Goal: Communication & Community: Share content

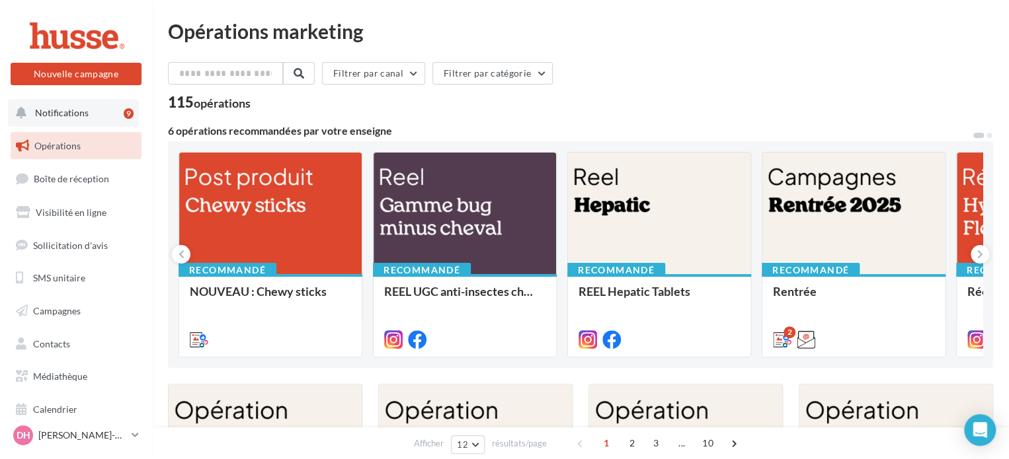
click at [61, 116] on span "Notifications" at bounding box center [62, 112] width 54 height 11
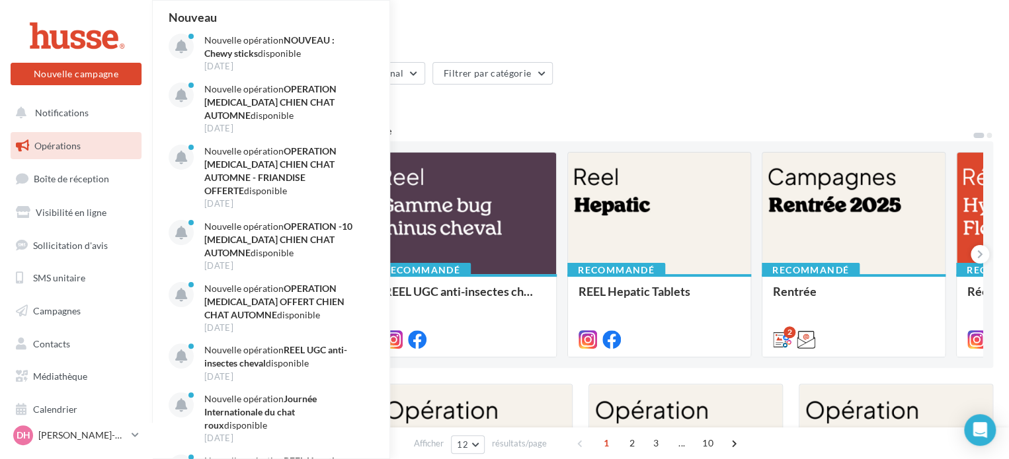
click at [55, 147] on span "Opérations" at bounding box center [57, 145] width 46 height 11
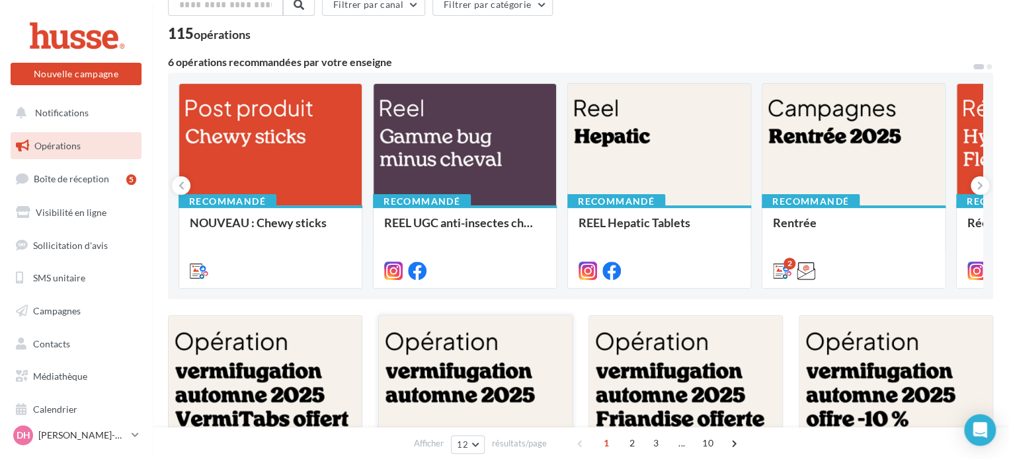
scroll to position [69, 0]
click at [980, 187] on icon at bounding box center [980, 185] width 6 height 13
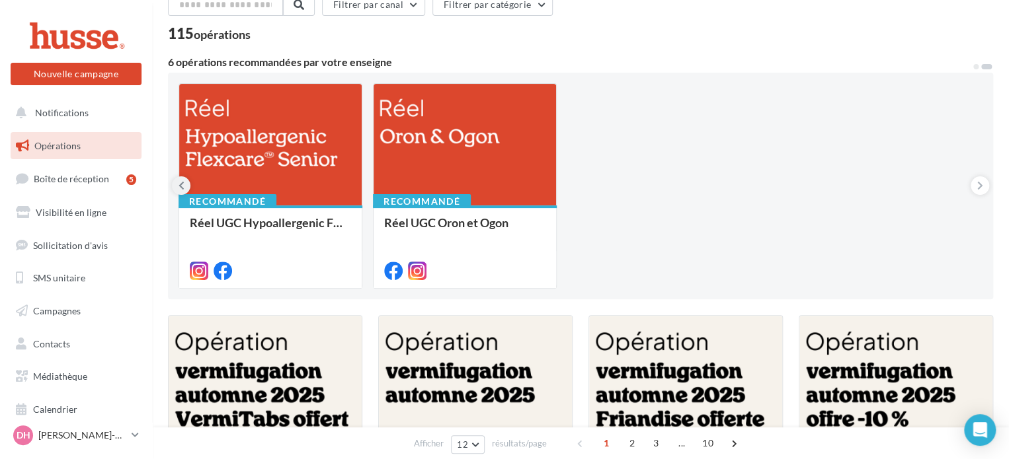
click at [182, 186] on icon at bounding box center [182, 185] width 6 height 13
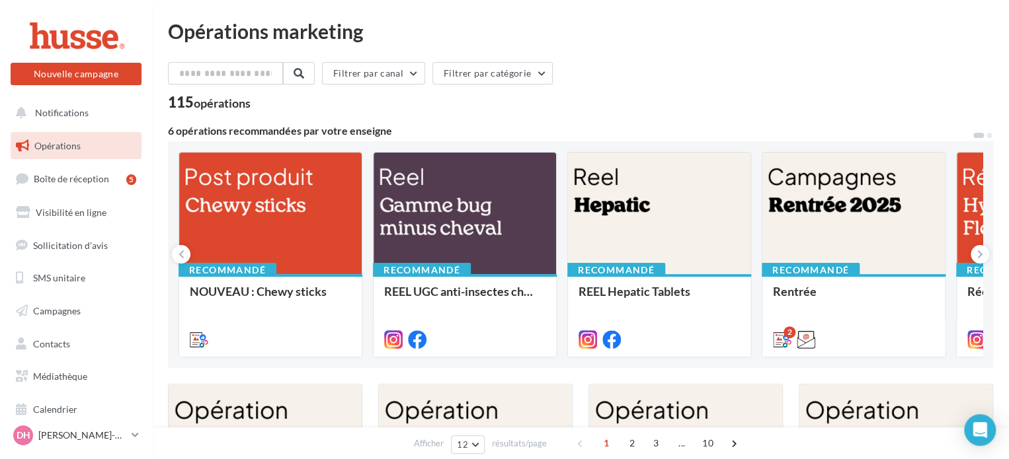
scroll to position [74, 0]
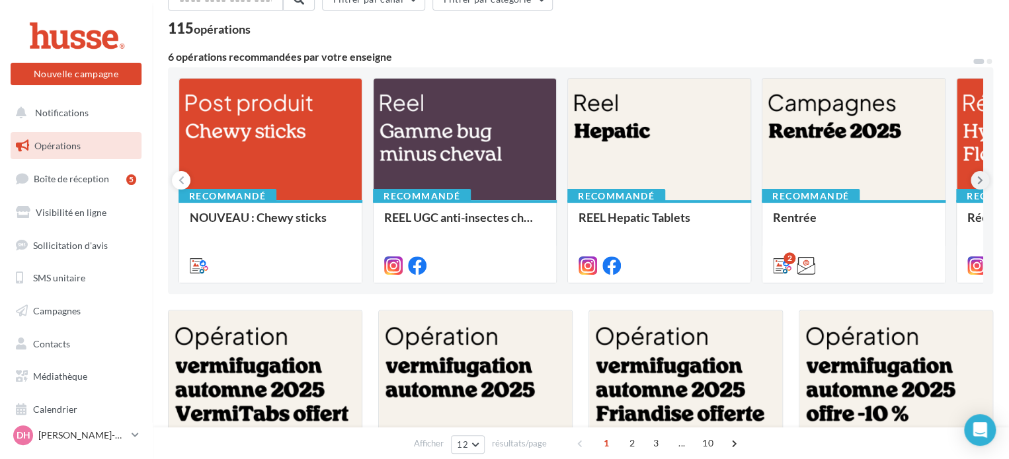
click at [980, 186] on icon at bounding box center [980, 180] width 6 height 13
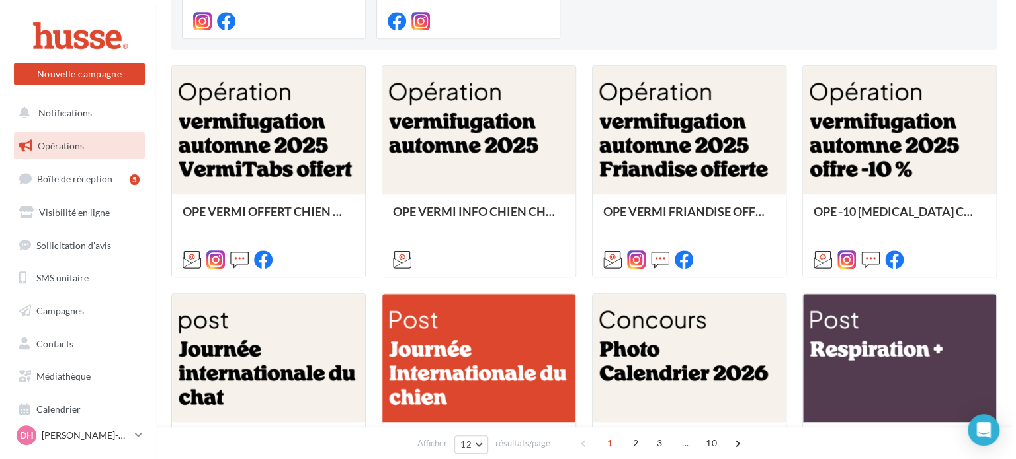
scroll to position [318, 0]
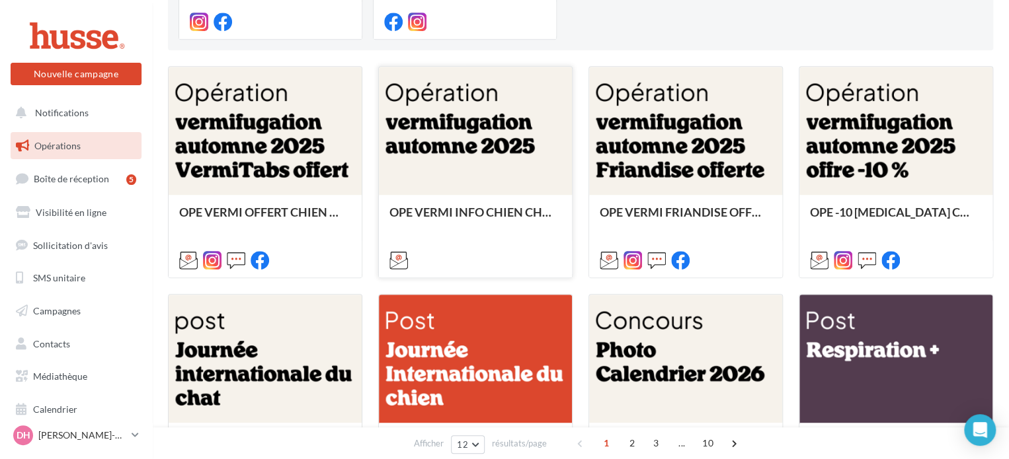
click at [461, 177] on div at bounding box center [475, 132] width 193 height 130
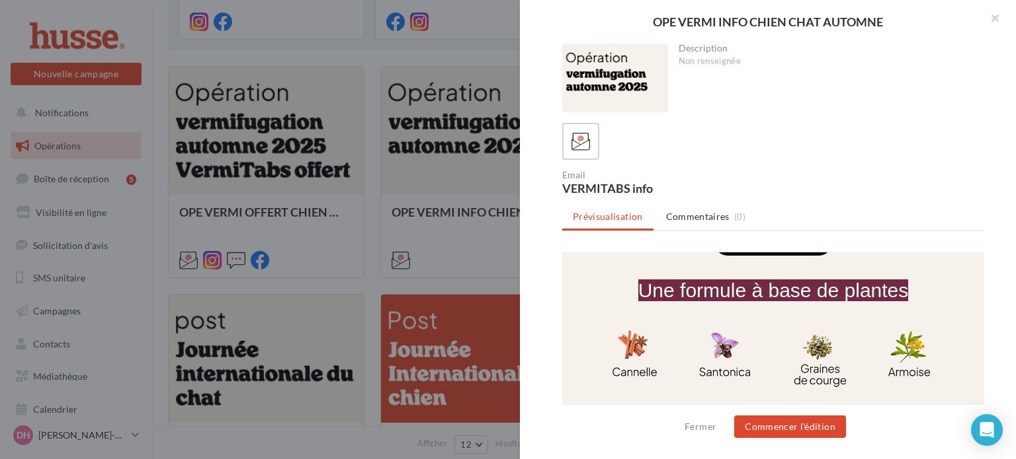
scroll to position [815, 0]
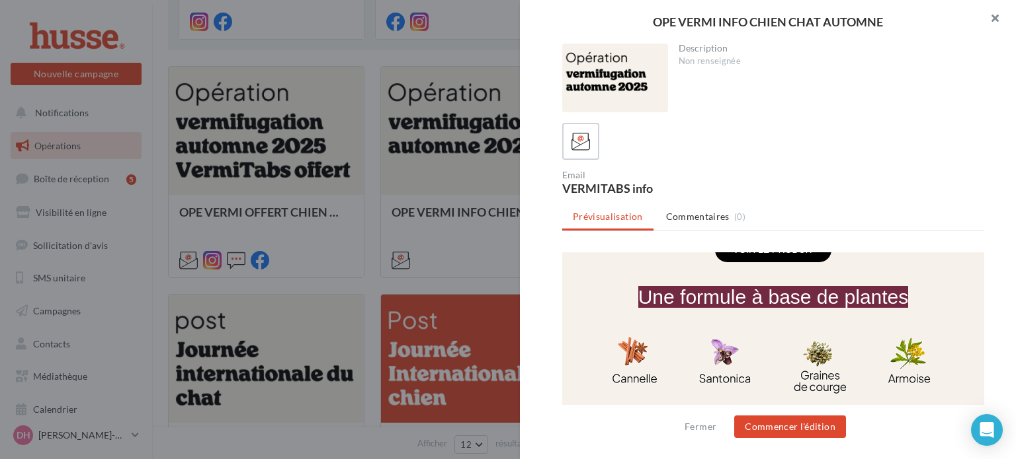
click at [998, 19] on button "button" at bounding box center [989, 20] width 53 height 40
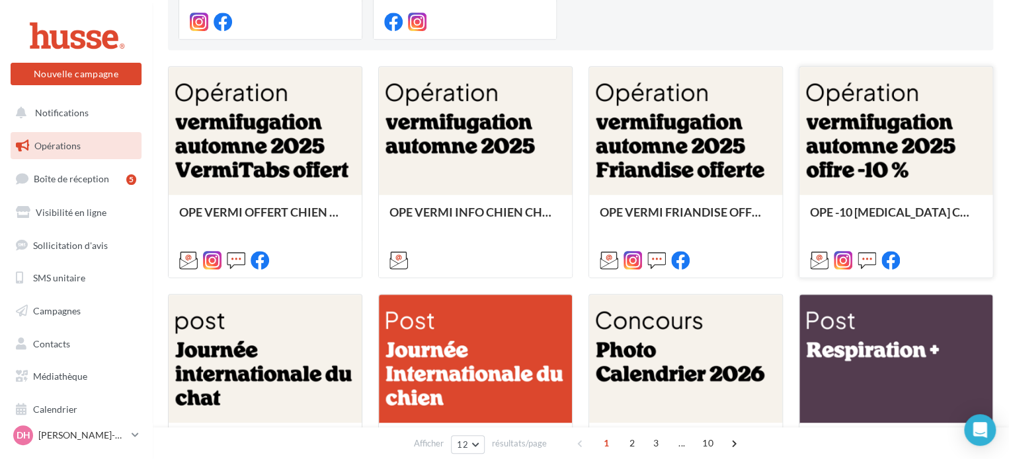
click at [885, 201] on div "OPE -10 [MEDICAL_DATA] CHIEN CHAT AUTOMNE" at bounding box center [895, 235] width 193 height 81
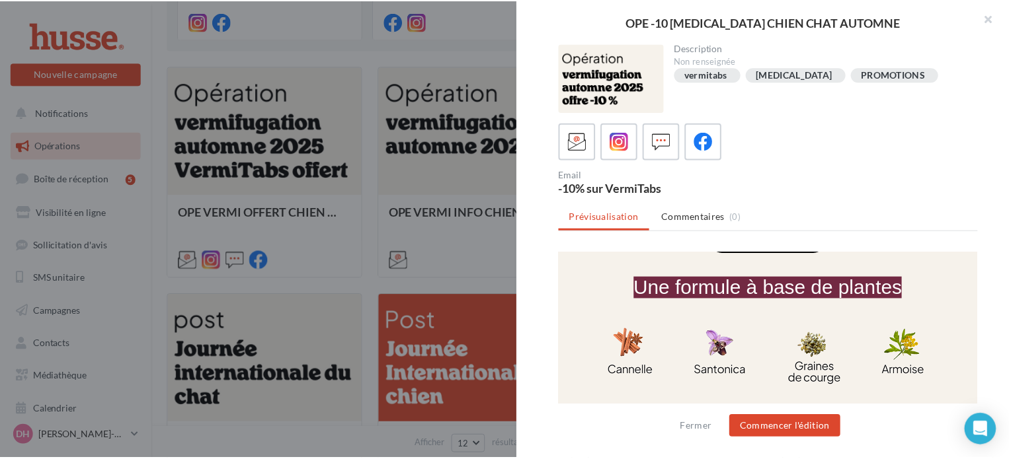
scroll to position [952, 0]
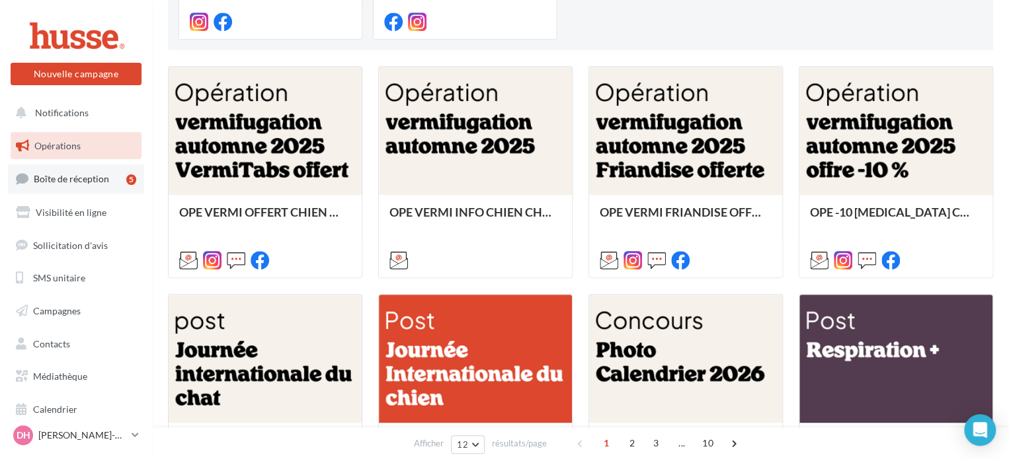
click at [70, 179] on span "Boîte de réception" at bounding box center [71, 178] width 75 height 11
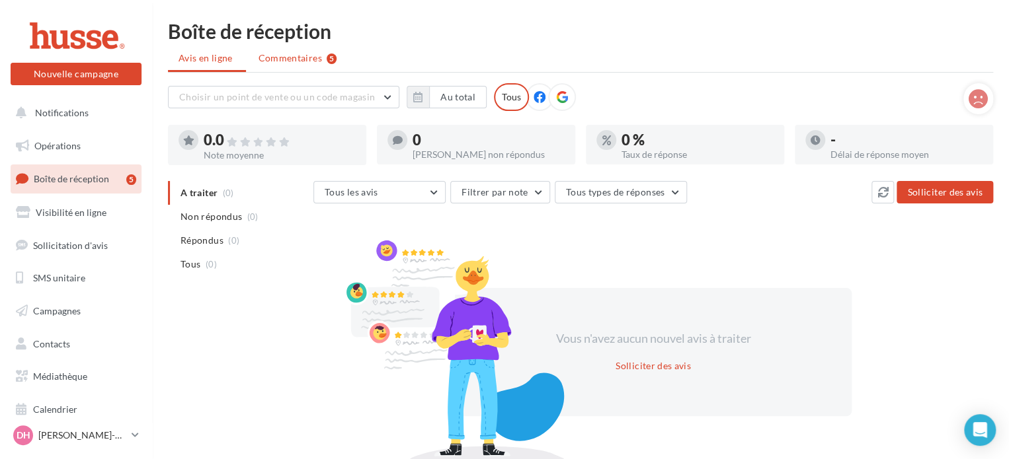
click at [289, 54] on span "Commentaires" at bounding box center [290, 58] width 63 height 13
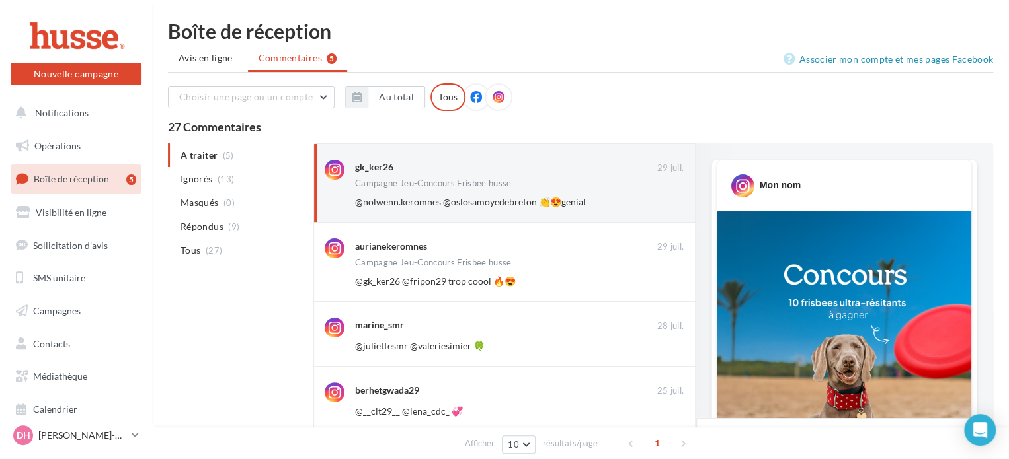
scroll to position [865, 0]
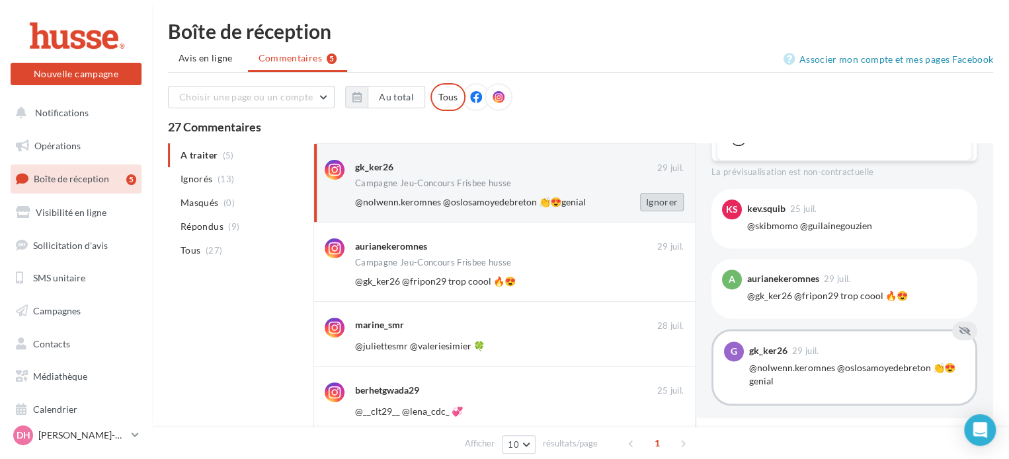
click at [661, 200] on button "Ignorer" at bounding box center [662, 202] width 44 height 19
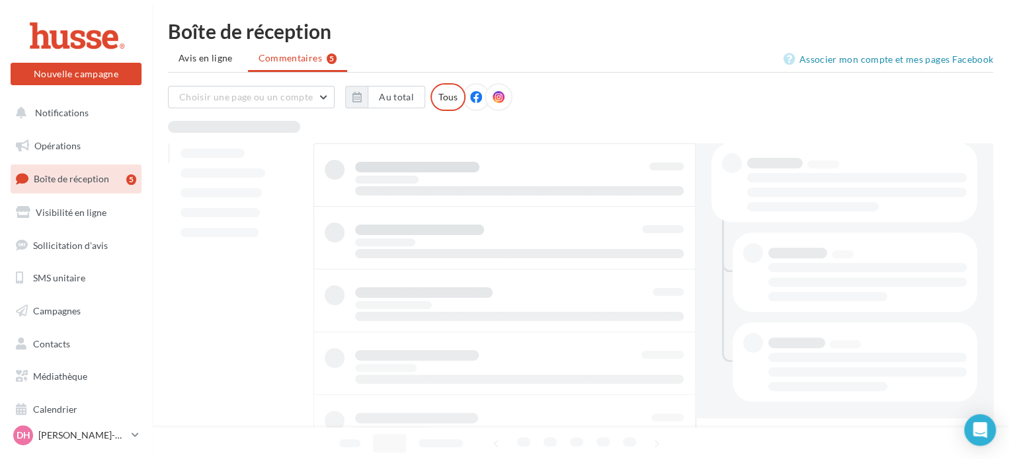
scroll to position [278, 0]
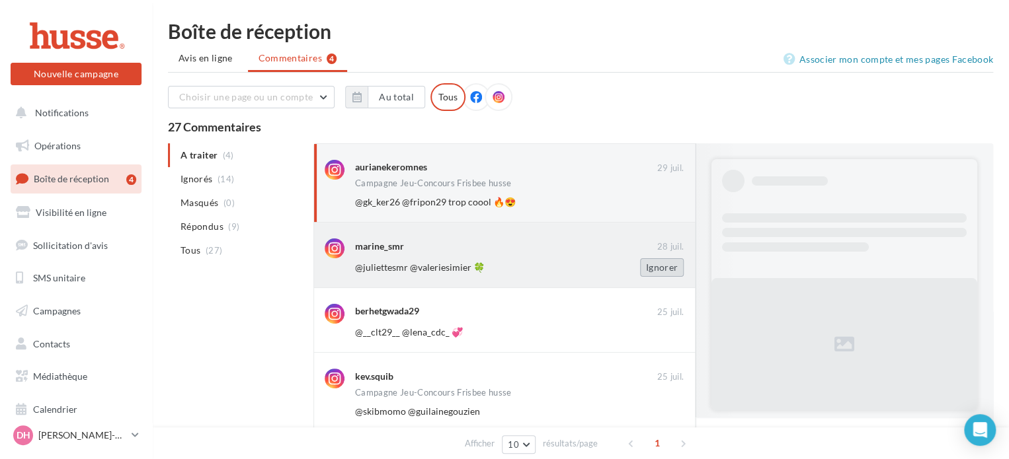
click at [659, 268] on button "Ignorer" at bounding box center [662, 268] width 44 height 19
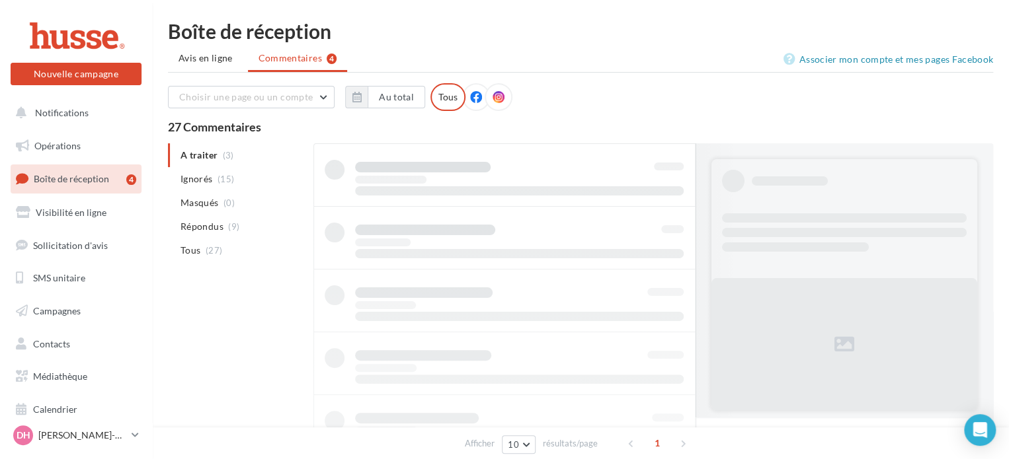
scroll to position [0, 0]
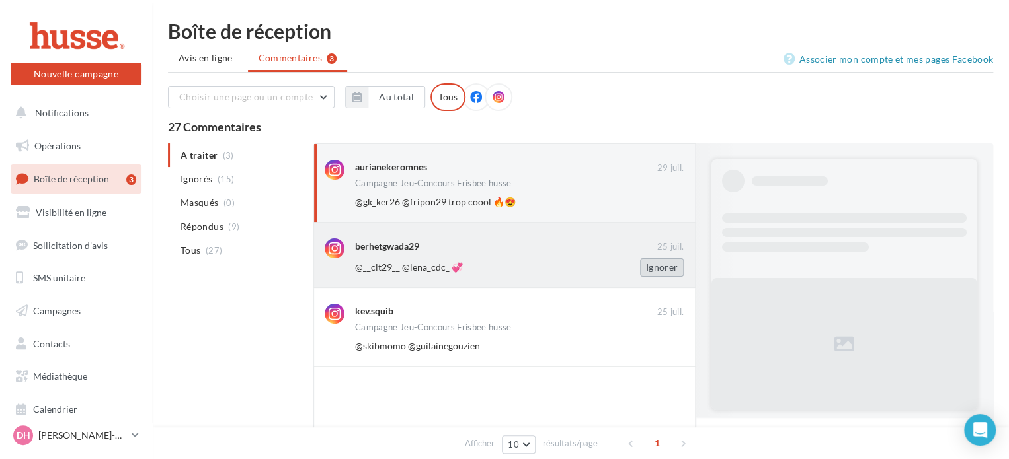
click at [656, 270] on button "Ignorer" at bounding box center [662, 268] width 44 height 19
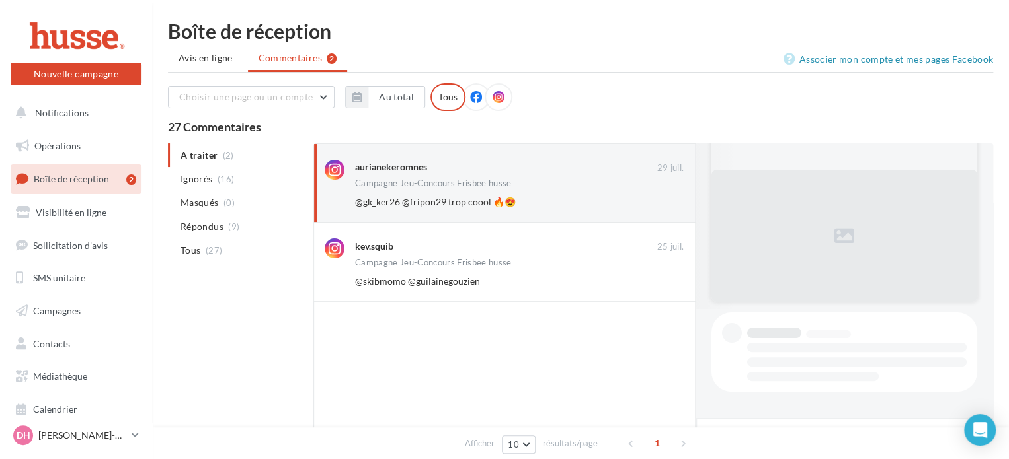
scroll to position [799, 0]
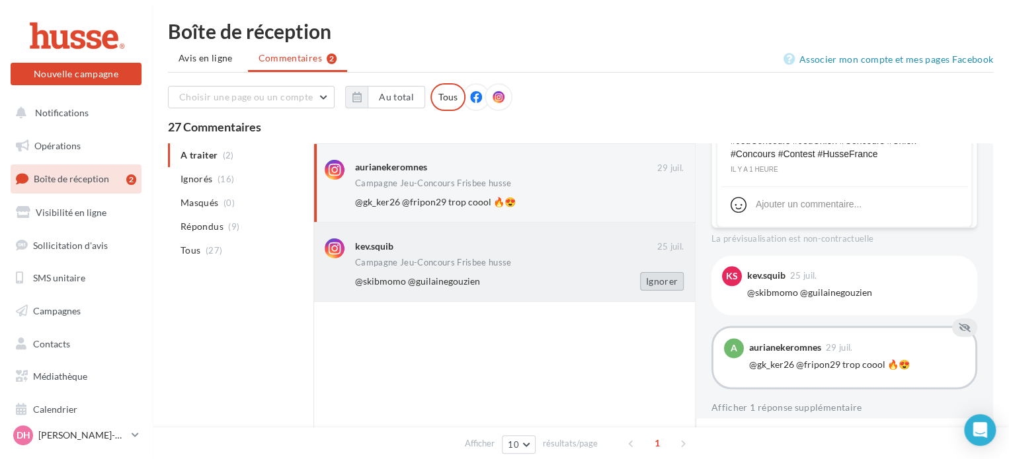
click at [661, 284] on button "Ignorer" at bounding box center [662, 281] width 44 height 19
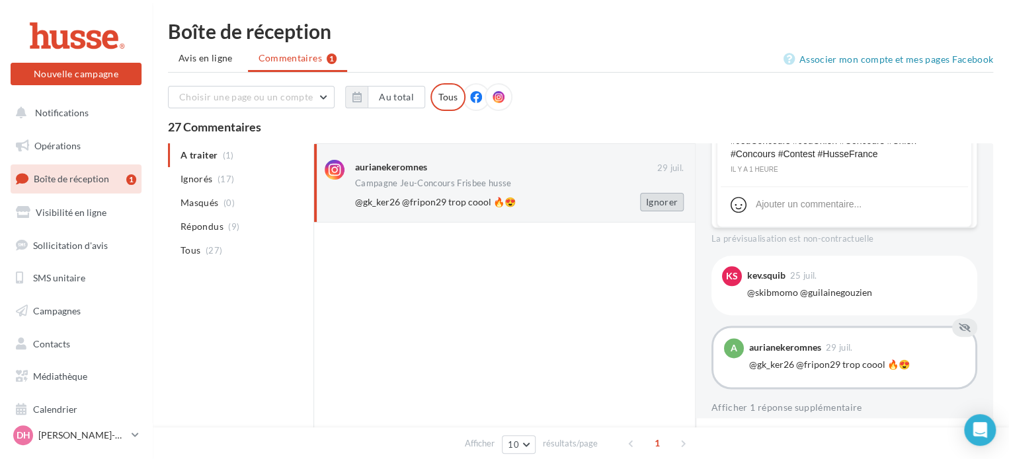
click at [658, 203] on button "Ignorer" at bounding box center [662, 202] width 44 height 19
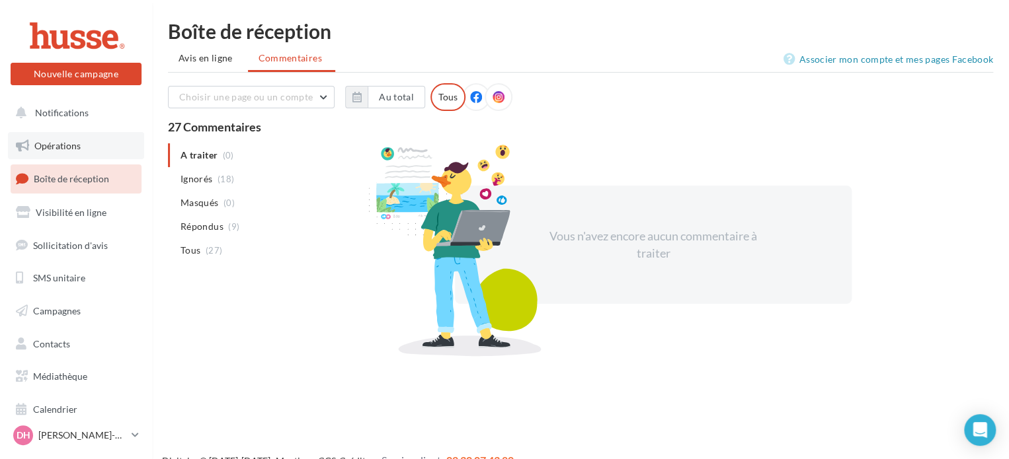
click at [50, 145] on span "Opérations" at bounding box center [57, 145] width 46 height 11
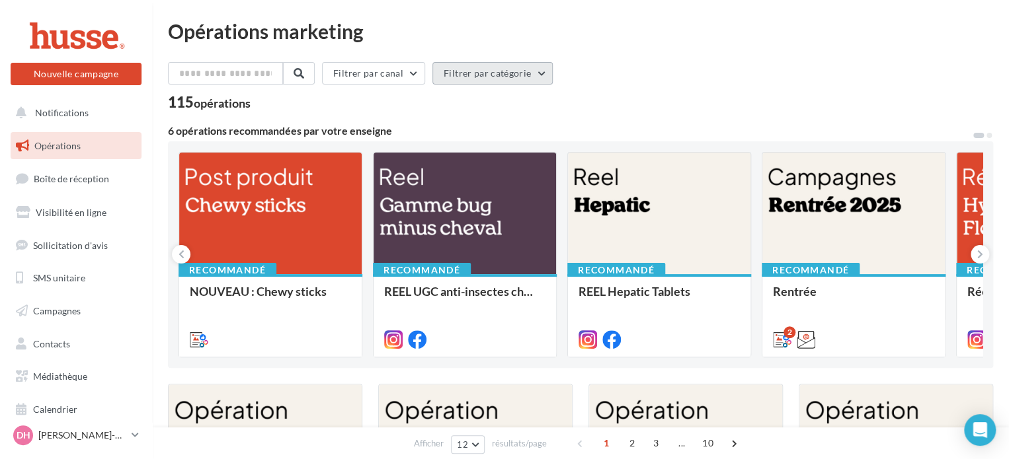
click at [544, 73] on button "Filtrer par catégorie" at bounding box center [492, 73] width 120 height 22
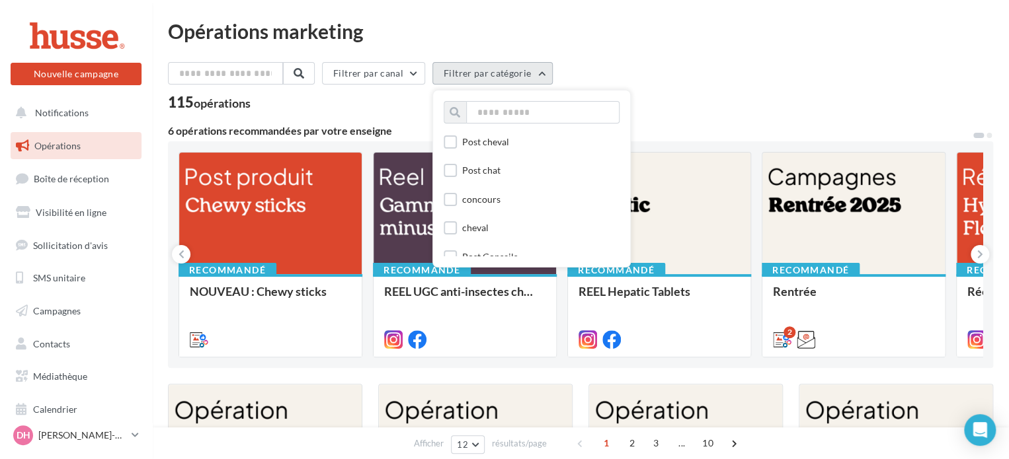
scroll to position [346, 0]
click at [452, 199] on label at bounding box center [450, 198] width 13 height 13
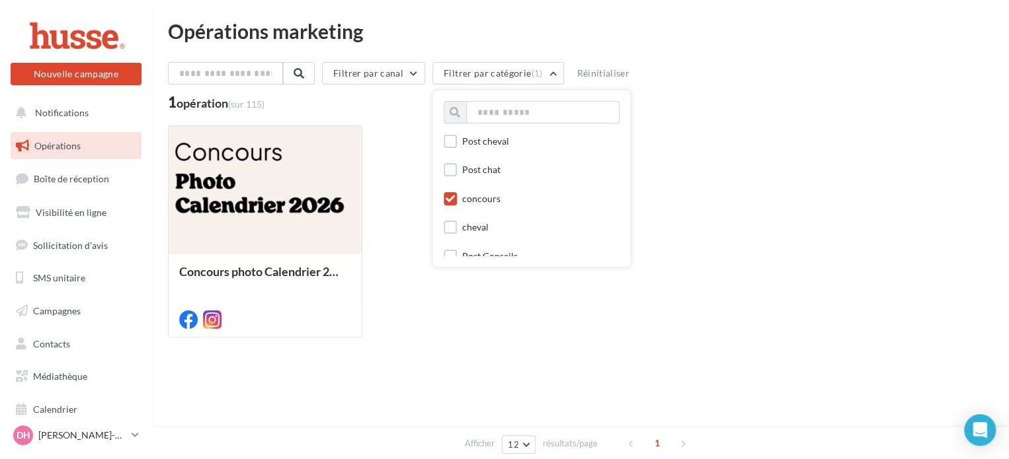
click at [455, 200] on icon at bounding box center [450, 198] width 9 height 9
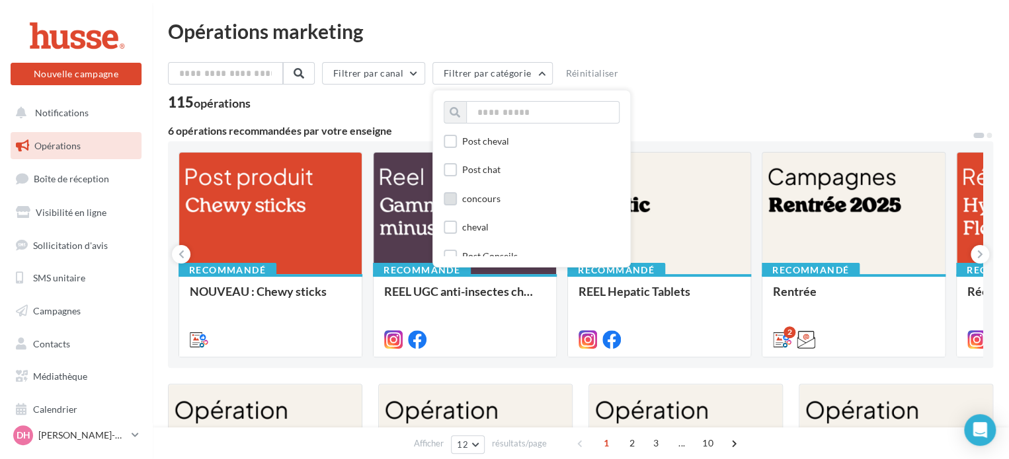
click at [700, 84] on div "Filtrer par canal Filtrer par catégorie Toutes les catégories Post produit reel…" at bounding box center [580, 76] width 825 height 28
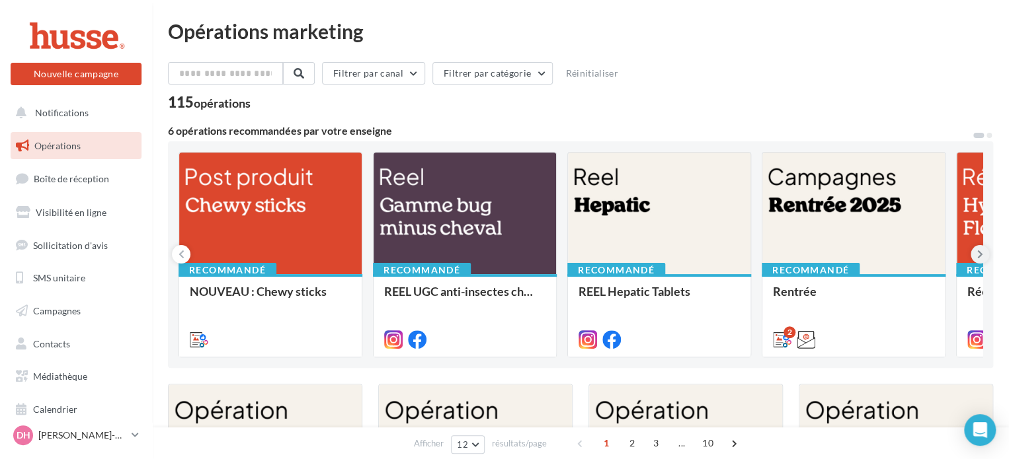
click at [980, 253] on icon at bounding box center [980, 254] width 6 height 13
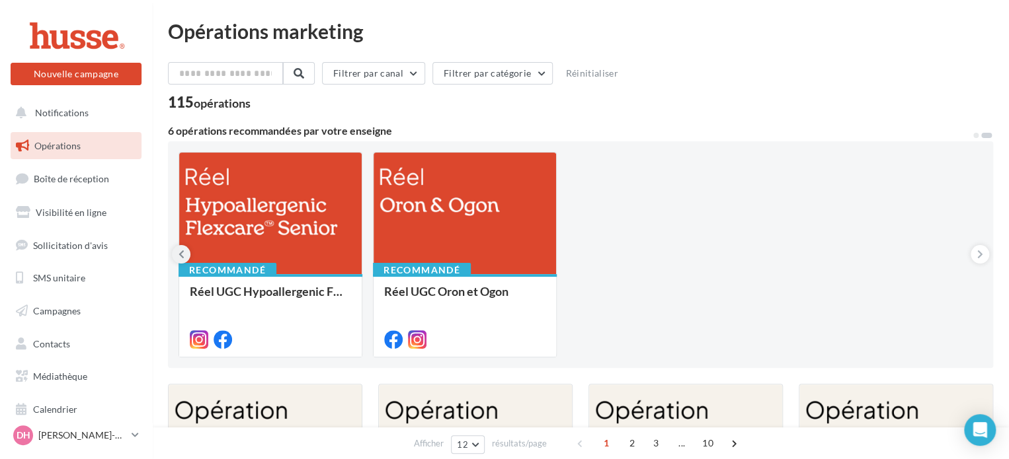
click at [181, 251] on icon at bounding box center [182, 254] width 6 height 13
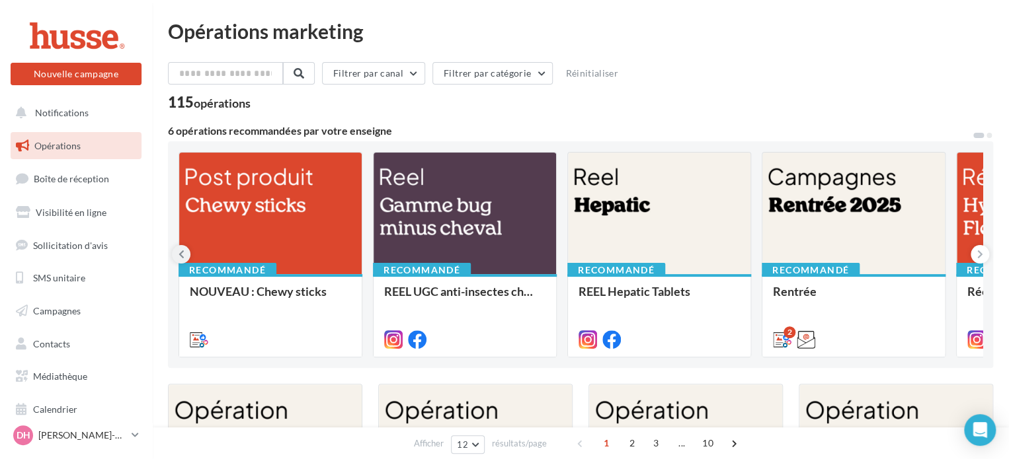
click at [181, 251] on icon at bounding box center [182, 254] width 6 height 13
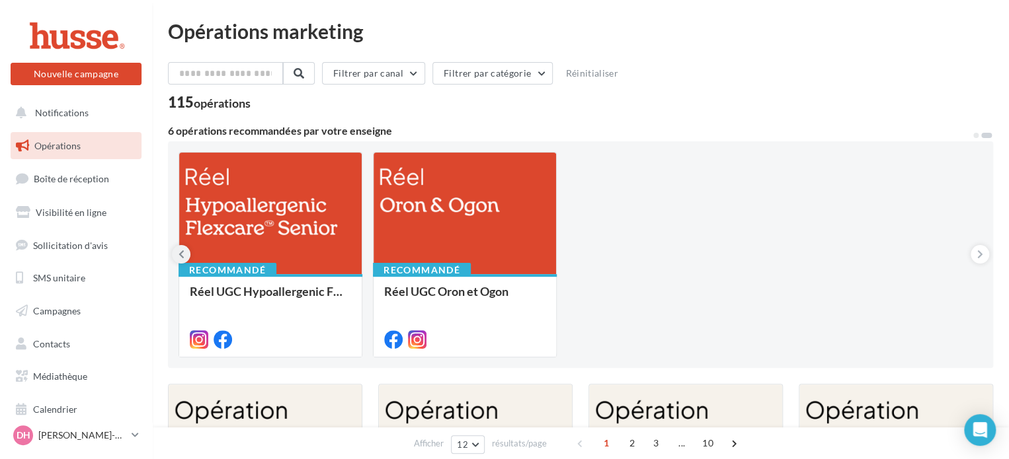
click at [181, 251] on icon at bounding box center [182, 254] width 6 height 13
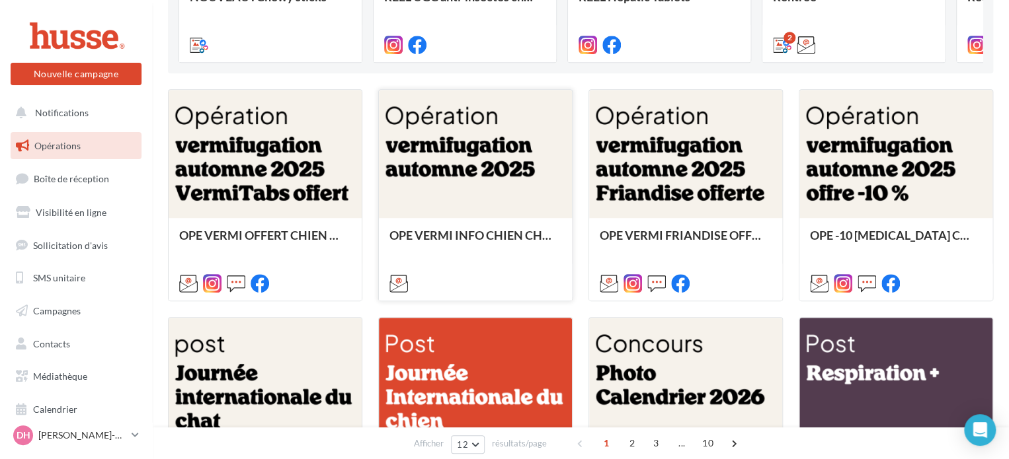
scroll to position [0, 0]
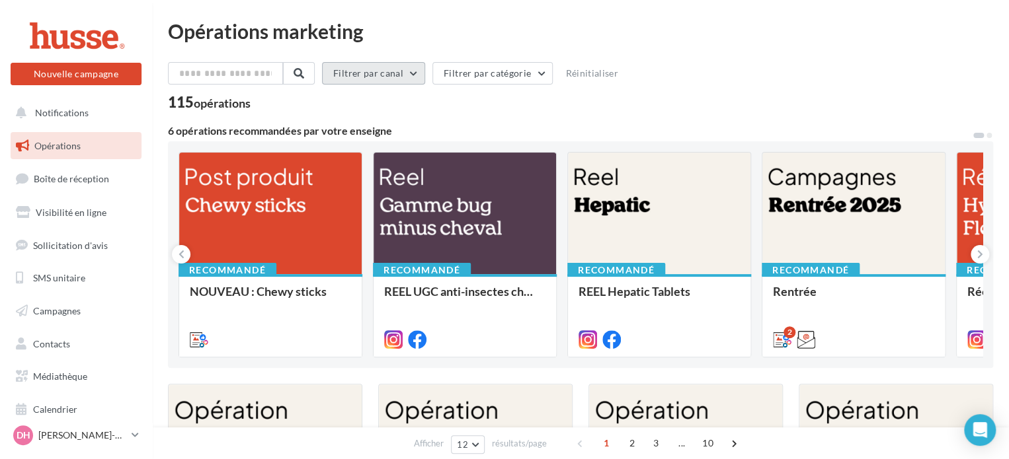
click at [421, 76] on button "Filtrer par canal" at bounding box center [373, 73] width 103 height 22
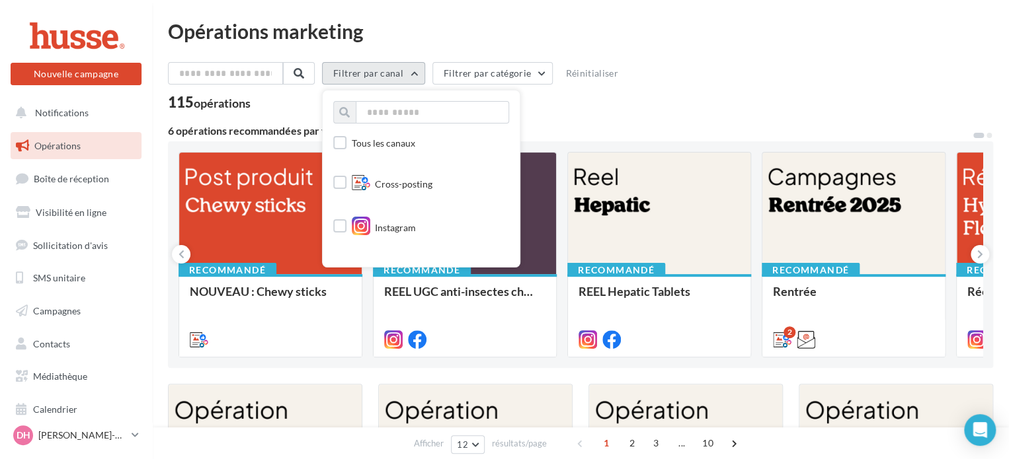
click at [421, 76] on button "Filtrer par canal" at bounding box center [373, 73] width 103 height 22
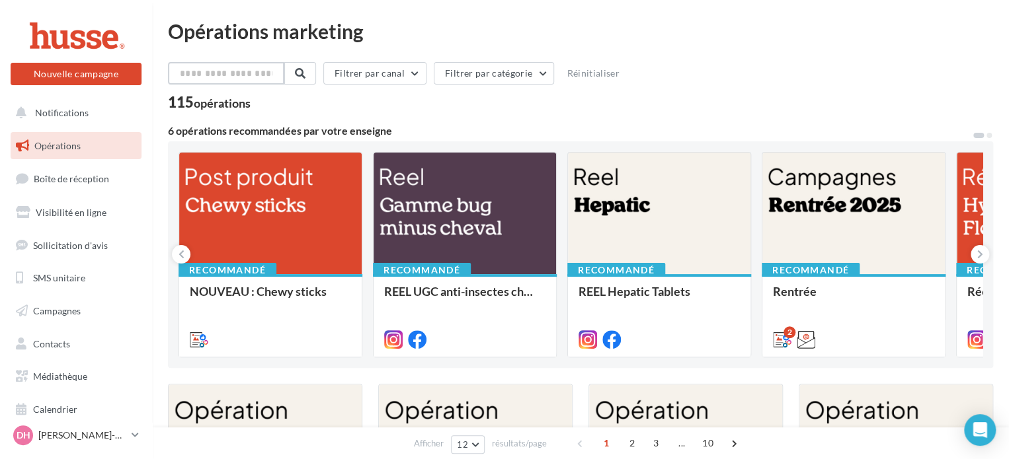
click at [254, 76] on input "text" at bounding box center [226, 73] width 116 height 22
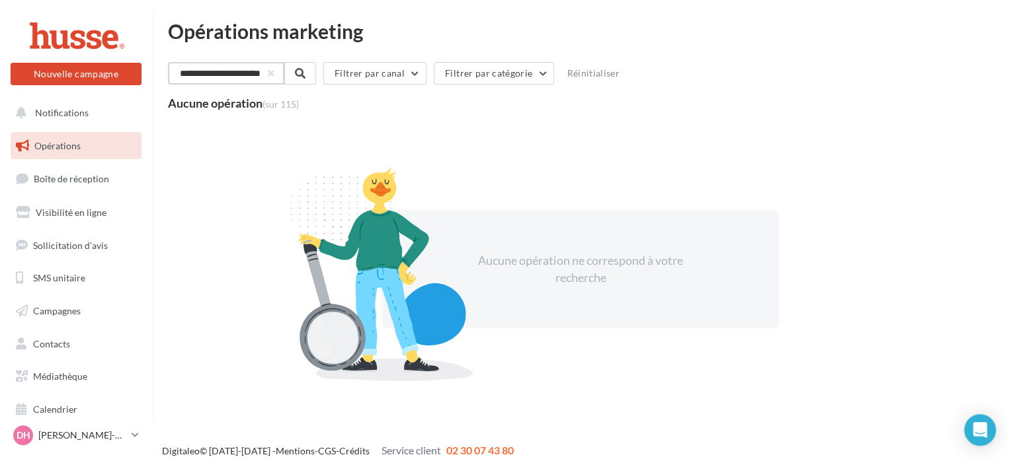
click at [221, 73] on input "**********" at bounding box center [226, 73] width 116 height 22
click at [243, 73] on input "**********" at bounding box center [226, 73] width 116 height 22
type input "**********"
click at [57, 143] on span "Opérations" at bounding box center [57, 145] width 46 height 11
click at [272, 73] on button "button" at bounding box center [269, 73] width 5 height 5
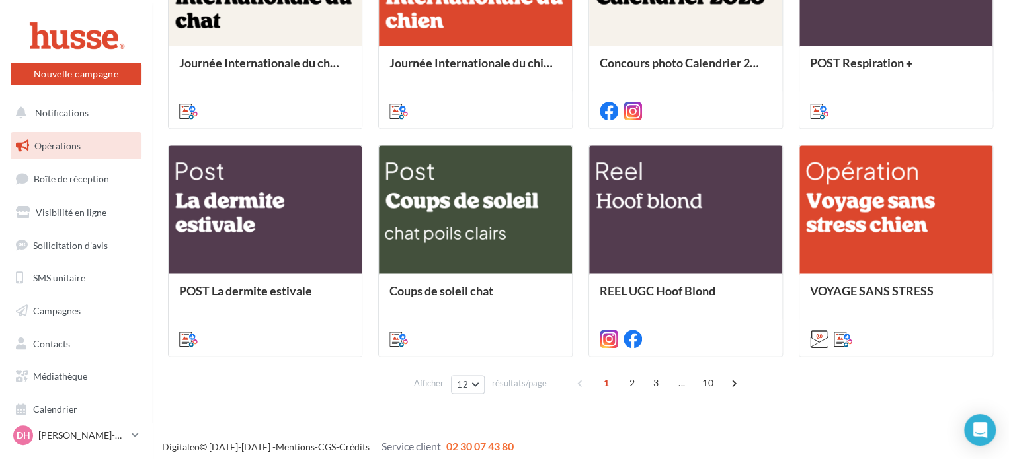
scroll to position [703, 0]
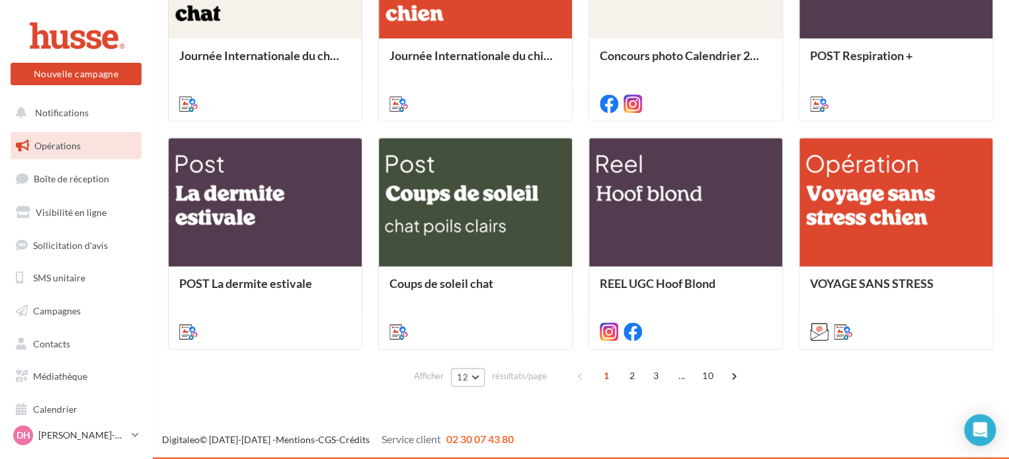
click at [476, 378] on button "12" at bounding box center [468, 377] width 34 height 19
click at [467, 353] on span "96" at bounding box center [466, 353] width 11 height 11
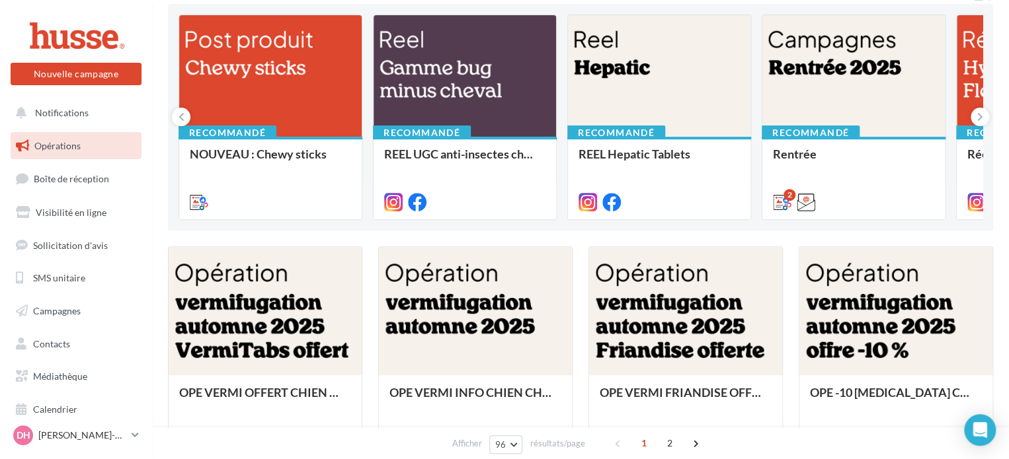
scroll to position [0, 0]
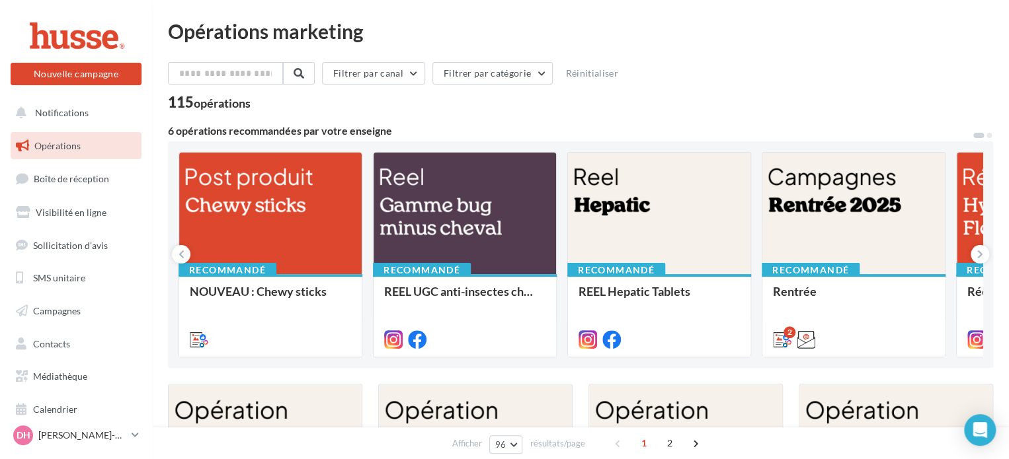
click at [976, 135] on button at bounding box center [978, 136] width 13 height 8
click at [977, 251] on icon at bounding box center [980, 254] width 6 height 13
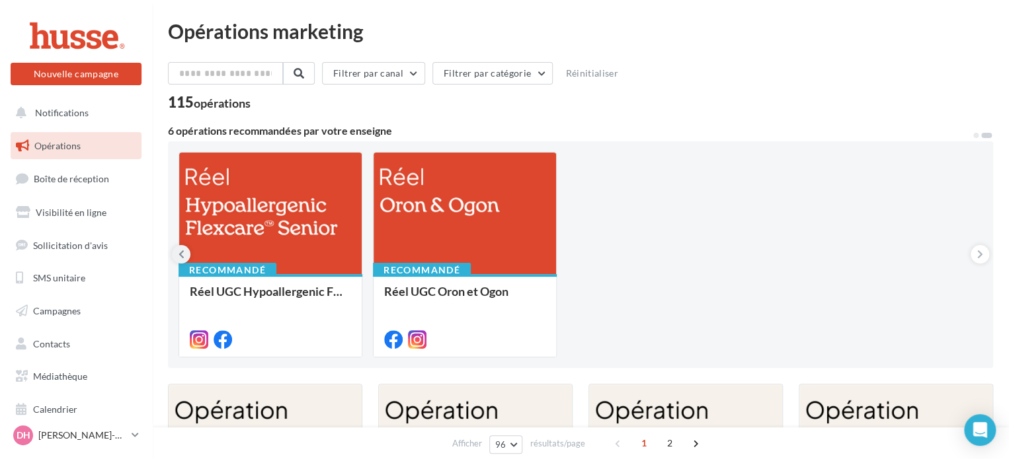
click at [179, 251] on icon at bounding box center [182, 254] width 6 height 13
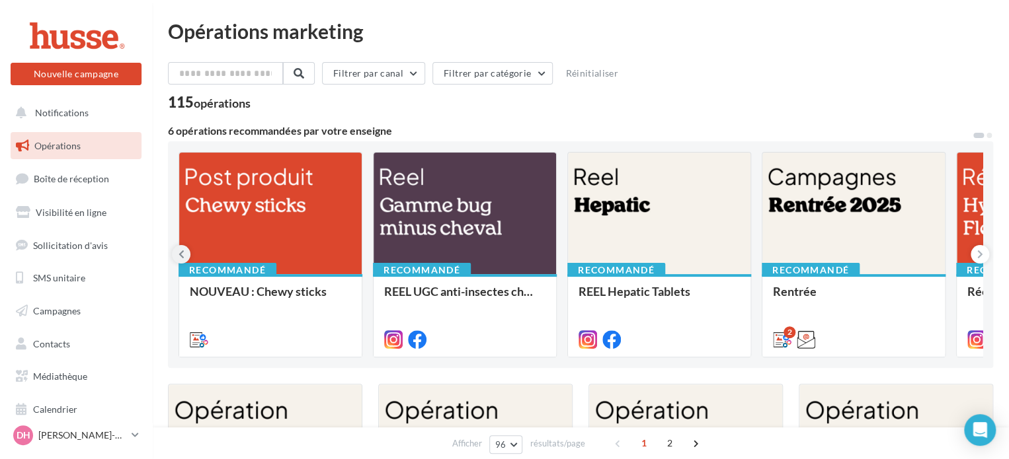
click at [179, 251] on icon at bounding box center [182, 254] width 6 height 13
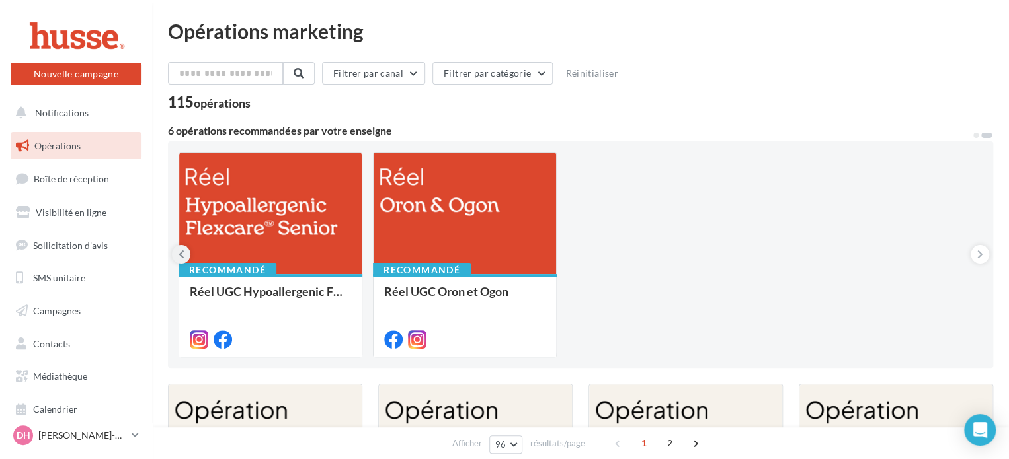
click at [179, 251] on icon at bounding box center [182, 254] width 6 height 13
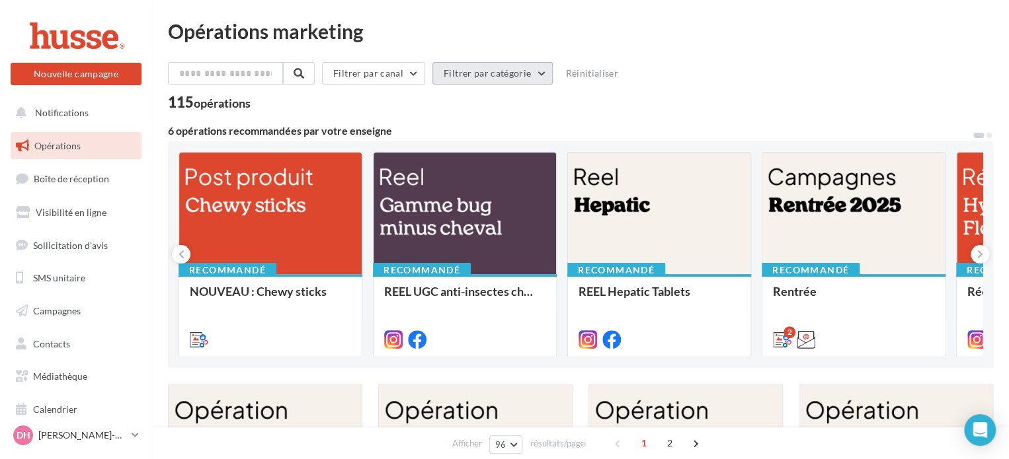
click at [545, 69] on button "Filtrer par catégorie" at bounding box center [492, 73] width 120 height 22
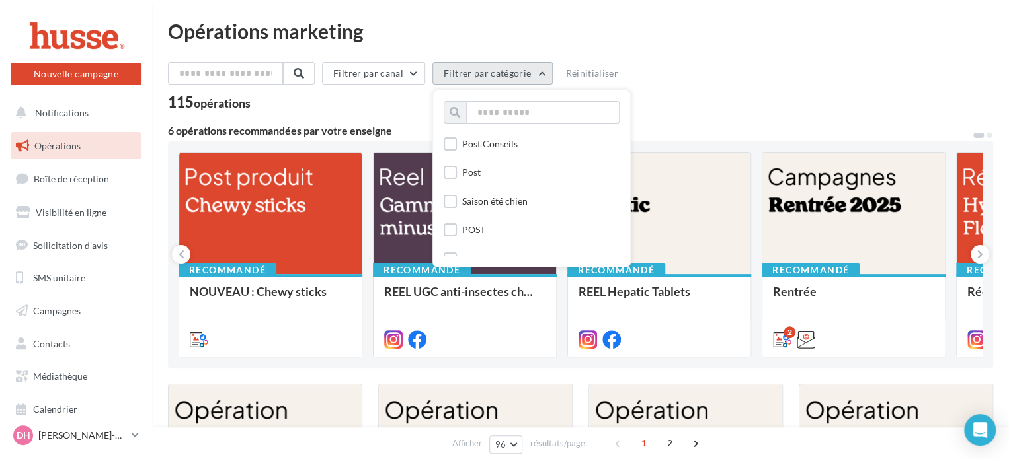
scroll to position [465, 0]
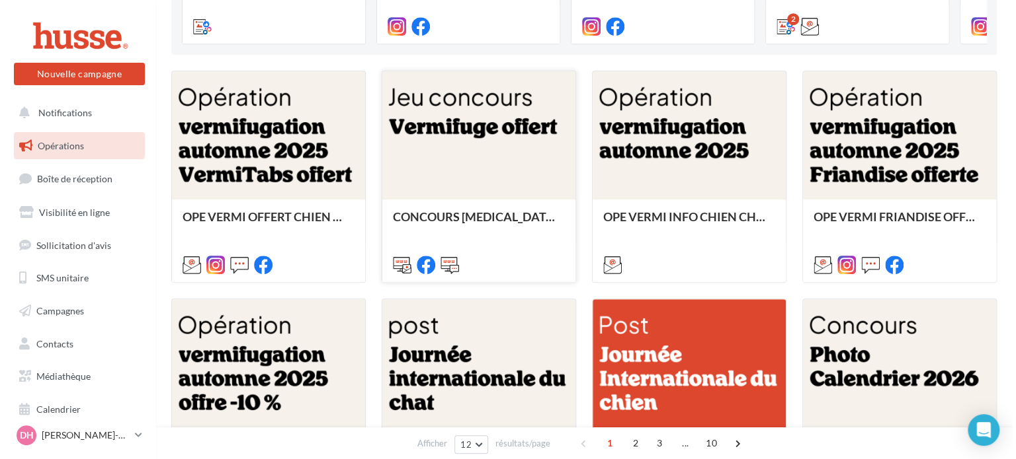
scroll to position [316, 0]
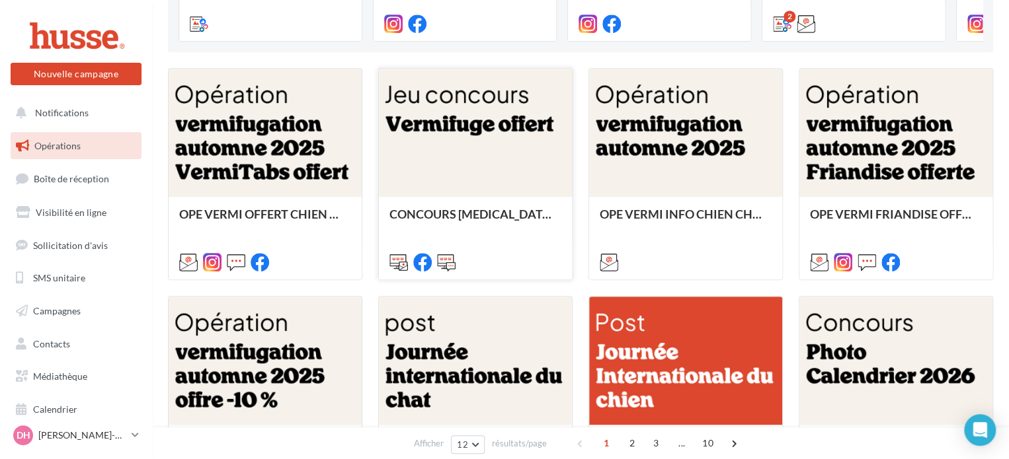
click at [449, 161] on div at bounding box center [475, 134] width 193 height 130
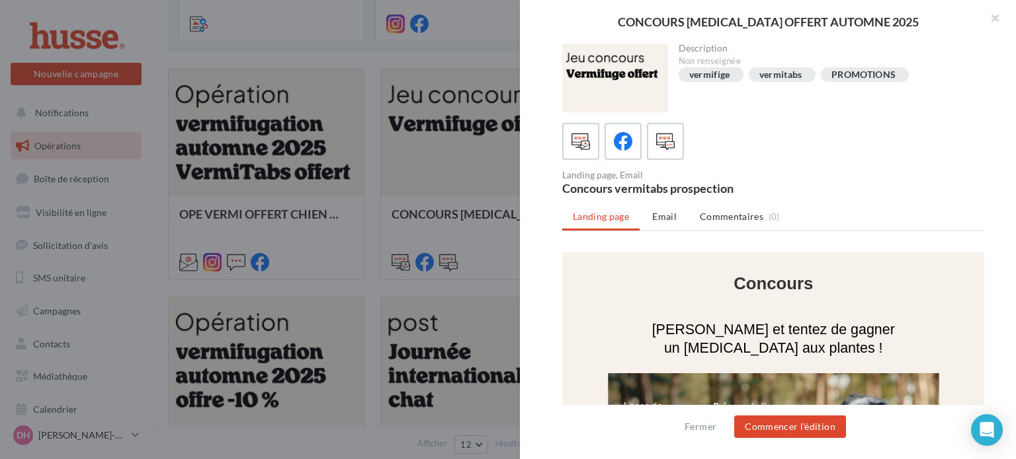
scroll to position [0, 0]
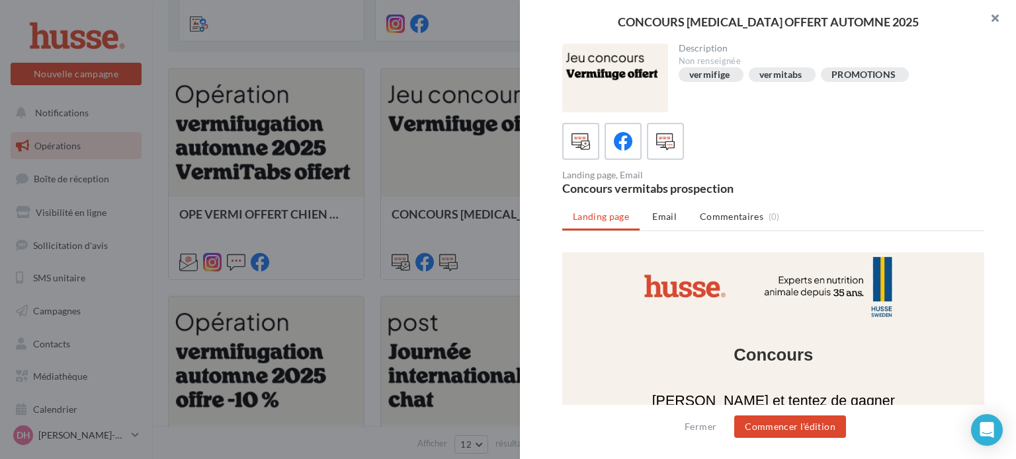
click at [993, 20] on button "button" at bounding box center [989, 20] width 53 height 40
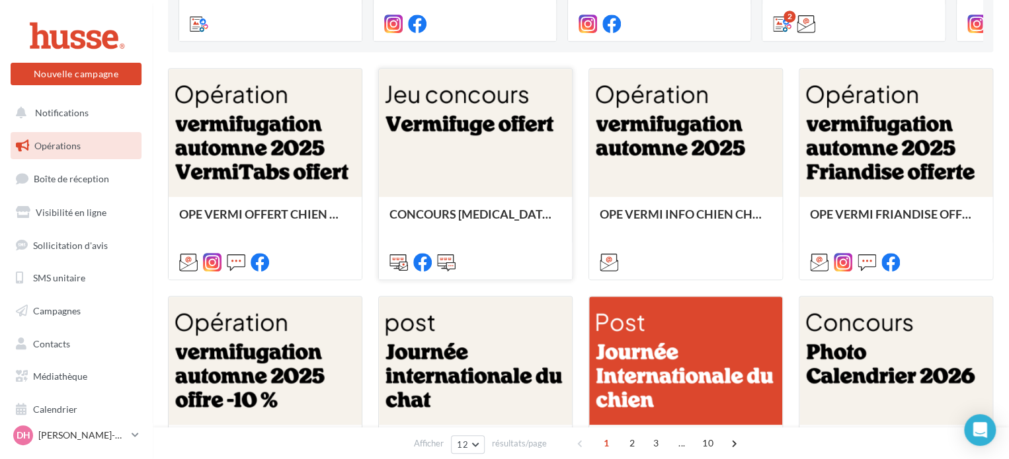
click at [479, 161] on div at bounding box center [475, 134] width 193 height 130
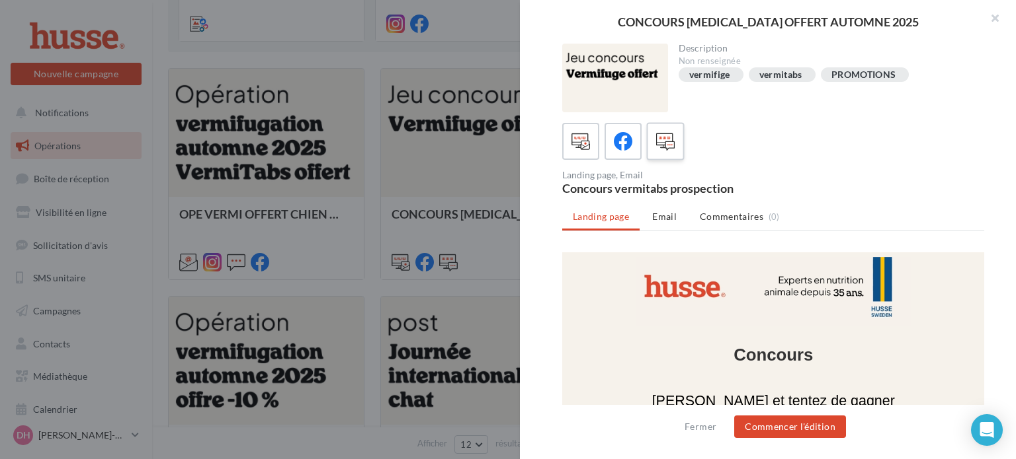
click at [674, 145] on div at bounding box center [665, 142] width 24 height 24
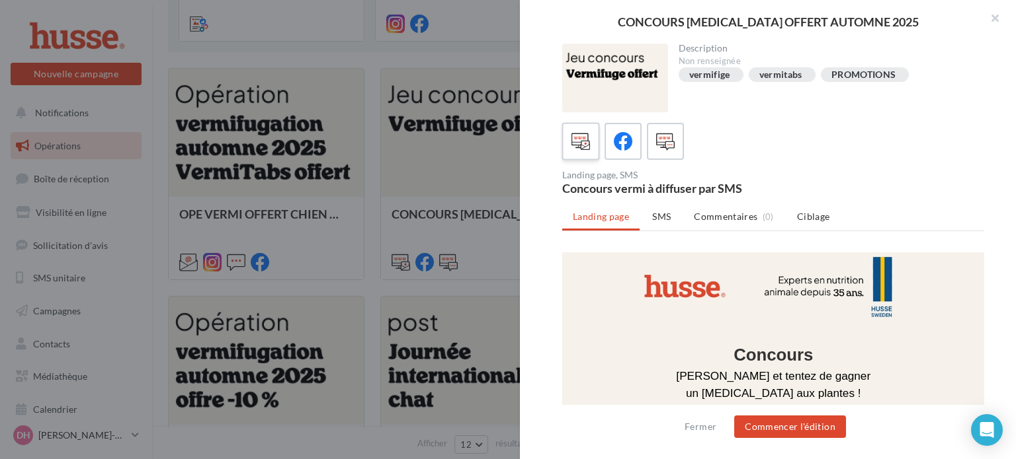
click at [587, 143] on icon at bounding box center [580, 141] width 19 height 19
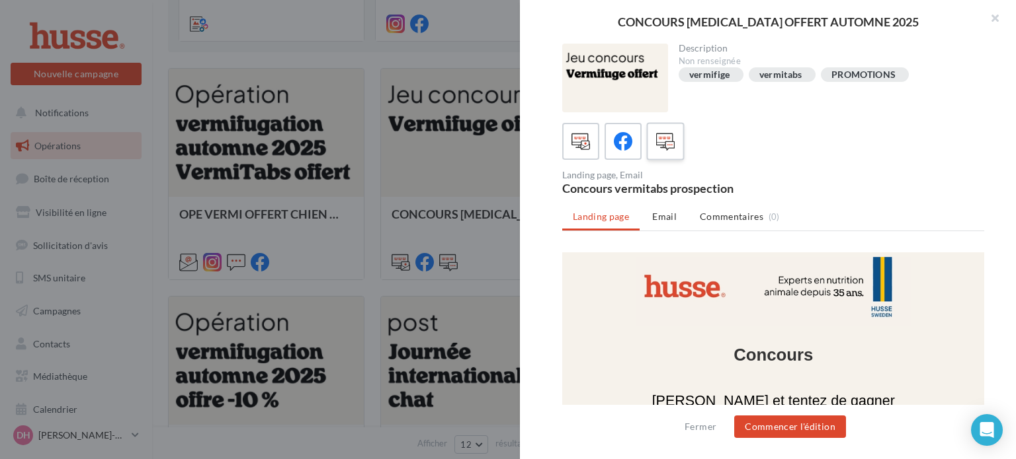
click at [662, 137] on icon at bounding box center [665, 141] width 19 height 19
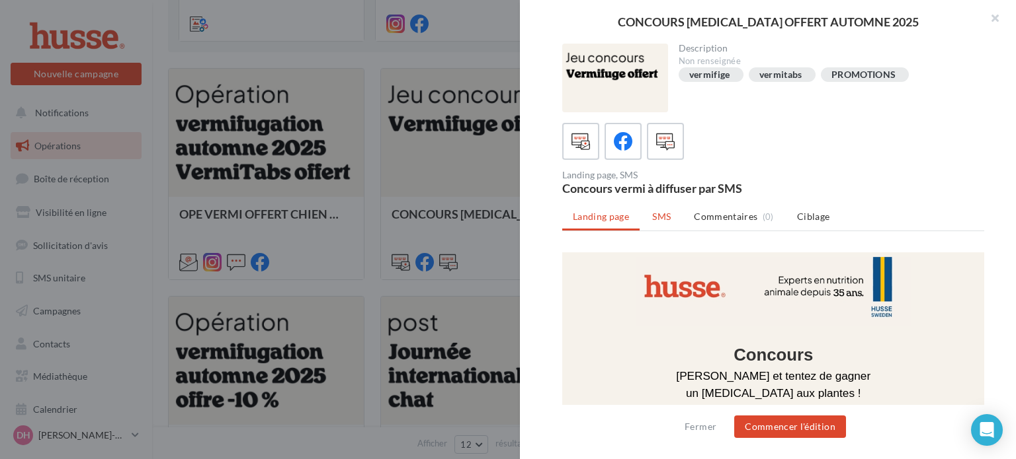
click at [657, 215] on span "SMS" at bounding box center [661, 216] width 19 height 11
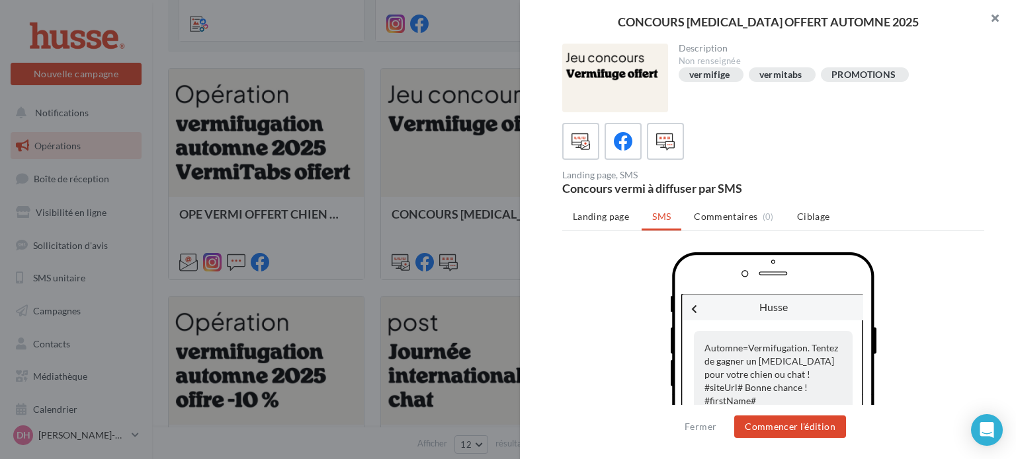
click at [992, 19] on button "button" at bounding box center [989, 20] width 53 height 40
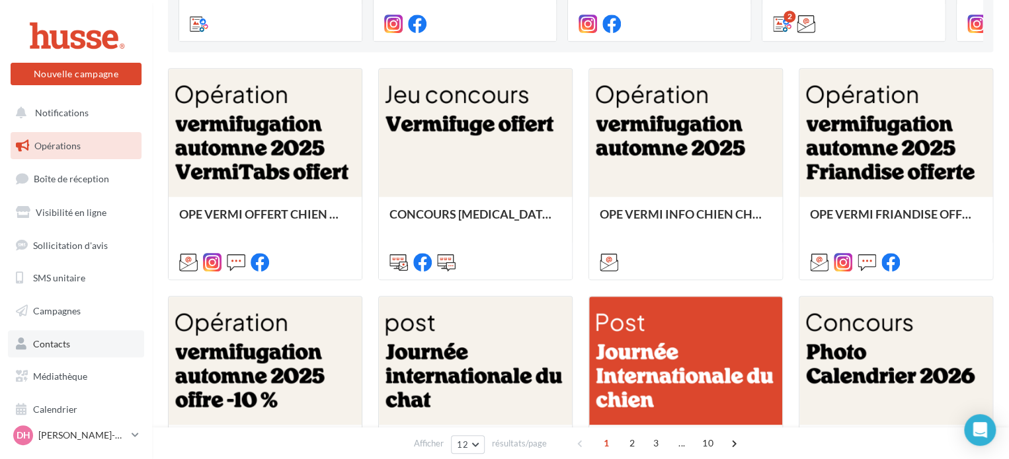
click at [44, 342] on span "Contacts" at bounding box center [51, 344] width 37 height 11
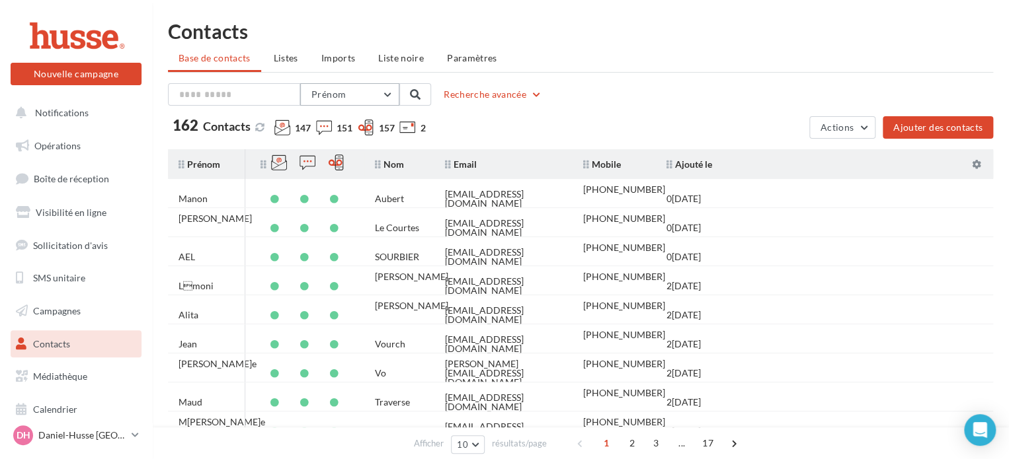
click at [389, 100] on button "Prénom" at bounding box center [349, 94] width 99 height 22
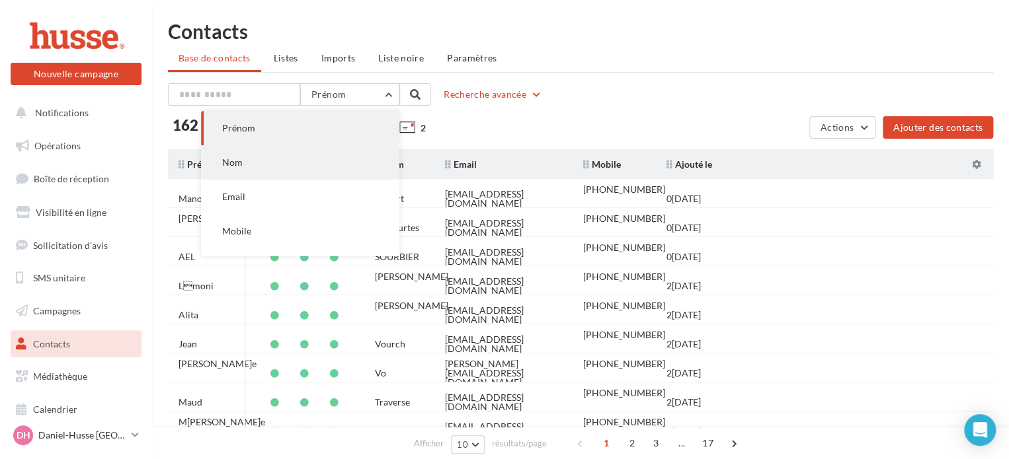
click at [294, 162] on button "Nom" at bounding box center [300, 162] width 198 height 34
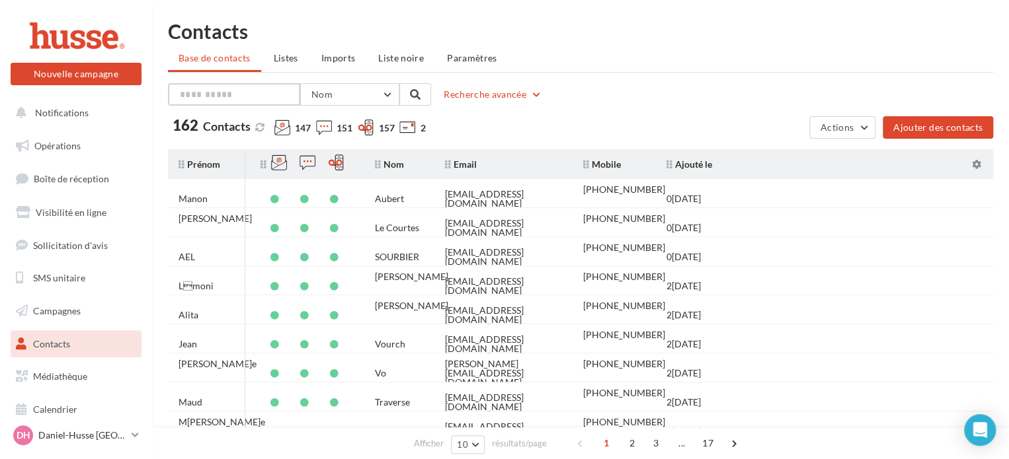
click at [241, 91] on input "text" at bounding box center [234, 94] width 132 height 22
type input "*****"
click at [412, 93] on span at bounding box center [415, 94] width 11 height 11
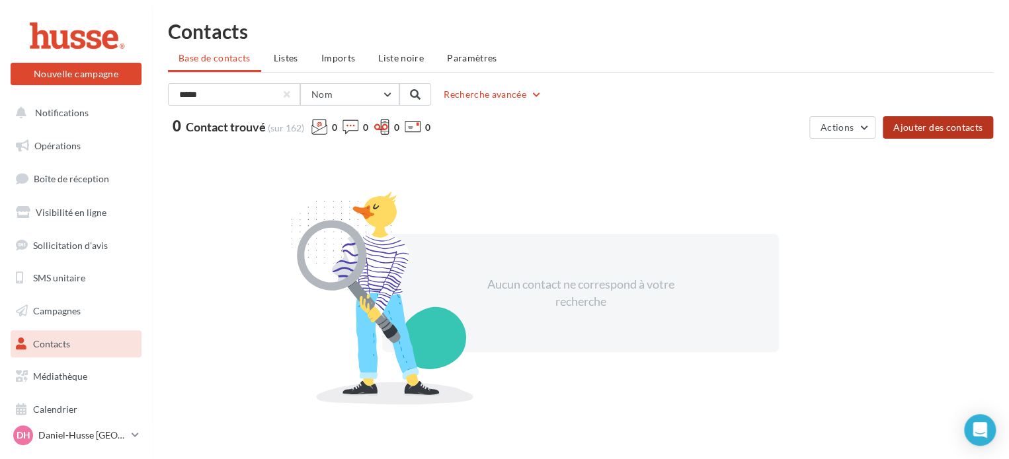
click at [927, 127] on button "Ajouter des contacts" at bounding box center [938, 127] width 110 height 22
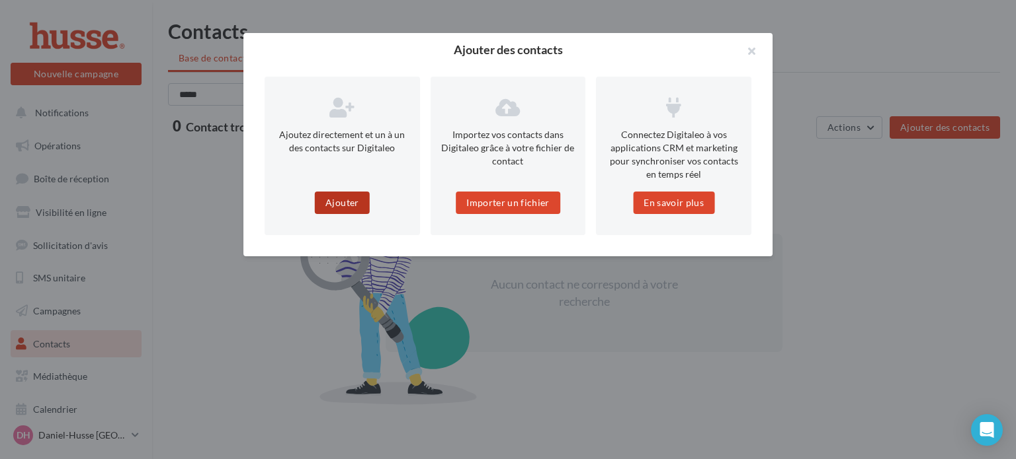
click at [341, 200] on button "Ajouter" at bounding box center [342, 203] width 54 height 22
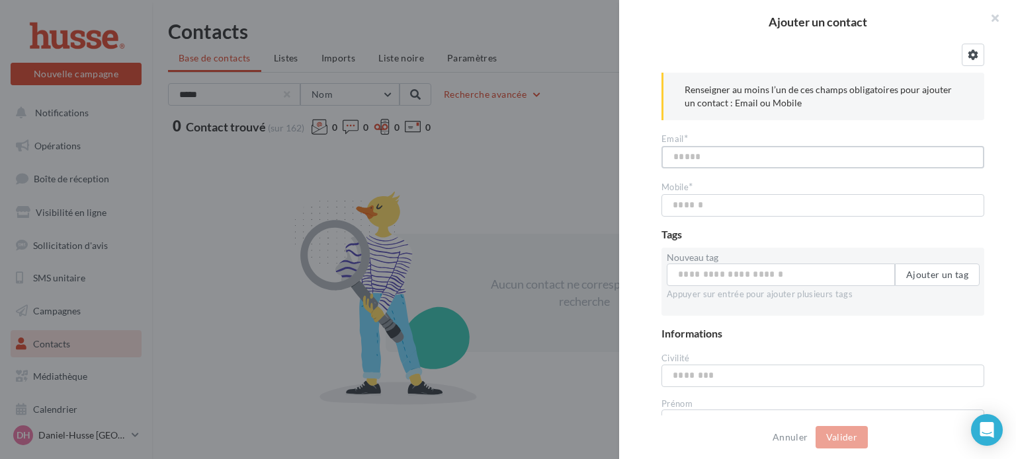
click at [688, 159] on input "text" at bounding box center [822, 157] width 323 height 22
type input "**********"
type input "*"
type input "*********"
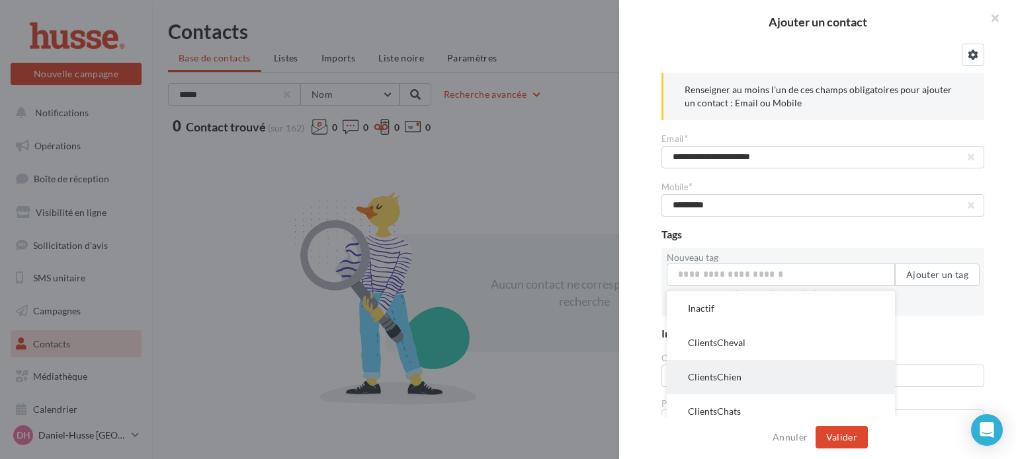
click at [715, 375] on button "ClientsChien" at bounding box center [780, 377] width 228 height 34
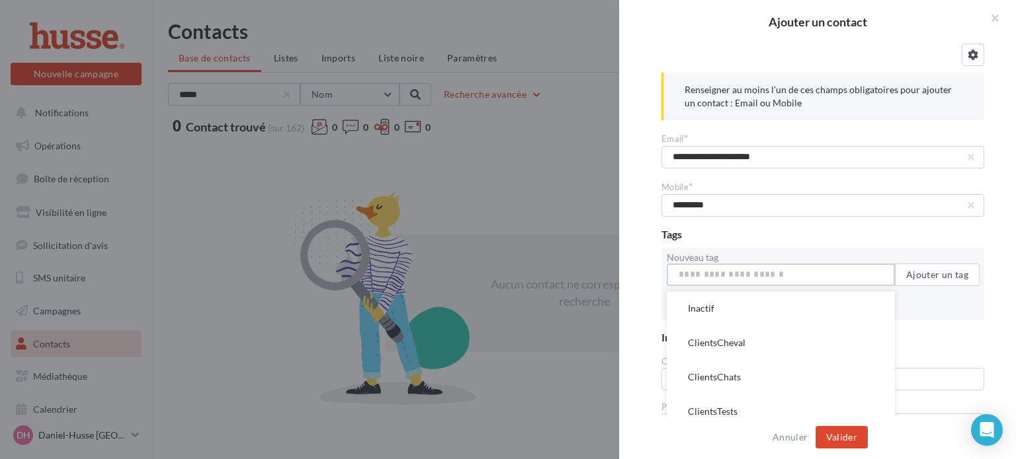
click at [788, 276] on input "Nouveau tag" at bounding box center [780, 275] width 228 height 22
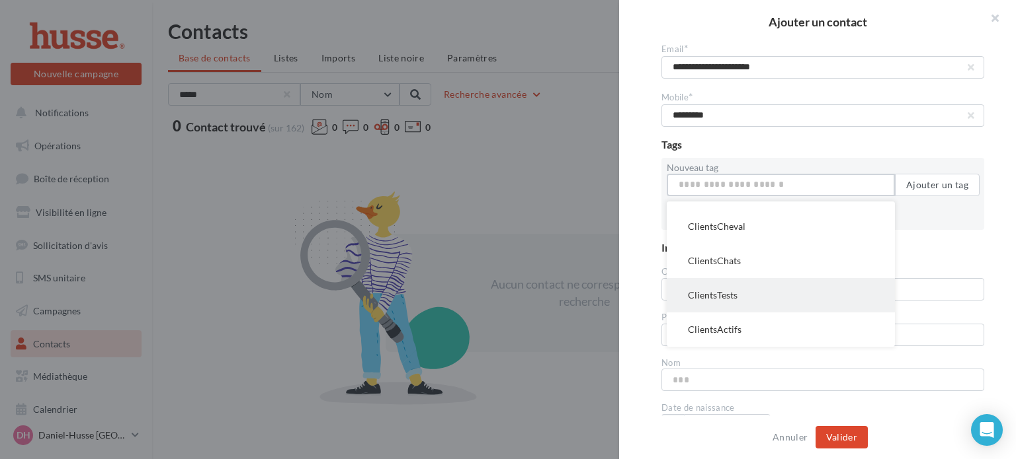
scroll to position [91, 0]
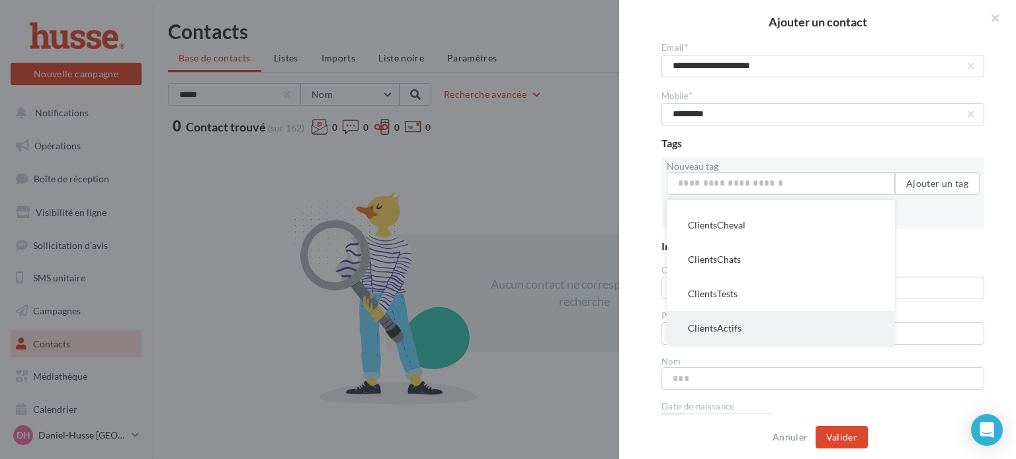
click at [710, 322] on button "ClientsActifs" at bounding box center [780, 328] width 228 height 34
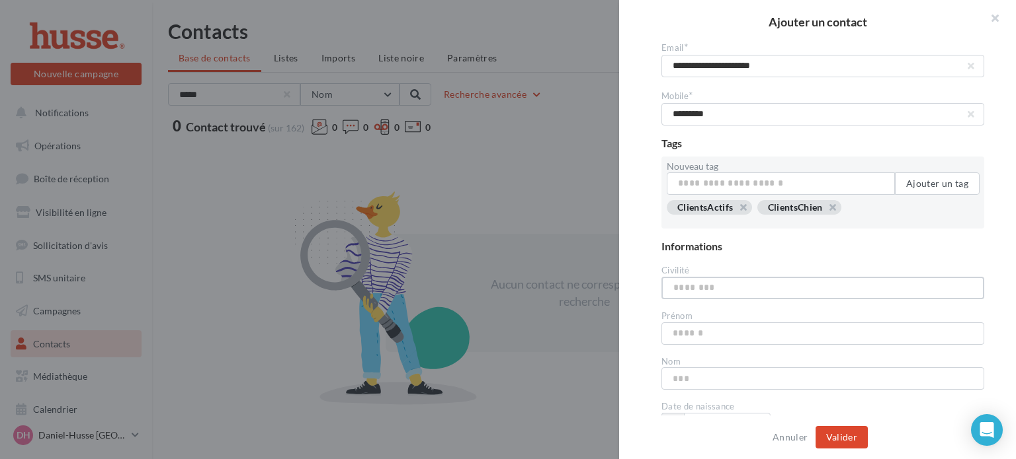
click at [758, 287] on input "text" at bounding box center [822, 288] width 323 height 22
click at [714, 329] on input "text" at bounding box center [822, 334] width 323 height 22
type input "******"
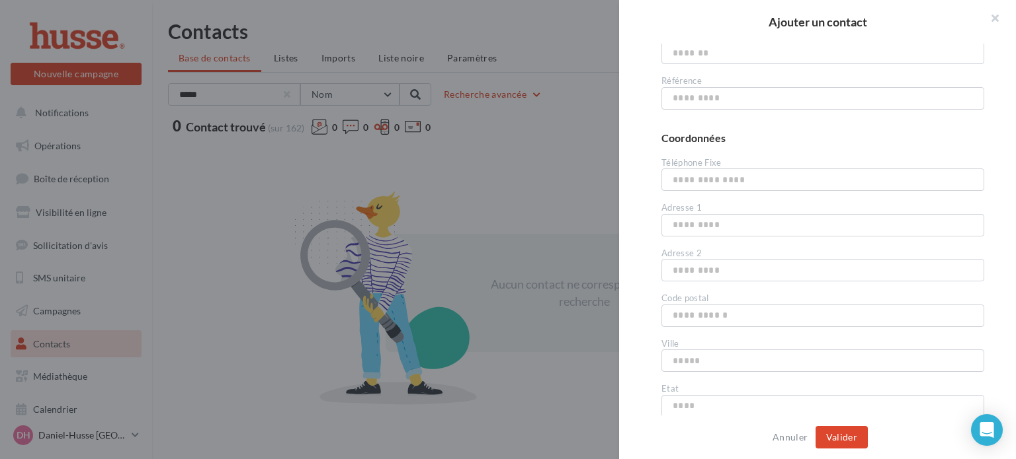
scroll to position [510, 0]
type input "*******"
click at [842, 441] on button "Valider" at bounding box center [841, 437] width 52 height 22
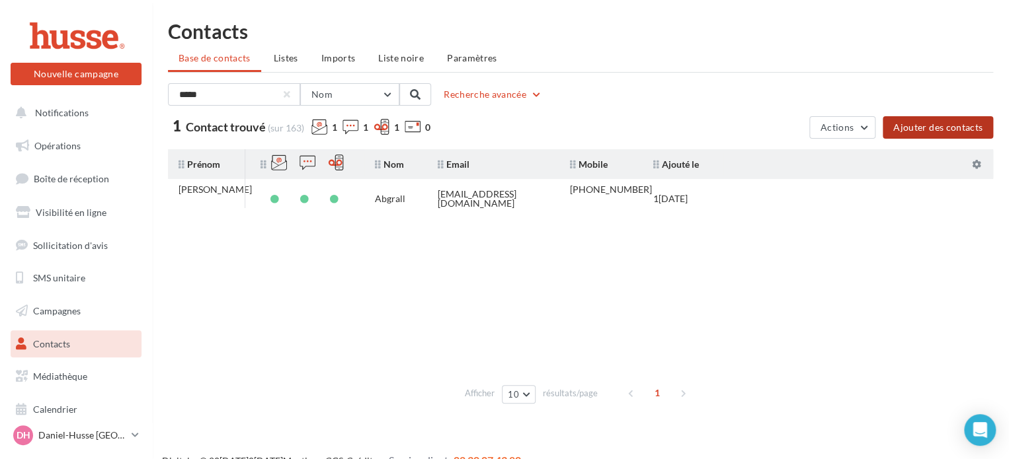
click at [926, 126] on button "Ajouter des contacts" at bounding box center [938, 127] width 110 height 22
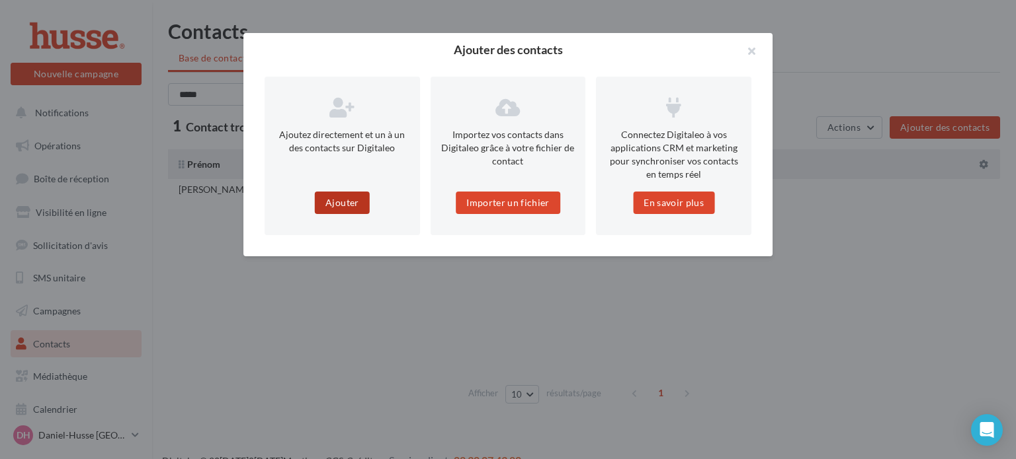
click at [341, 202] on button "Ajouter" at bounding box center [342, 203] width 54 height 22
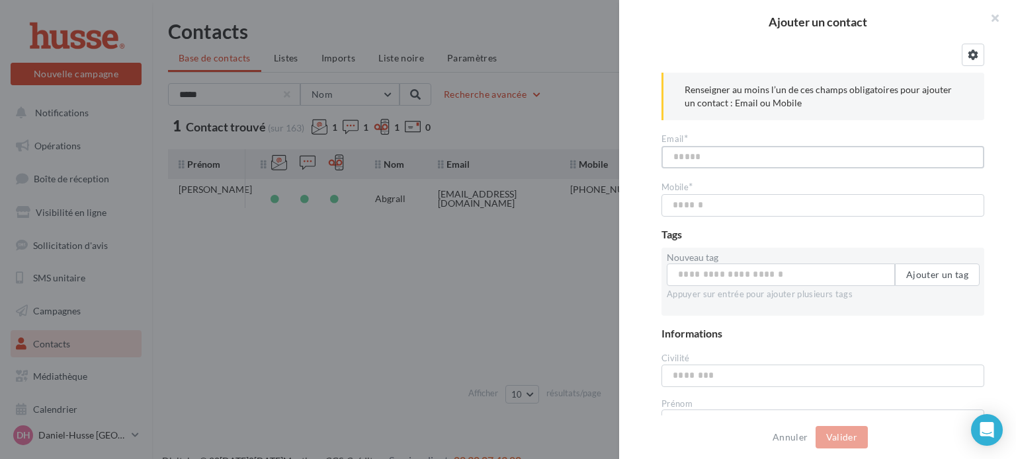
click at [675, 154] on input "text" at bounding box center [822, 157] width 323 height 22
type input "**********"
type input "*********"
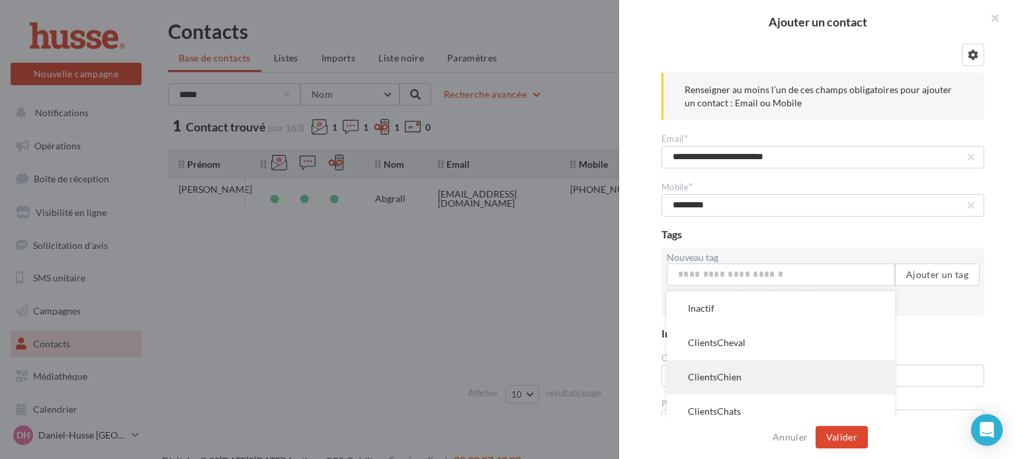
click at [709, 381] on button "ClientsChien" at bounding box center [780, 377] width 228 height 34
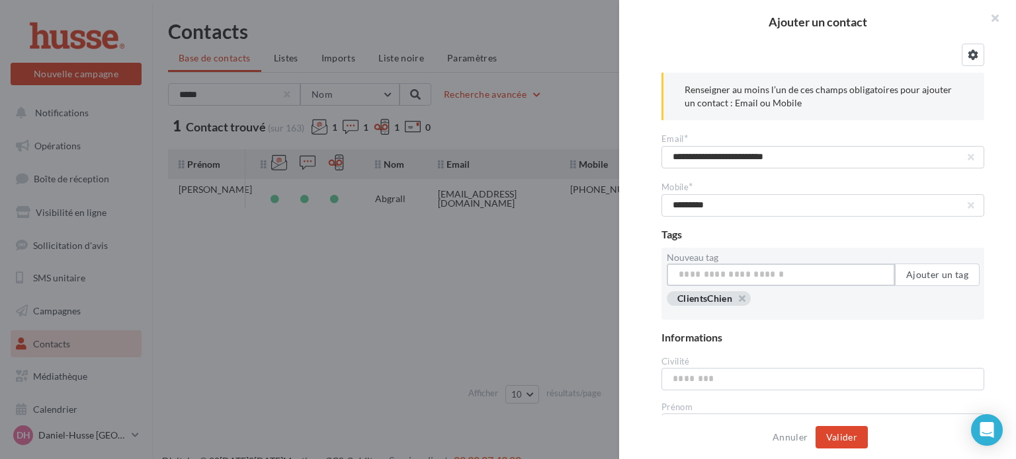
click at [744, 276] on input "Nouveau tag" at bounding box center [780, 275] width 228 height 22
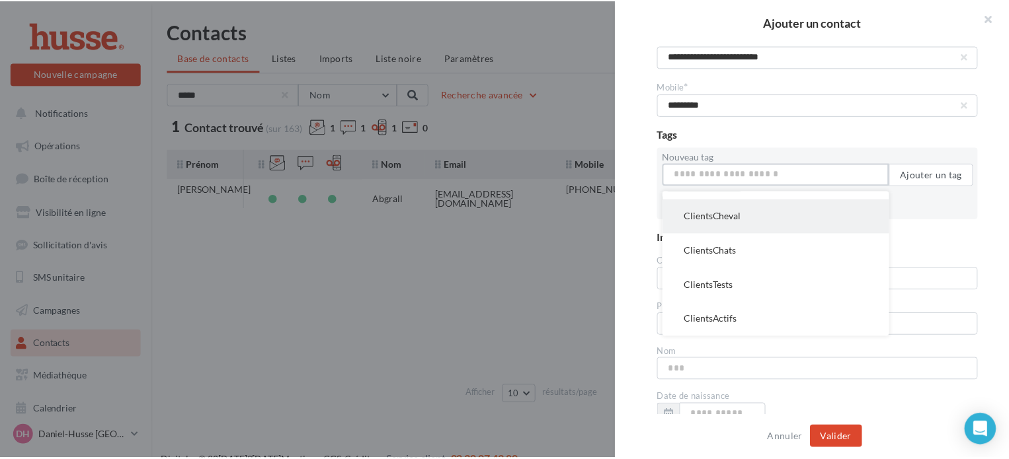
scroll to position [103, 0]
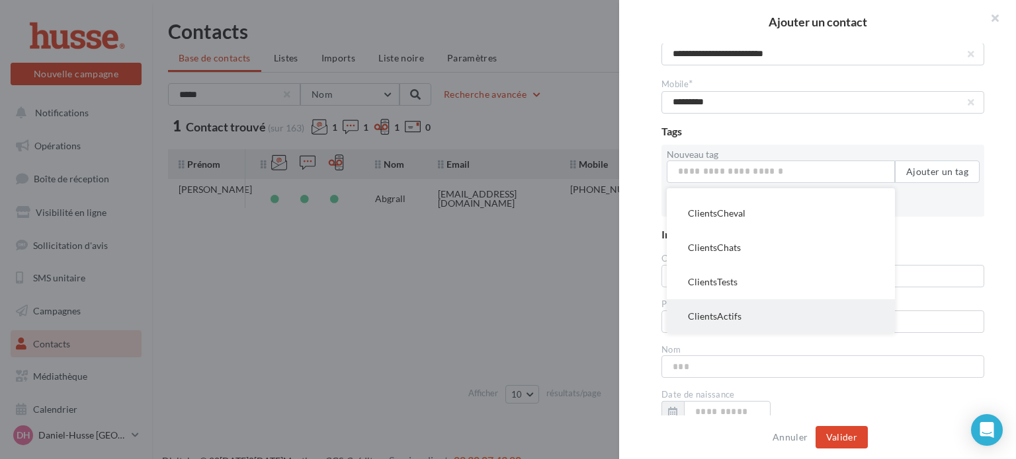
click at [712, 314] on button "ClientsActifs" at bounding box center [780, 316] width 228 height 34
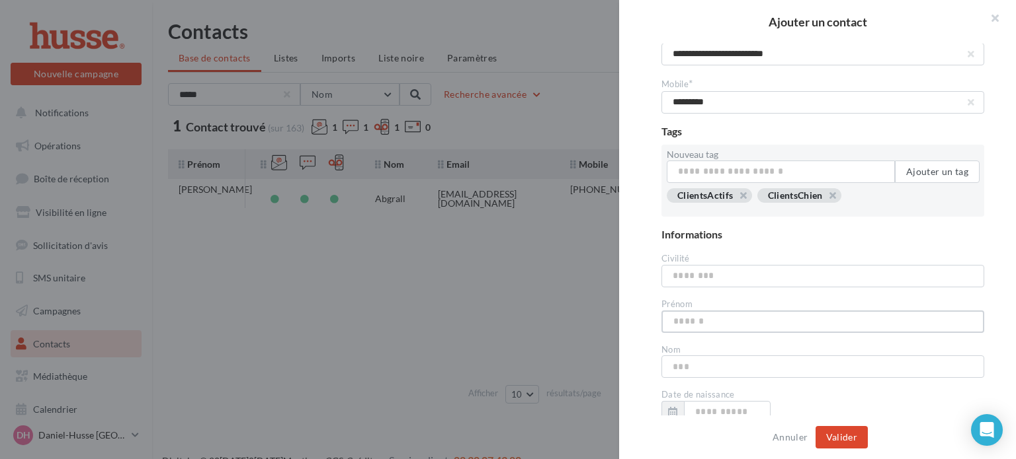
click at [705, 317] on input "text" at bounding box center [822, 322] width 323 height 22
type input "******"
type input "*"
click at [705, 317] on input "******" at bounding box center [822, 322] width 323 height 22
type input "*"
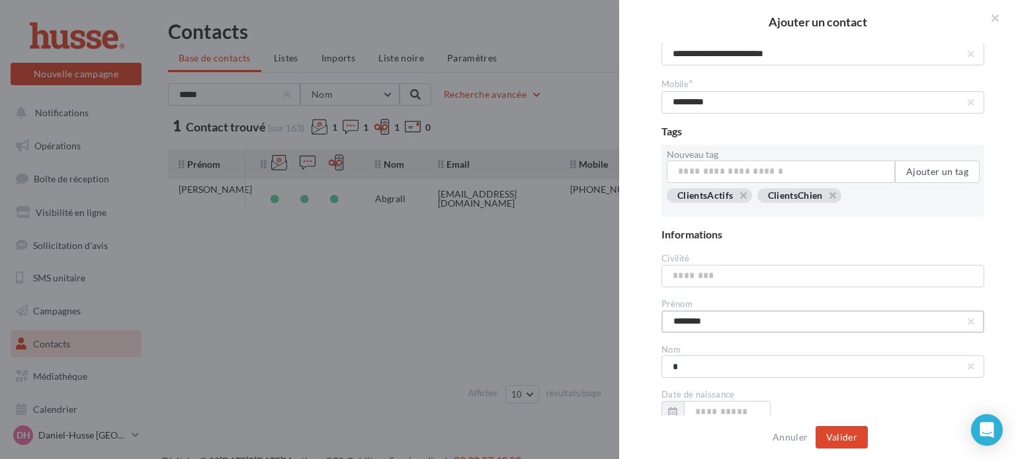
type input "********"
type input "******"
click at [847, 441] on button "Valider" at bounding box center [841, 437] width 52 height 22
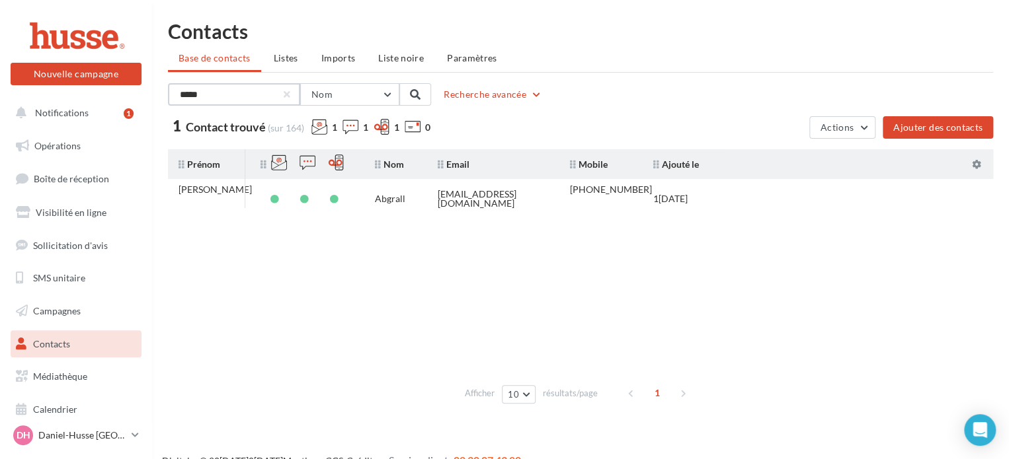
click at [264, 93] on input "*****" at bounding box center [234, 94] width 132 height 22
type input "*"
click at [288, 57] on span "Listes" at bounding box center [286, 57] width 24 height 11
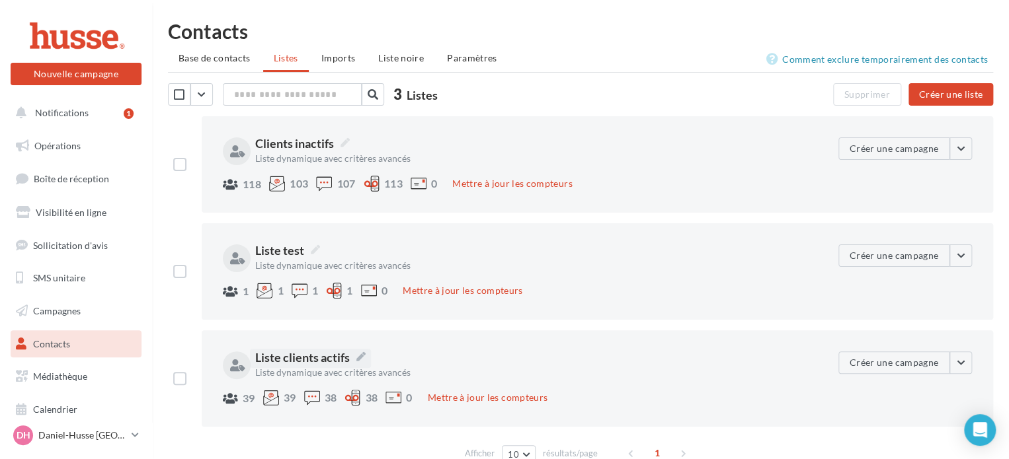
click at [307, 354] on span "Liste clients actifs" at bounding box center [310, 357] width 110 height 17
click at [0, 0] on textarea "**********" at bounding box center [0, 0] width 0 height 0
click at [682, 379] on div "**********" at bounding box center [531, 379] width 616 height 54
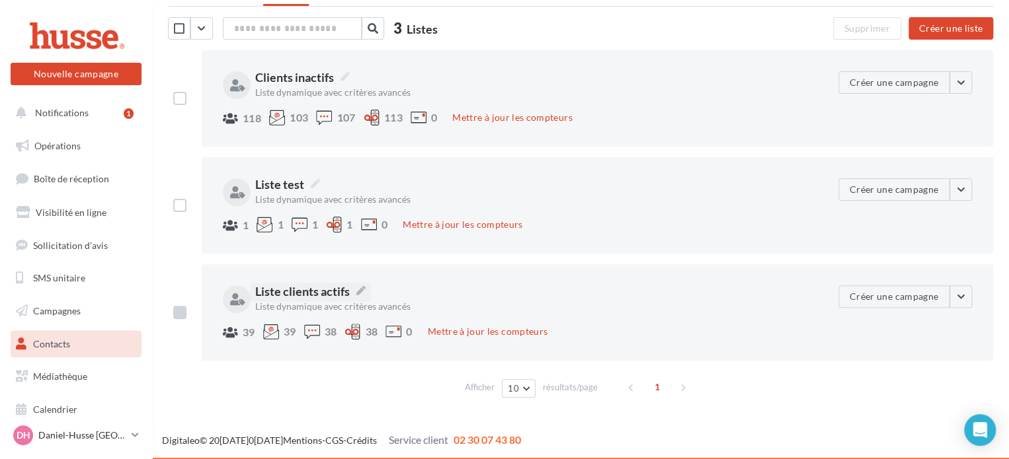
click at [179, 312] on label at bounding box center [179, 312] width 13 height 13
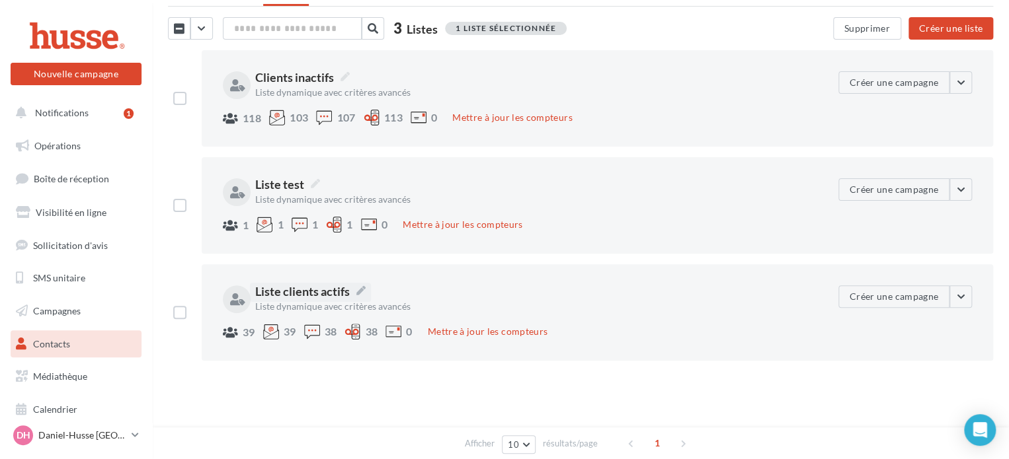
scroll to position [0, 0]
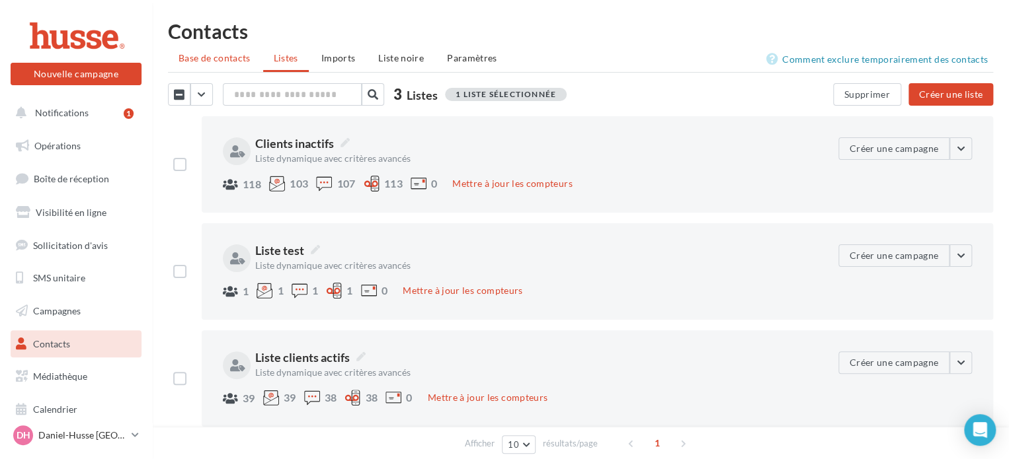
click at [216, 63] on span "Base de contacts" at bounding box center [215, 57] width 72 height 11
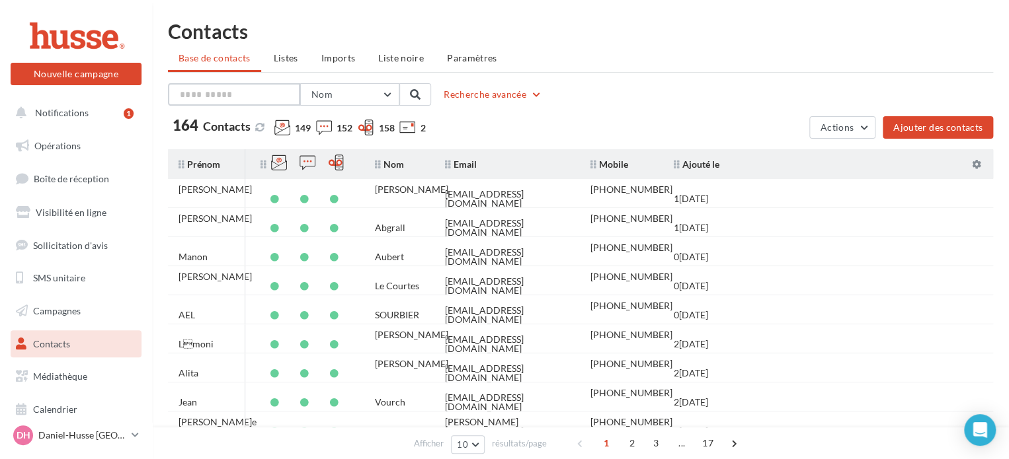
click at [198, 93] on input "text" at bounding box center [234, 94] width 132 height 22
type input "*******"
click at [475, 95] on button "Recherche avancée" at bounding box center [492, 95] width 109 height 16
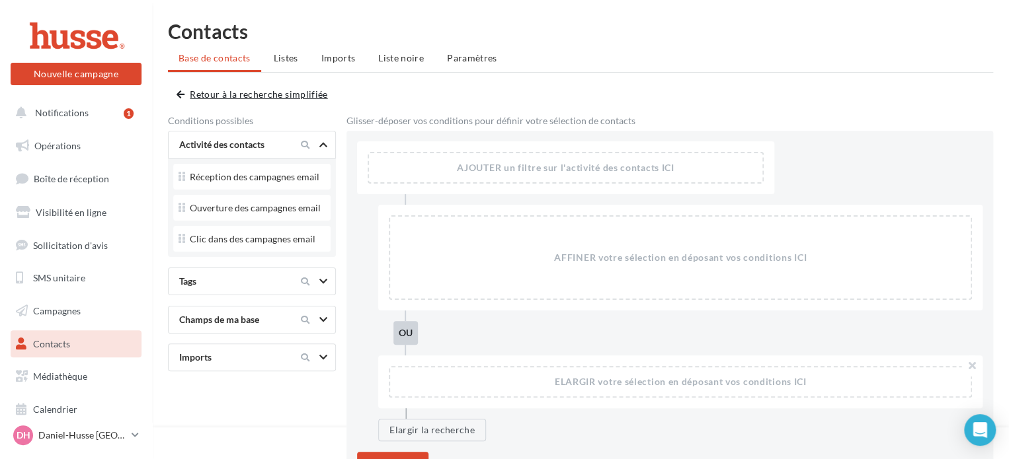
click at [177, 92] on span "button" at bounding box center [181, 94] width 8 height 9
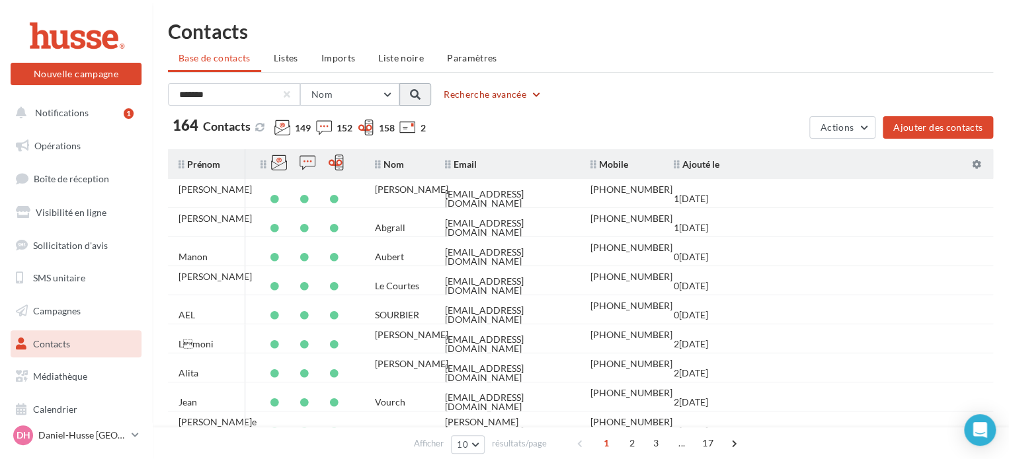
click at [419, 95] on span at bounding box center [415, 94] width 11 height 11
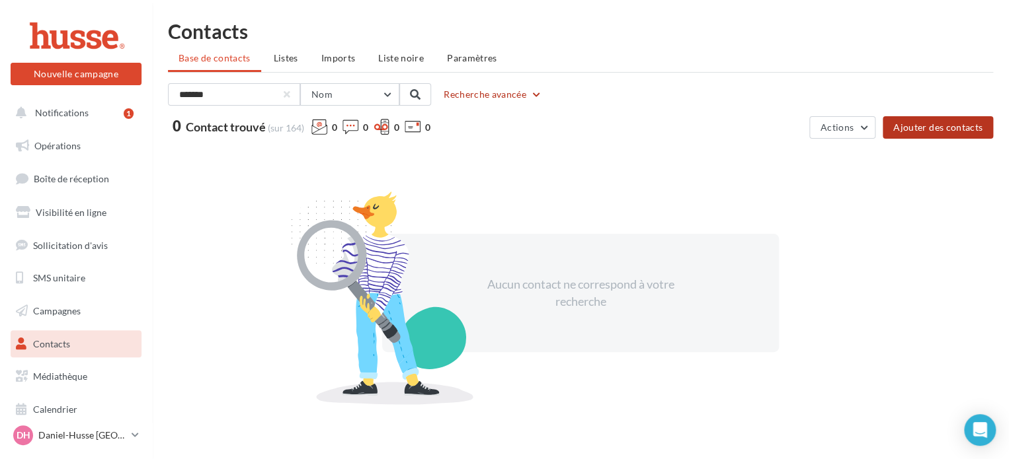
click at [950, 124] on button "Ajouter des contacts" at bounding box center [938, 127] width 110 height 22
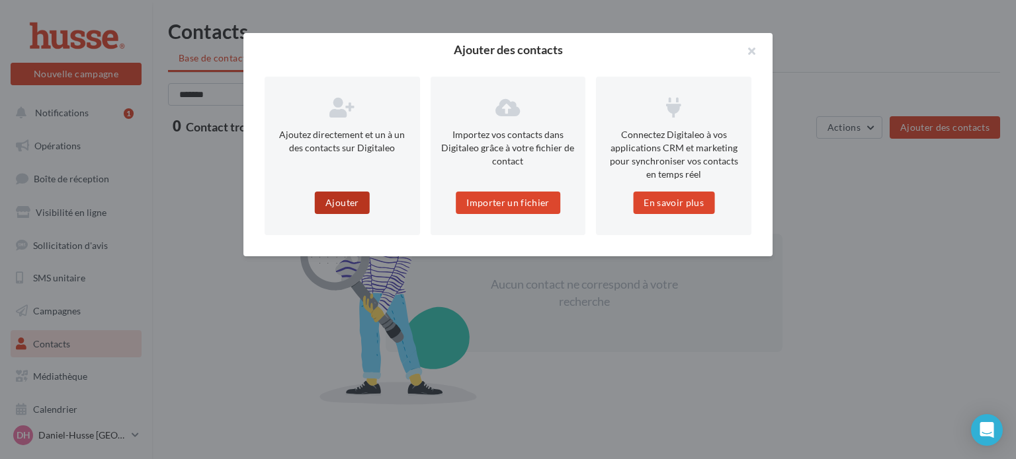
click at [341, 202] on button "Ajouter" at bounding box center [342, 203] width 54 height 22
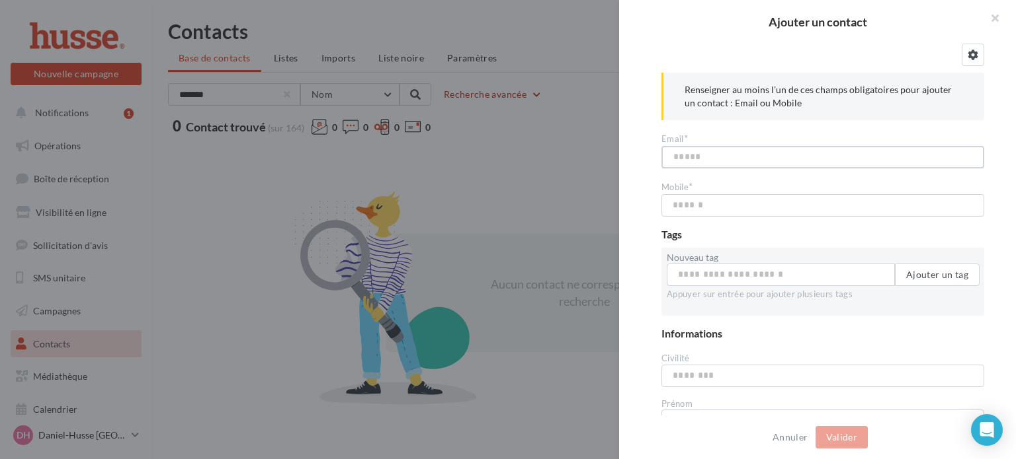
click at [684, 155] on input "text" at bounding box center [822, 157] width 323 height 22
type input "**********"
type input "*********"
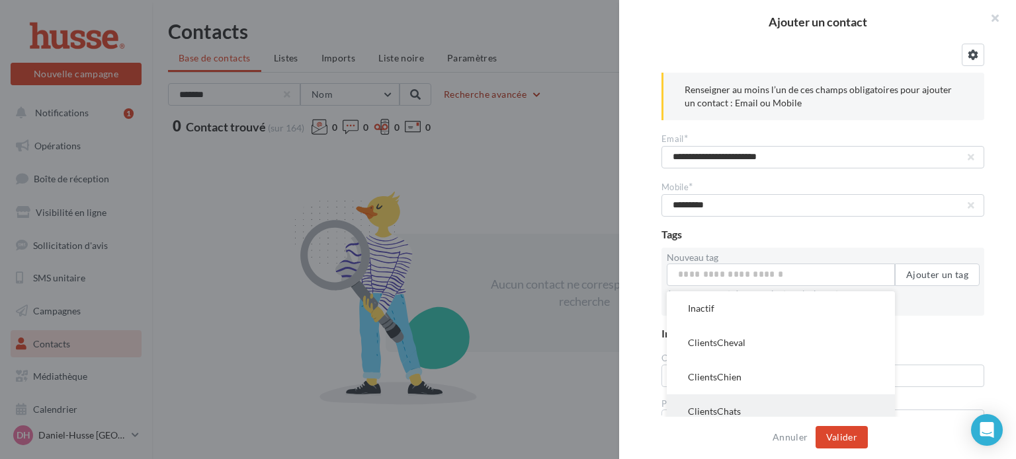
click at [715, 409] on button "ClientsChats" at bounding box center [780, 412] width 228 height 34
click at [770, 278] on input "Nouveau tag" at bounding box center [780, 275] width 228 height 22
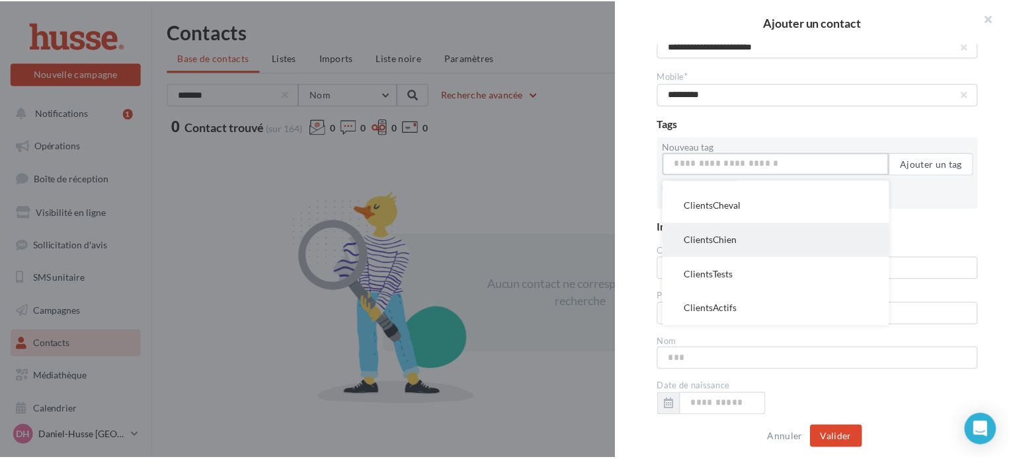
scroll to position [118, 0]
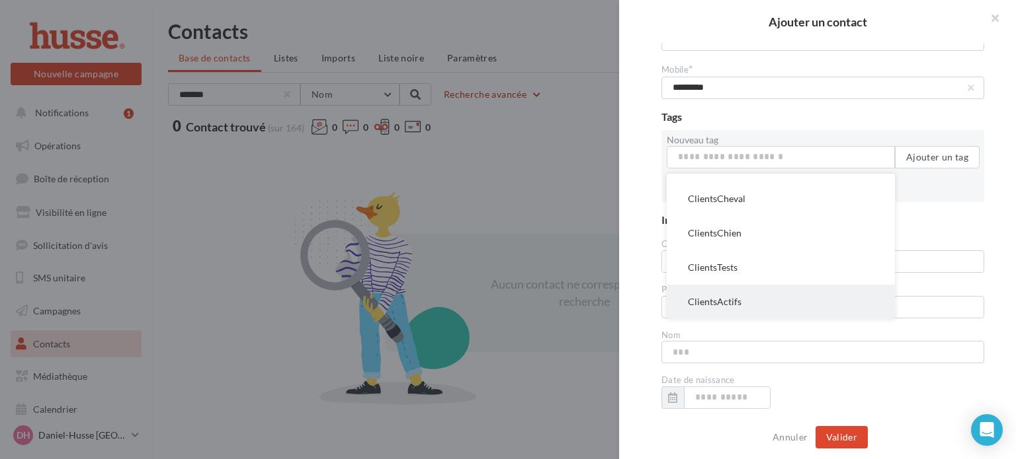
click at [721, 301] on button "ClientsActifs" at bounding box center [780, 302] width 228 height 34
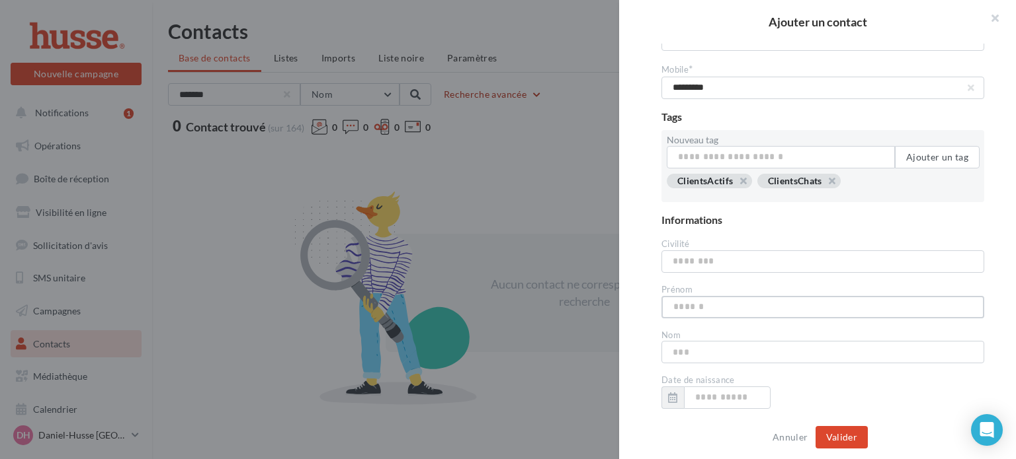
click at [706, 301] on input "text" at bounding box center [822, 307] width 323 height 22
type input "*******"
click at [836, 436] on button "Valider" at bounding box center [841, 437] width 52 height 22
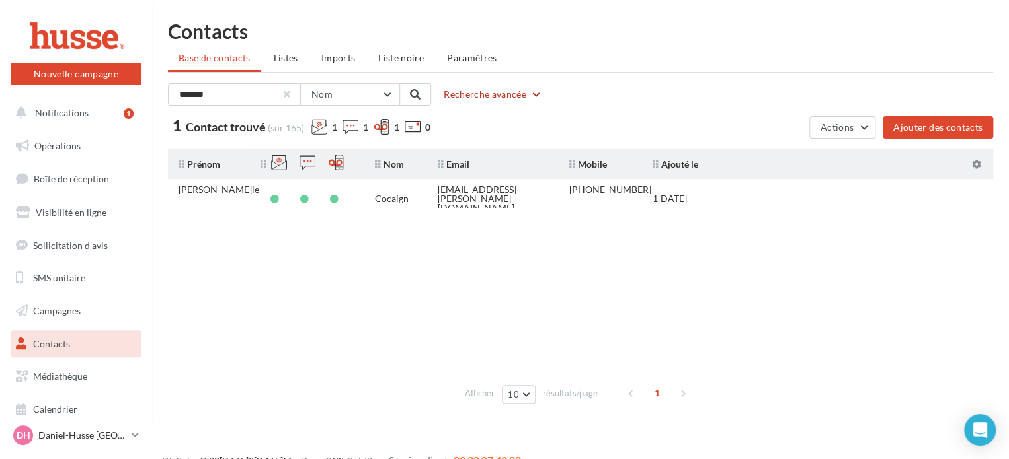
click at [286, 97] on div at bounding box center [286, 94] width 5 height 5
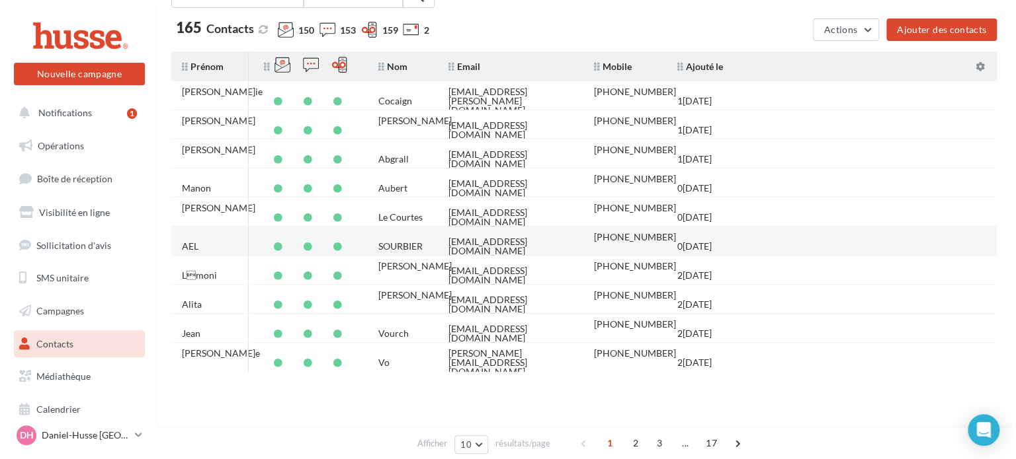
scroll to position [0, 0]
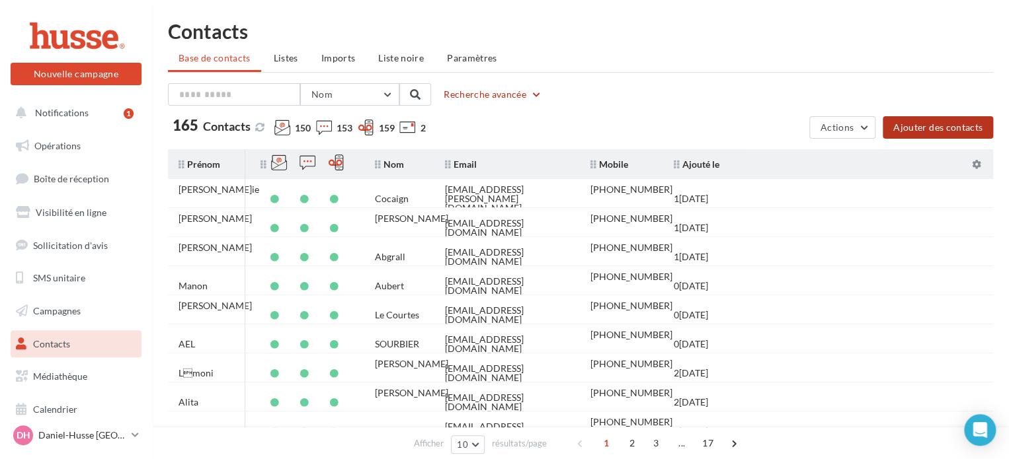
click at [926, 129] on button "Ajouter des contacts" at bounding box center [938, 127] width 110 height 22
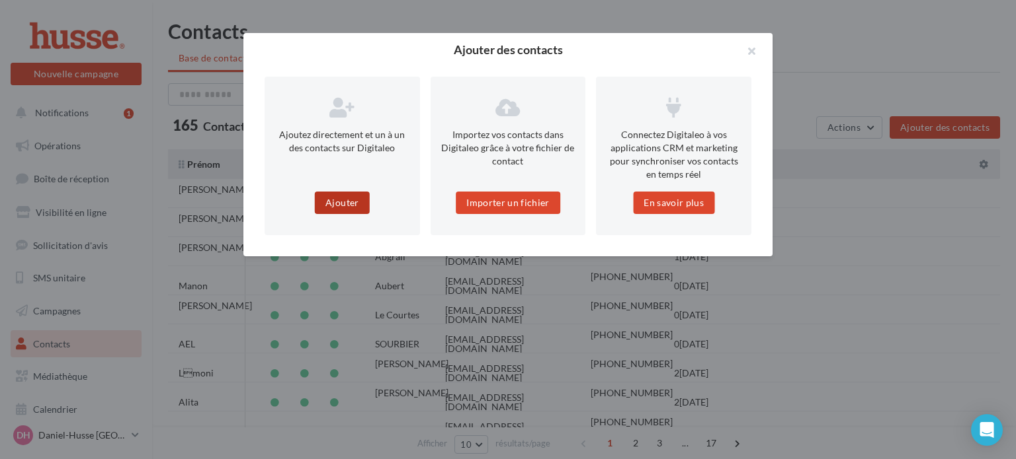
click at [345, 201] on button "Ajouter" at bounding box center [342, 203] width 54 height 22
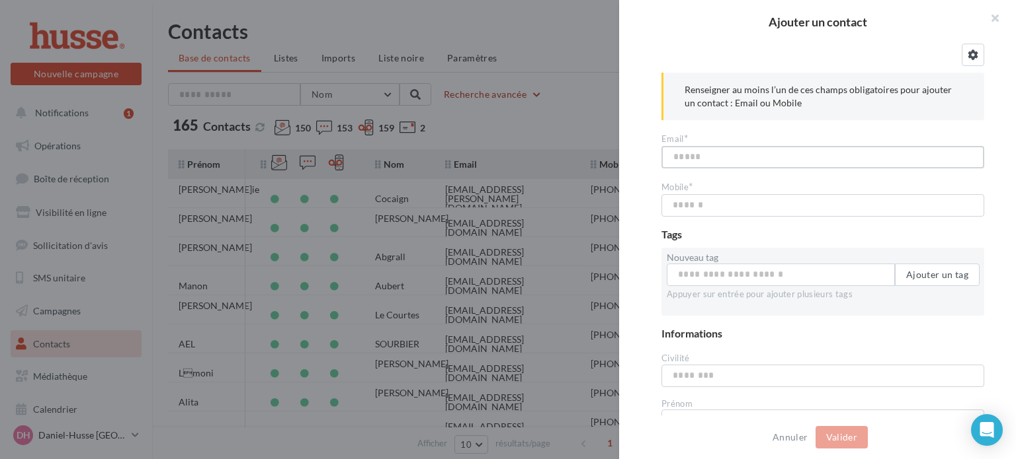
click at [706, 159] on input "text" at bounding box center [822, 157] width 323 height 22
type input "**********"
type input "*********"
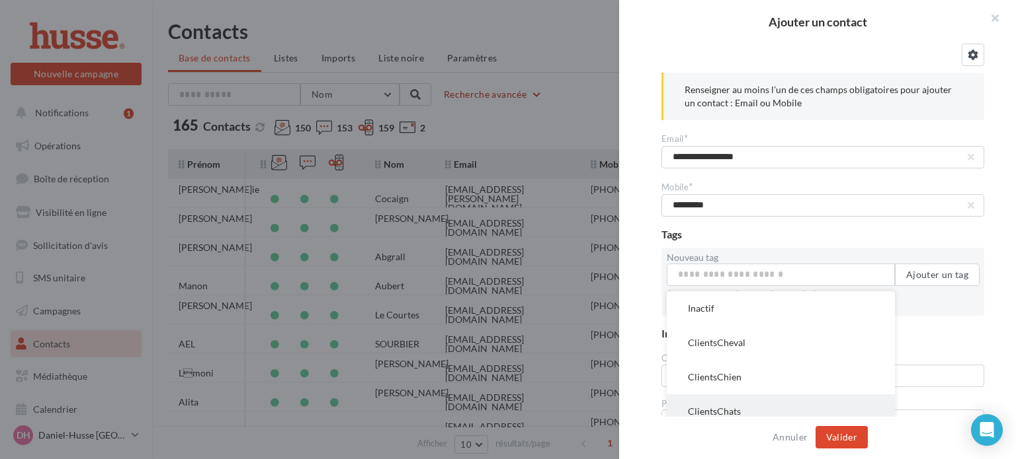
click at [711, 406] on button "ClientsChats" at bounding box center [780, 412] width 228 height 34
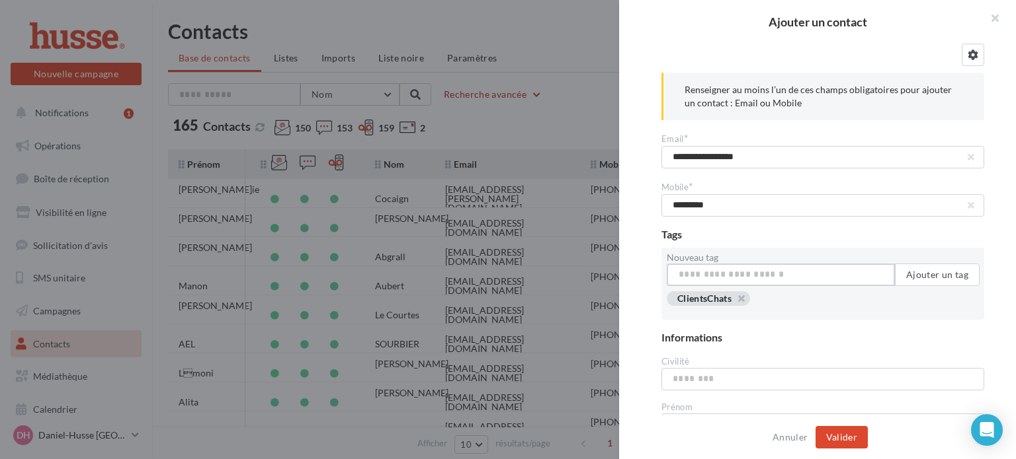
click at [770, 274] on input "Nouveau tag" at bounding box center [780, 275] width 228 height 22
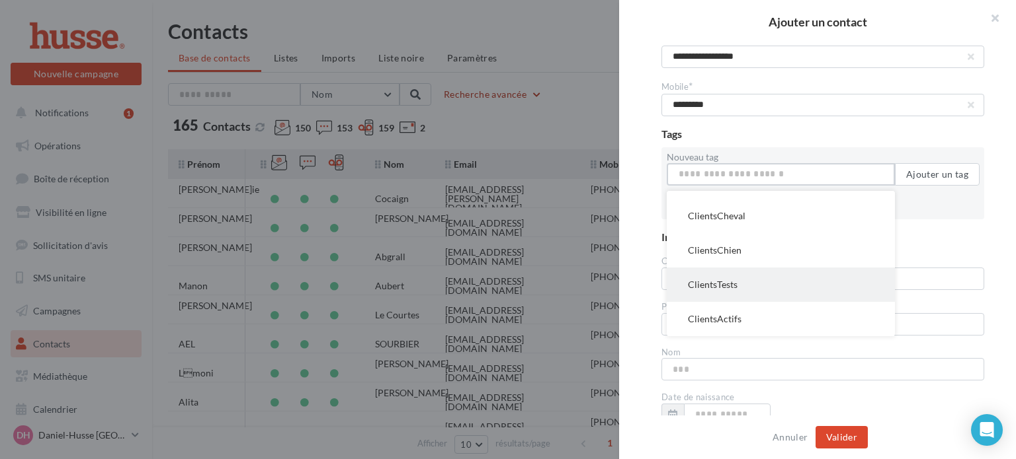
scroll to position [106, 0]
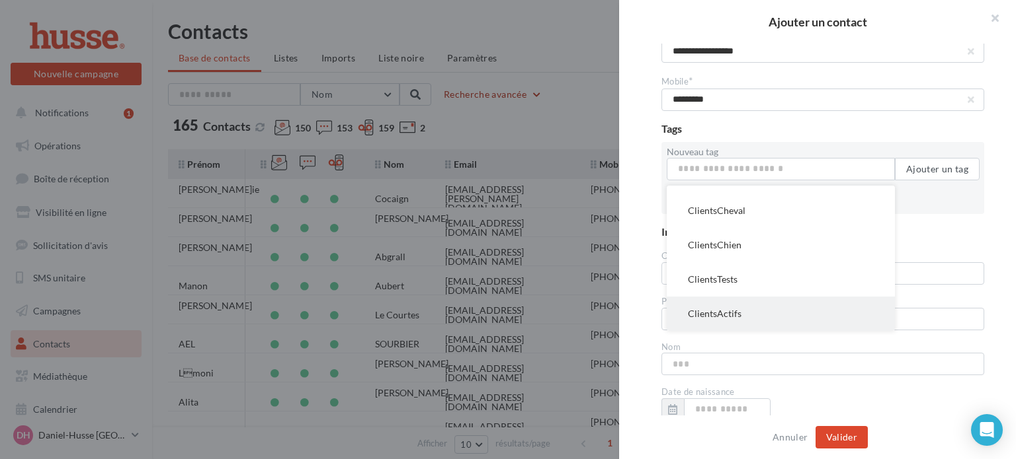
click at [722, 312] on button "ClientsActifs" at bounding box center [780, 314] width 228 height 34
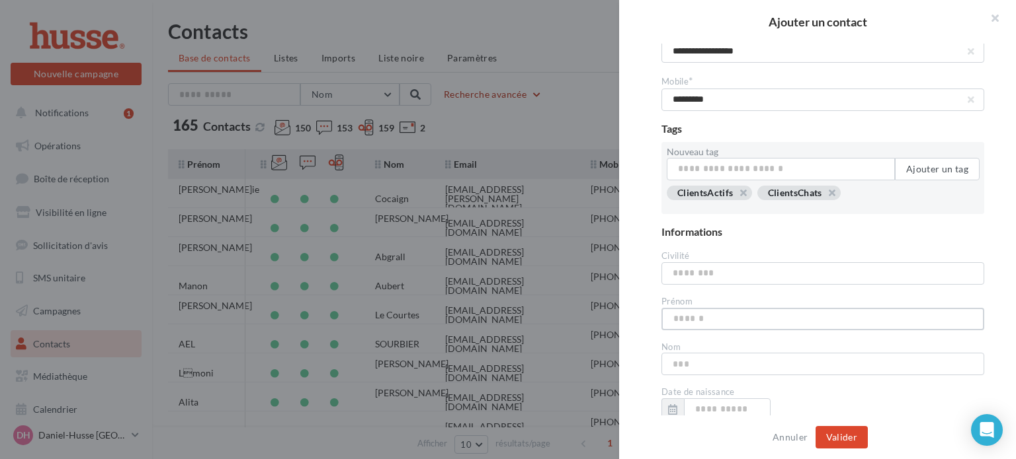
click at [731, 321] on input "text" at bounding box center [822, 319] width 323 height 22
type input "*"
type input "**********"
type input "*********"
click at [836, 438] on button "Valider" at bounding box center [841, 437] width 52 height 22
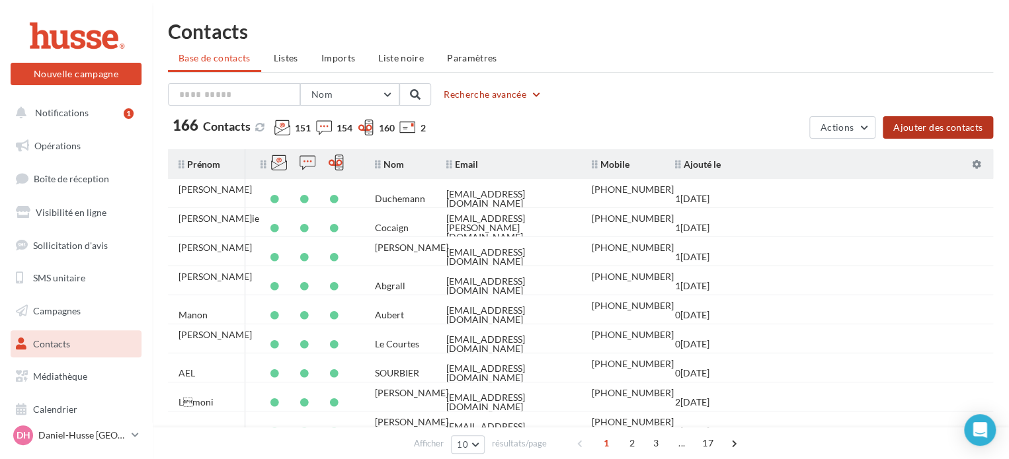
click at [928, 130] on button "Ajouter des contacts" at bounding box center [938, 127] width 110 height 22
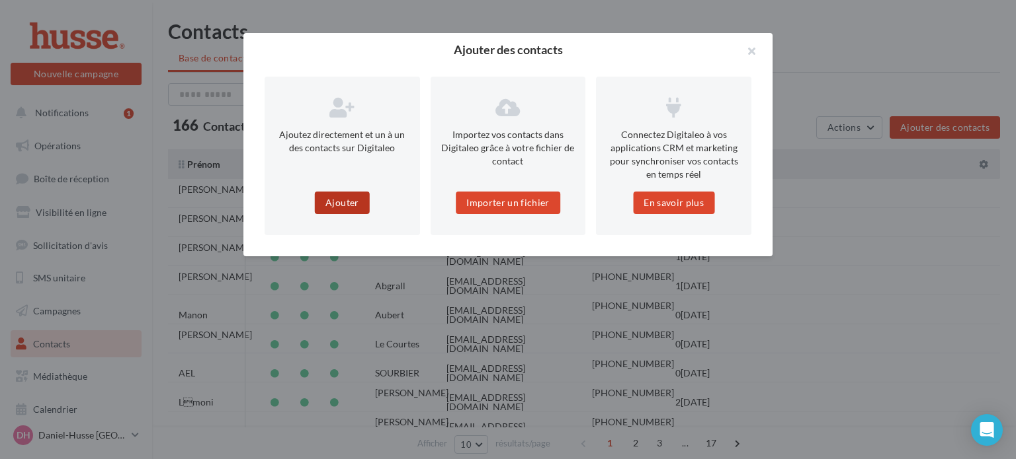
click at [338, 205] on button "Ajouter" at bounding box center [342, 203] width 54 height 22
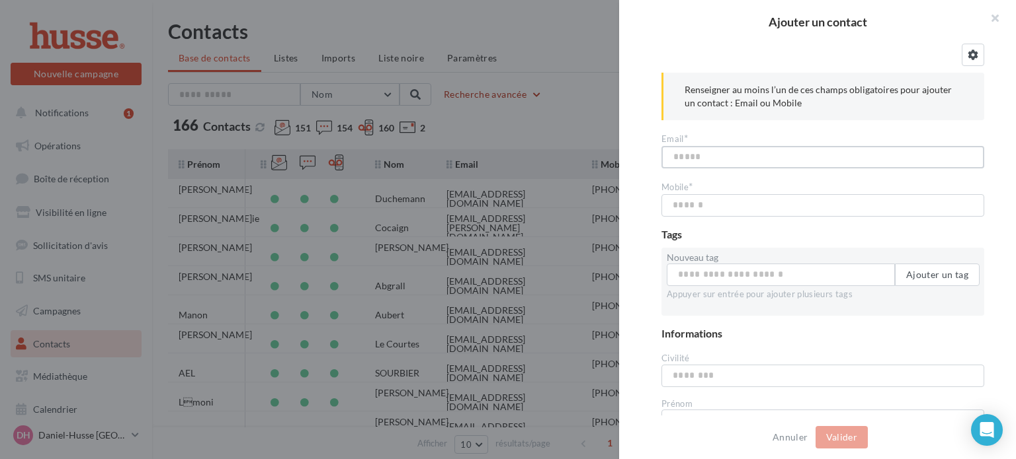
click at [677, 154] on input "text" at bounding box center [822, 157] width 323 height 22
type input "**********"
type input "*********"
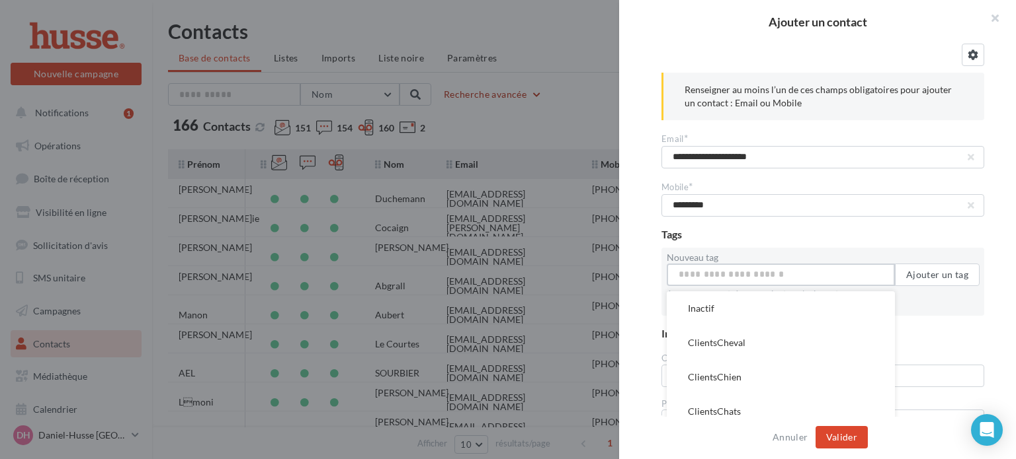
click at [723, 272] on input "Nouveau tag" at bounding box center [780, 275] width 228 height 22
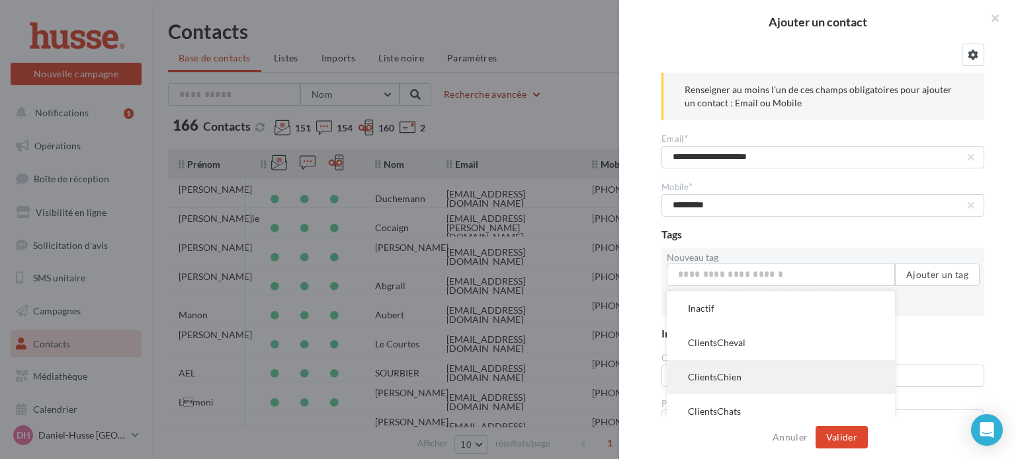
click at [705, 379] on button "ClientsChien" at bounding box center [780, 377] width 228 height 34
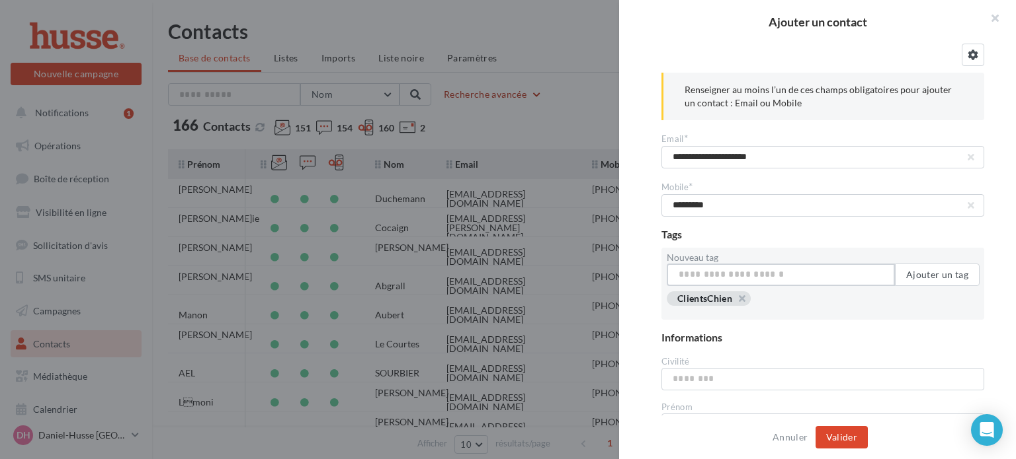
click at [789, 278] on input "Nouveau tag" at bounding box center [780, 275] width 228 height 22
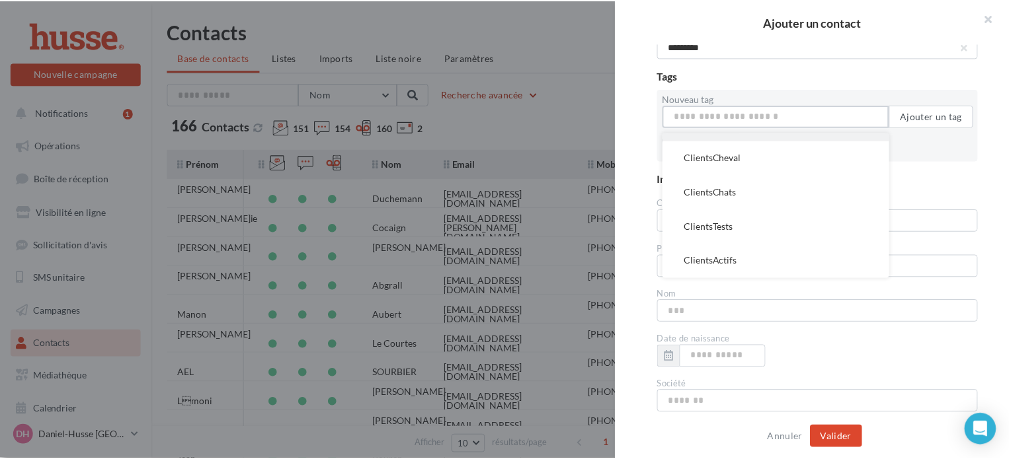
scroll to position [161, 0]
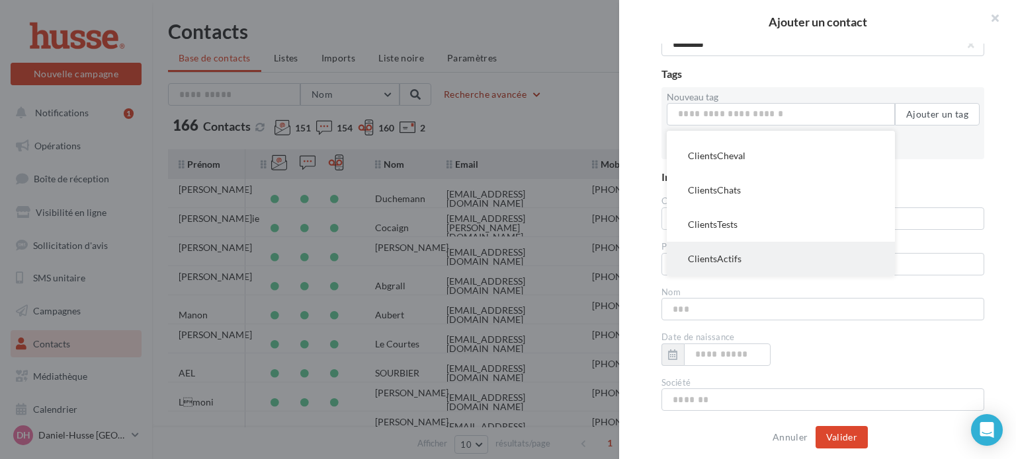
click at [722, 261] on button "ClientsActifs" at bounding box center [780, 259] width 228 height 34
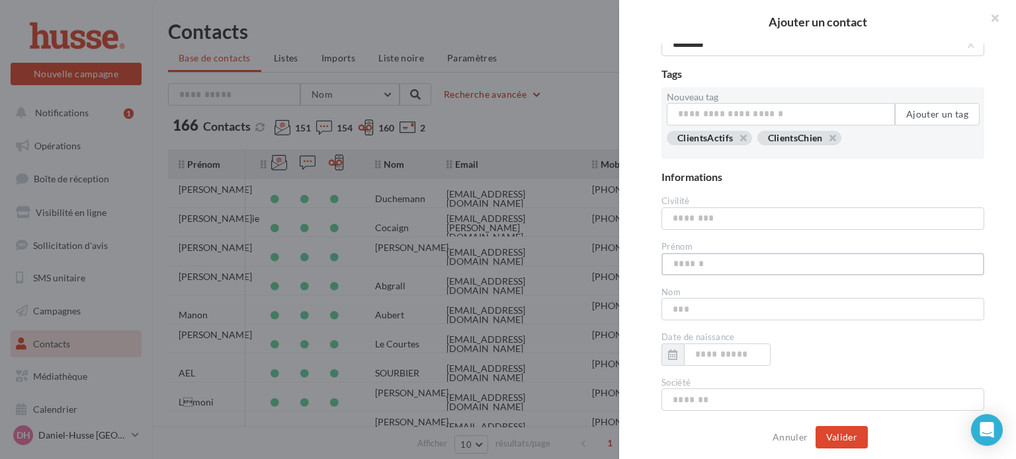
click at [707, 266] on input "text" at bounding box center [822, 264] width 323 height 22
type input "****"
type input "******"
click at [848, 434] on button "Valider" at bounding box center [841, 437] width 52 height 22
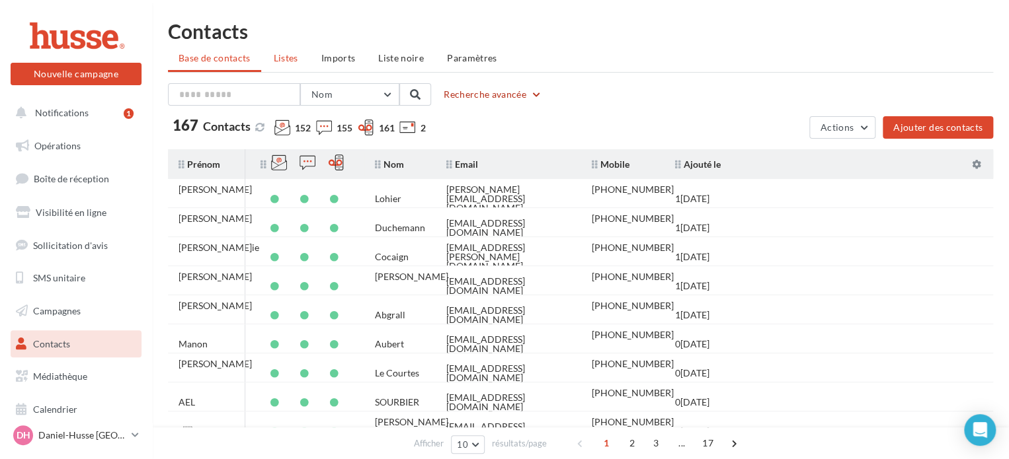
click at [287, 60] on span "Listes" at bounding box center [286, 57] width 24 height 11
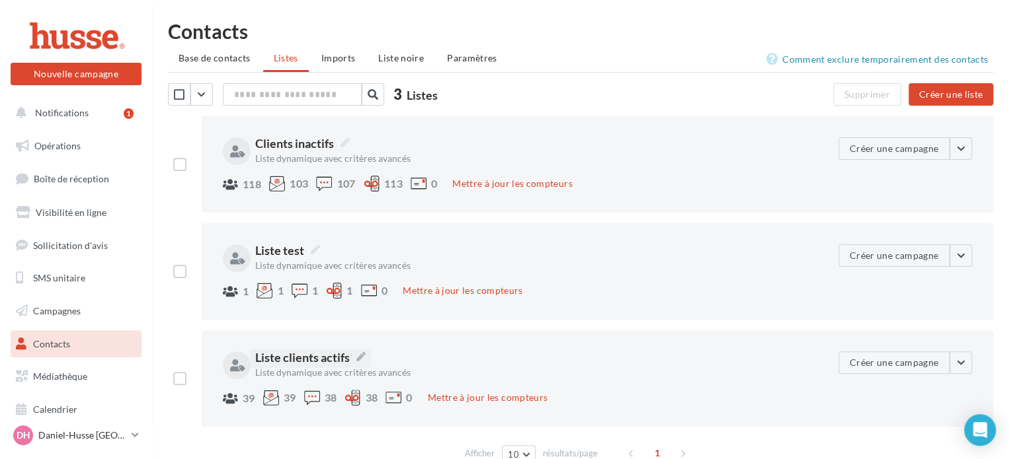
click at [283, 364] on span "Liste clients actifs" at bounding box center [310, 357] width 110 height 17
click at [0, 0] on textarea "**********" at bounding box center [0, 0] width 0 height 0
click at [255, 377] on div "Liste dynamique avec critères avancés" at bounding box center [439, 372] width 368 height 9
click at [458, 393] on button "Mettre à jour les compteurs" at bounding box center [487, 398] width 130 height 16
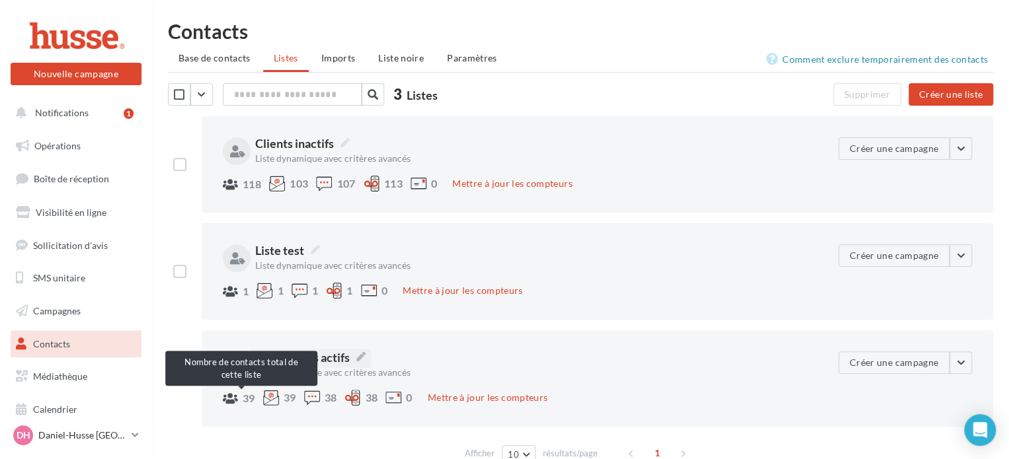
click at [229, 396] on div at bounding box center [230, 399] width 15 height 12
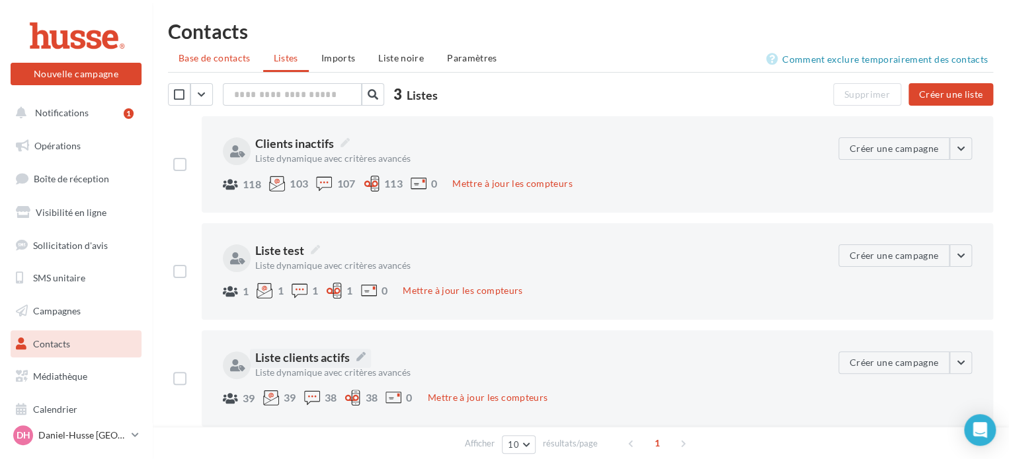
click at [223, 58] on span "Base de contacts" at bounding box center [215, 57] width 72 height 11
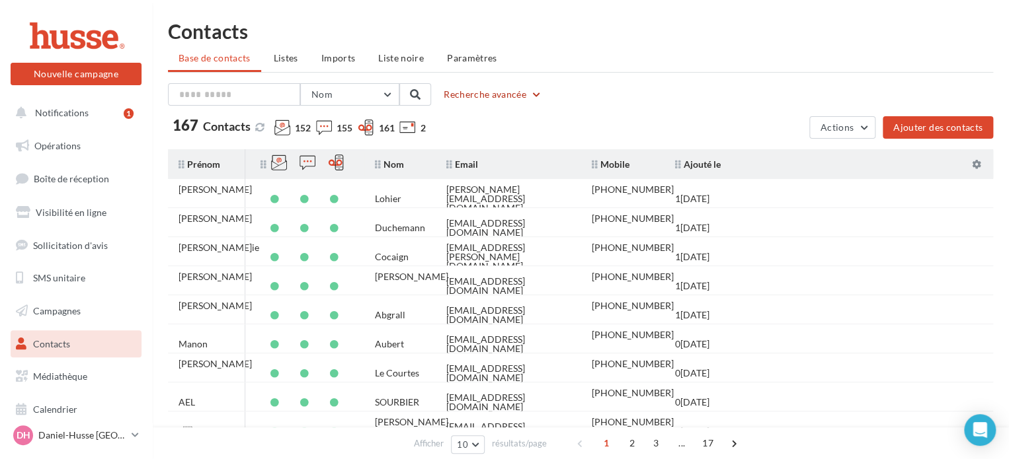
click at [468, 91] on button "Recherche avancée" at bounding box center [492, 95] width 109 height 16
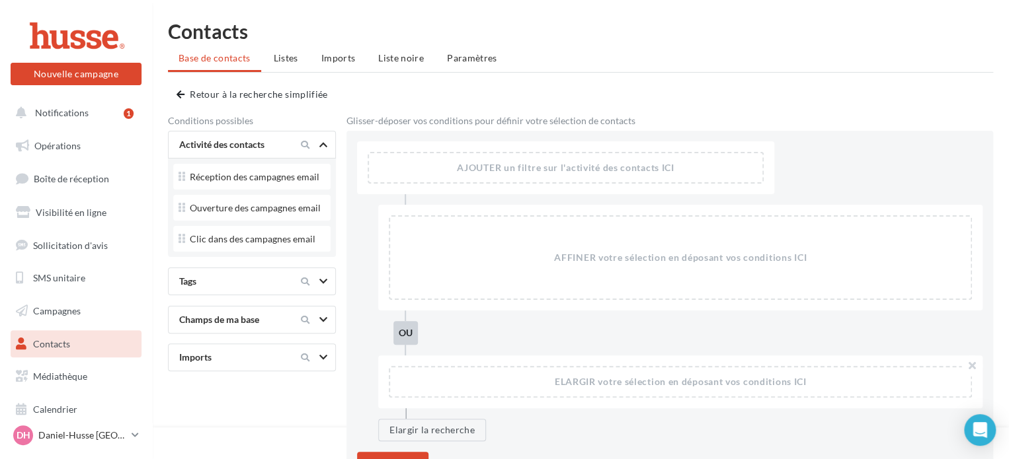
click at [275, 288] on div "Tags" at bounding box center [229, 281] width 111 height 13
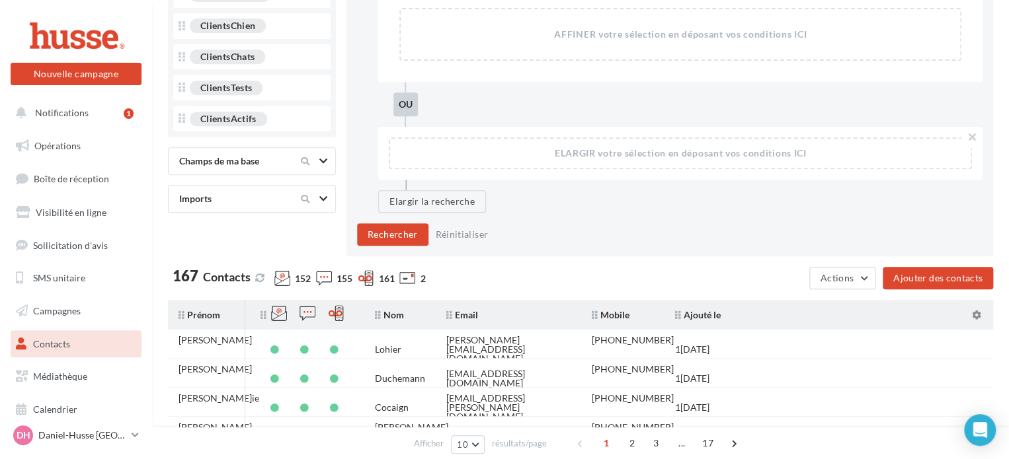
scroll to position [251, 0]
click at [394, 236] on button "Rechercher" at bounding box center [392, 234] width 71 height 22
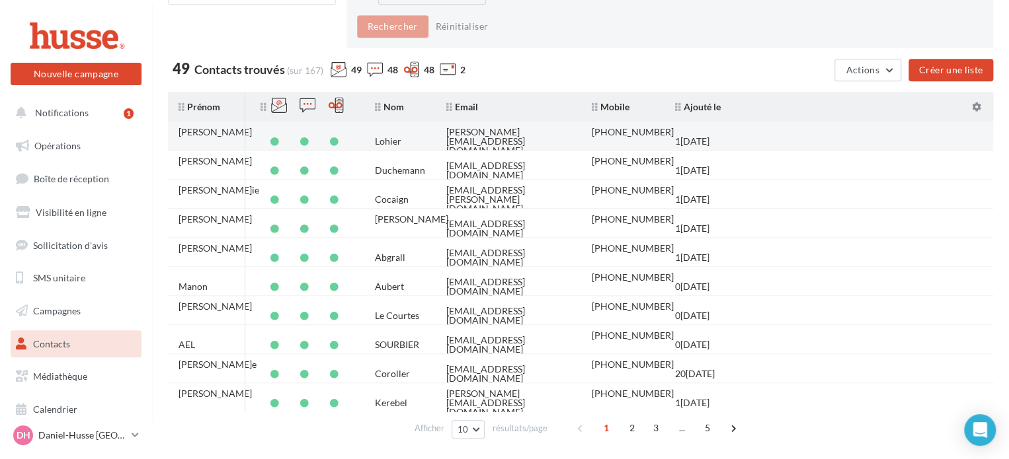
scroll to position [460, 0]
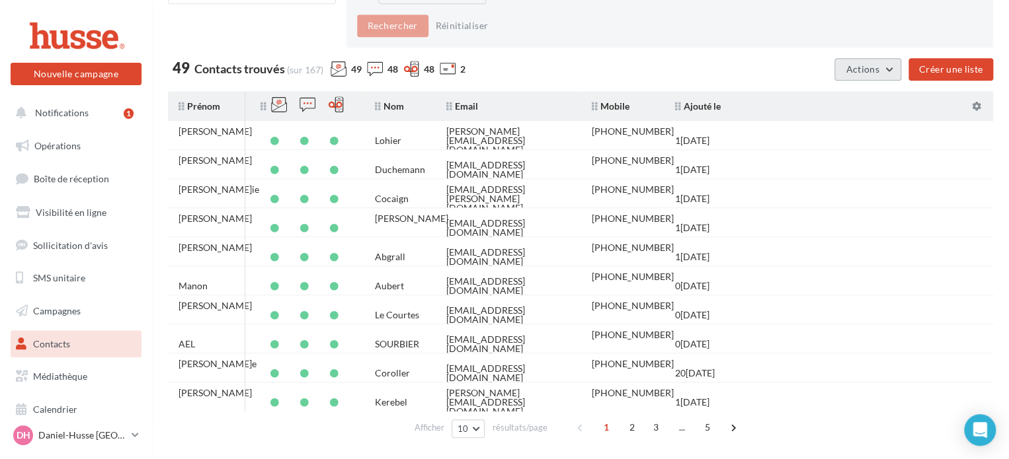
click at [891, 70] on button "Actions" at bounding box center [867, 69] width 66 height 22
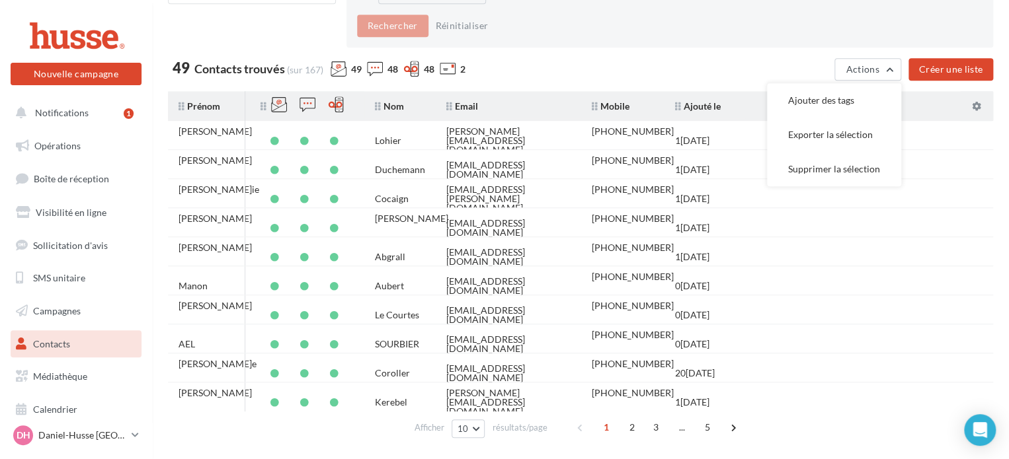
click at [669, 76] on div "49 Contacts trouvés (sur 167) 49 48 48 2" at bounding box center [498, 72] width 661 height 22
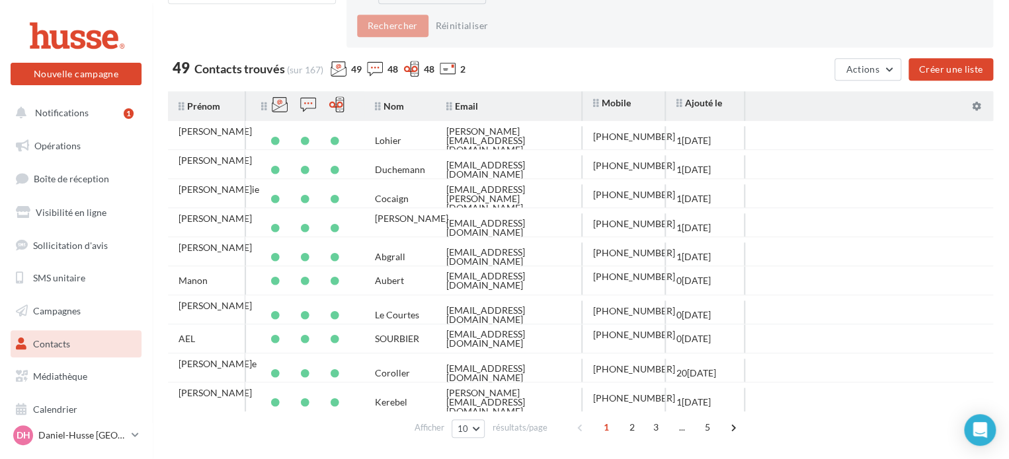
click at [378, 102] on icon at bounding box center [378, 106] width 6 height 9
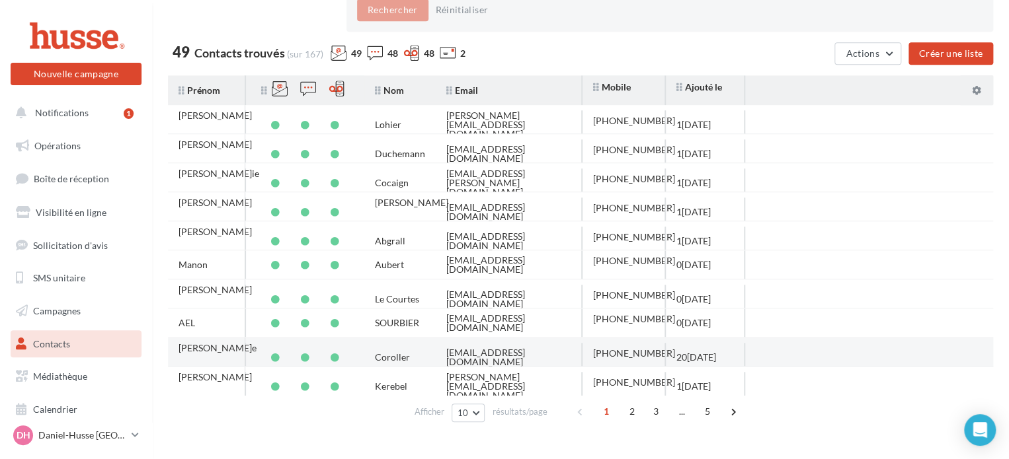
scroll to position [500, 0]
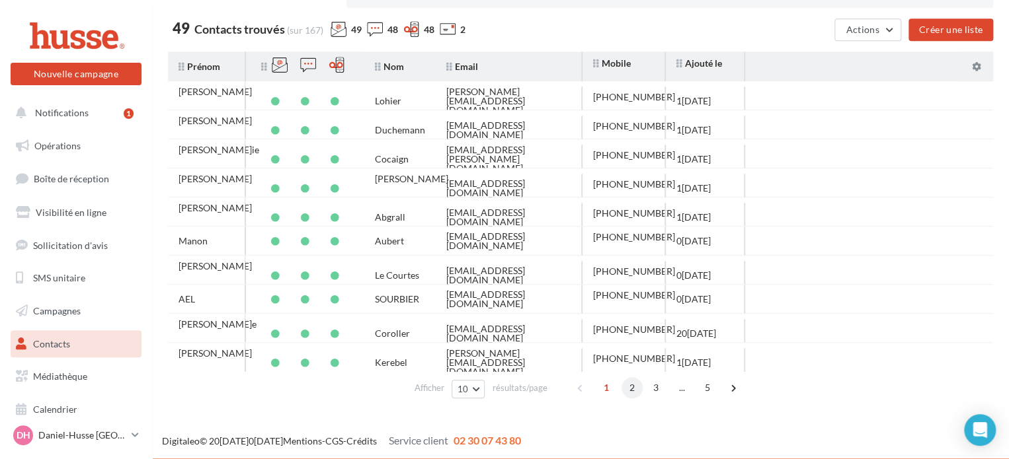
click at [631, 388] on span "2" at bounding box center [631, 388] width 21 height 21
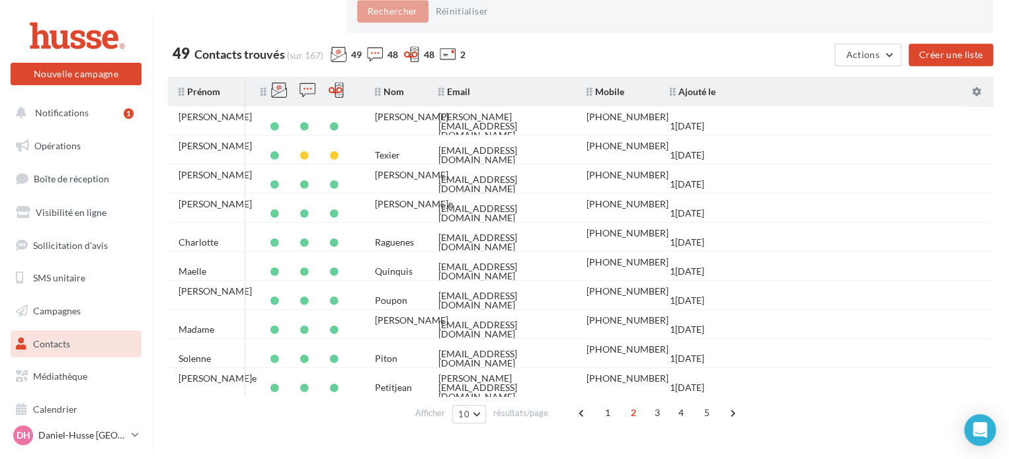
scroll to position [498, 0]
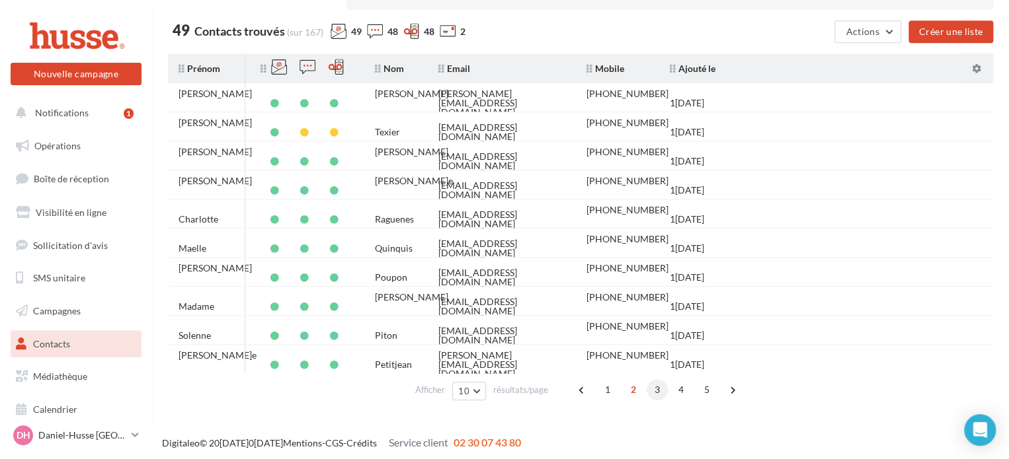
click at [651, 388] on span "3" at bounding box center [657, 389] width 21 height 21
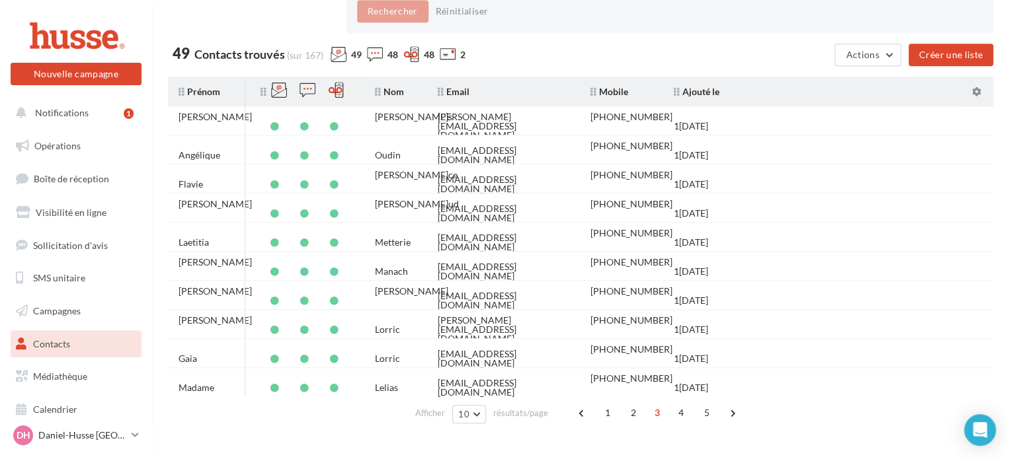
scroll to position [497, 0]
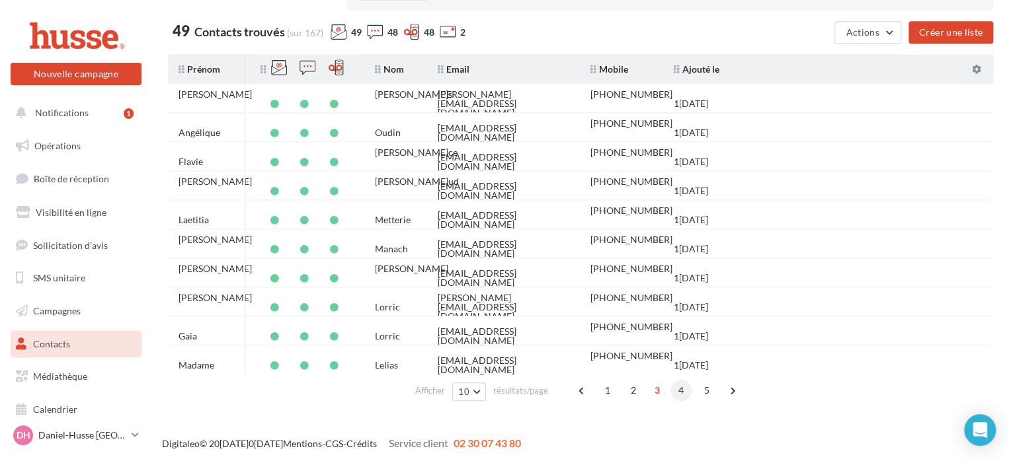
click at [676, 387] on span "4" at bounding box center [680, 390] width 21 height 21
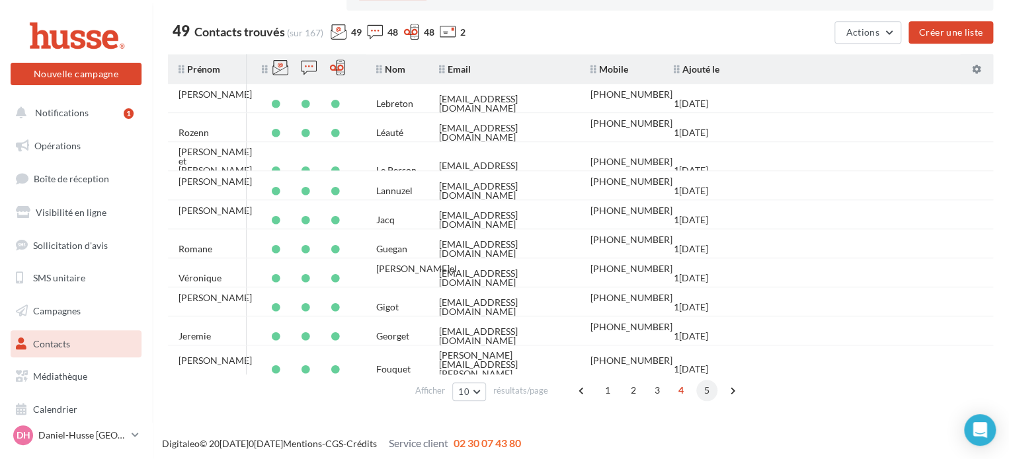
click at [703, 389] on span "5" at bounding box center [706, 390] width 21 height 21
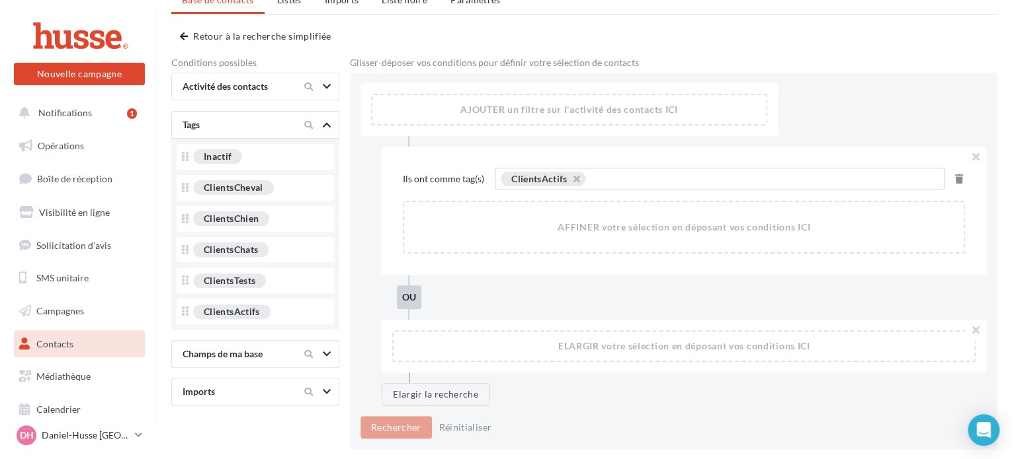
scroll to position [0, 0]
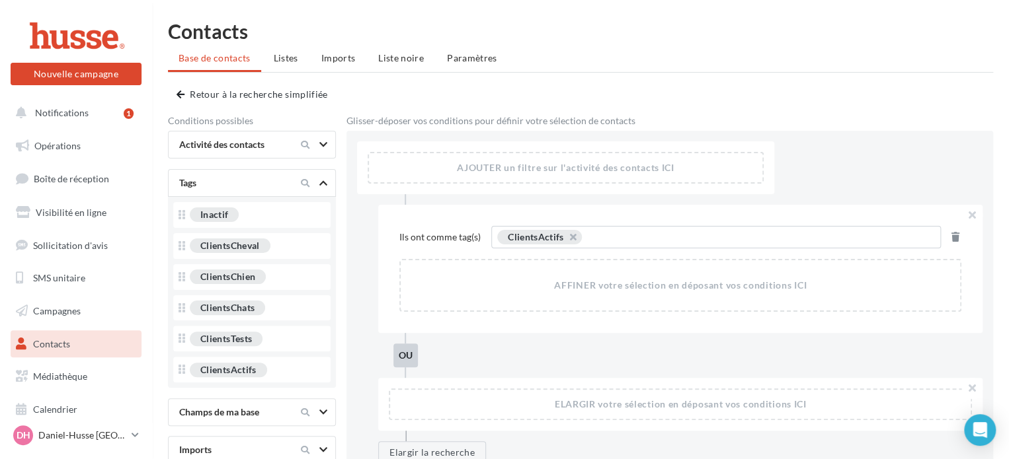
click at [196, 60] on ul "Base de contacts Listes Imports Liste noire Paramètres" at bounding box center [580, 59] width 825 height 26
click at [178, 93] on span "button" at bounding box center [181, 94] width 8 height 9
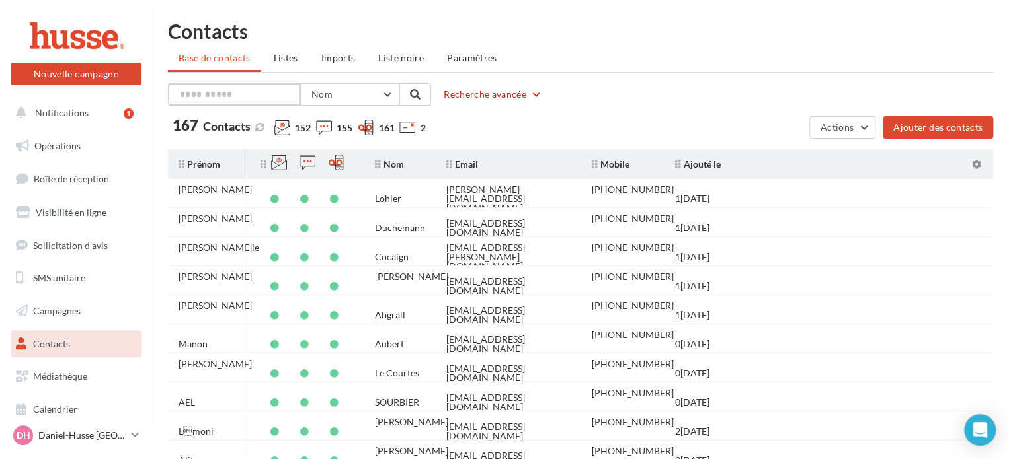
click at [200, 93] on input "text" at bounding box center [234, 94] width 132 height 22
type input "*****"
click at [466, 95] on button "Recherche avancée" at bounding box center [492, 95] width 109 height 16
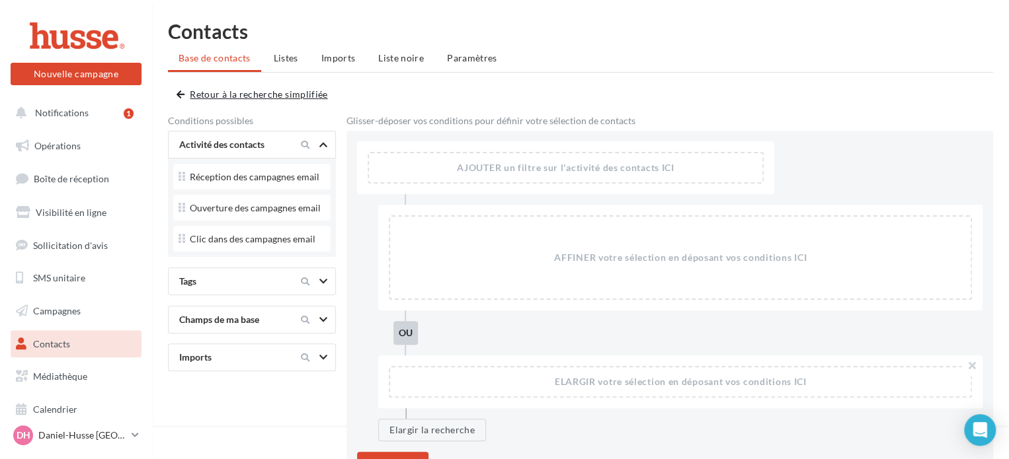
click at [181, 92] on span "button" at bounding box center [181, 94] width 8 height 9
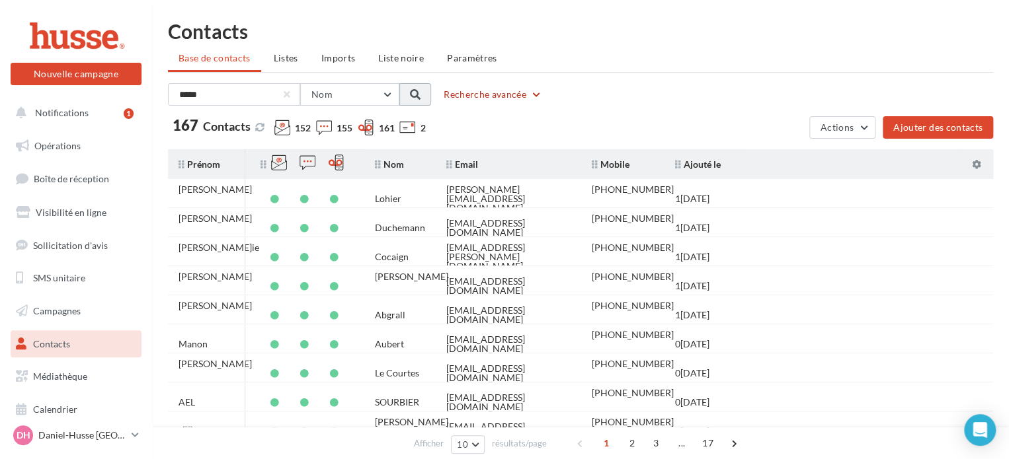
click at [414, 95] on span at bounding box center [415, 94] width 11 height 11
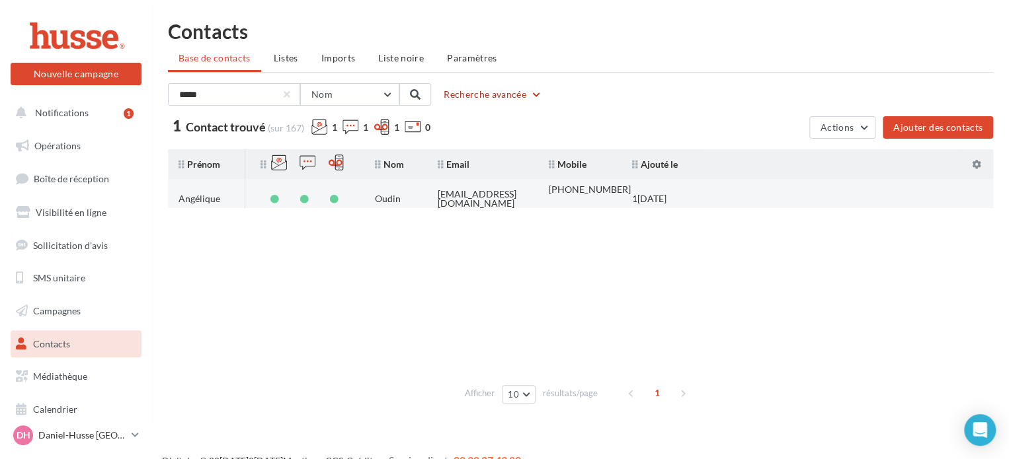
click at [394, 194] on div "Oudin" at bounding box center [388, 198] width 26 height 9
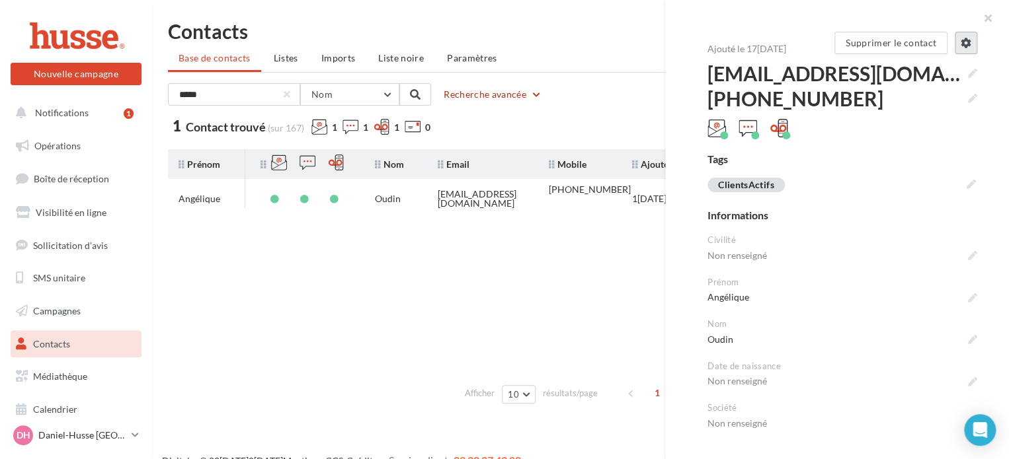
click at [961, 39] on icon at bounding box center [966, 43] width 11 height 11
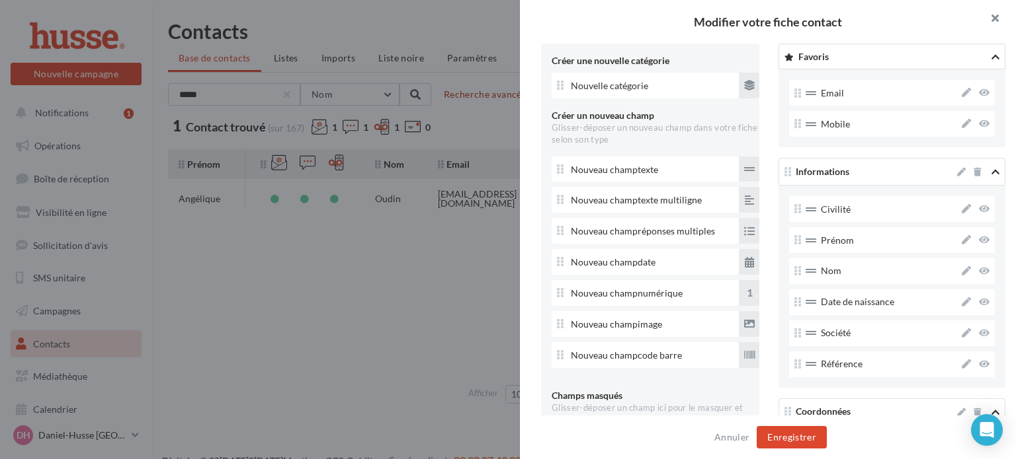
click at [995, 13] on button "button" at bounding box center [989, 20] width 53 height 40
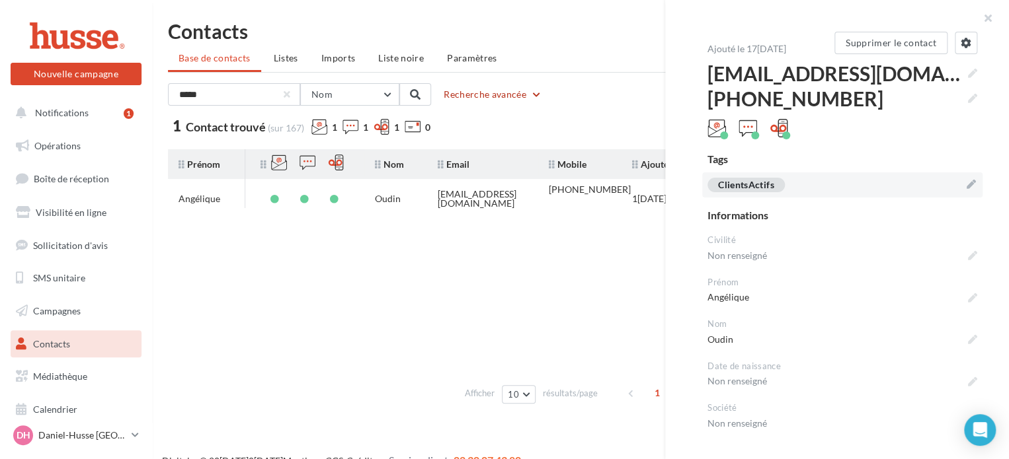
click at [967, 183] on icon at bounding box center [971, 184] width 9 height 9
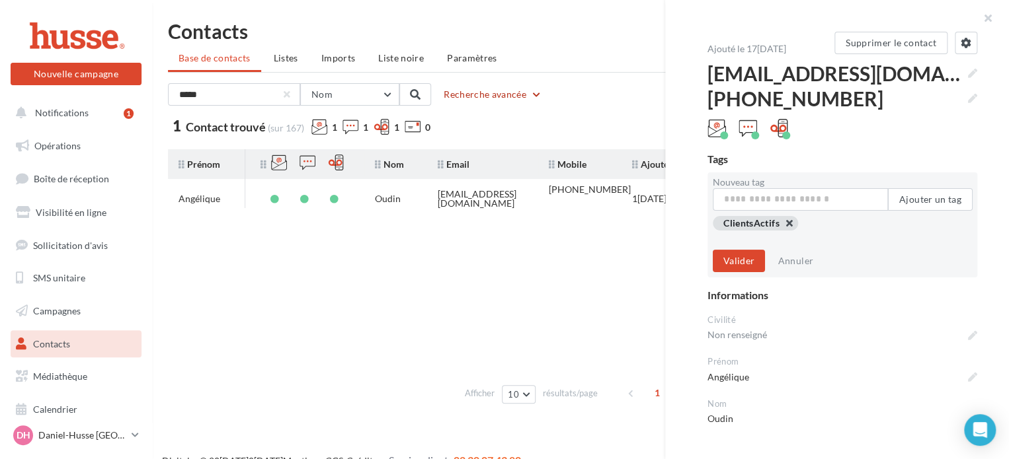
click at [723, 238] on button "button" at bounding box center [723, 238] width 0 height 0
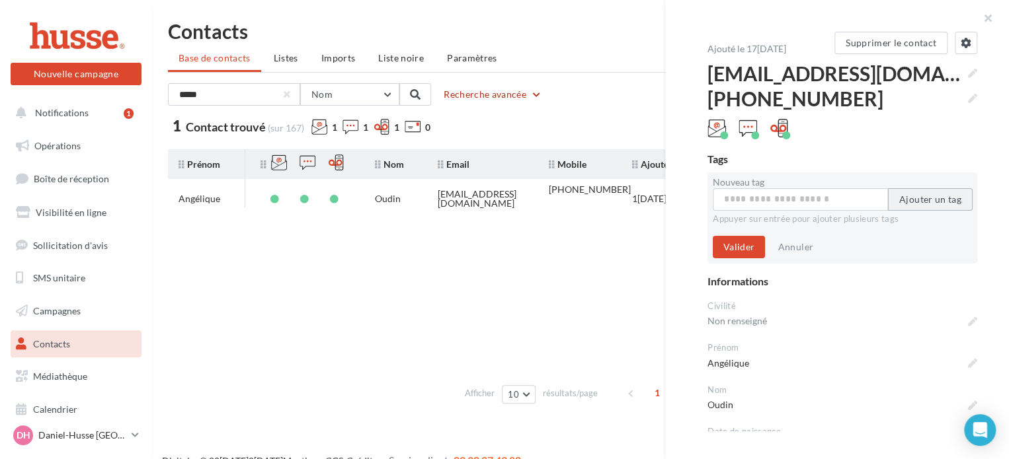
click at [910, 201] on button "Ajouter un tag" at bounding box center [930, 199] width 85 height 22
click at [819, 204] on input "Nouveau tag" at bounding box center [800, 199] width 175 height 22
type input "**********"
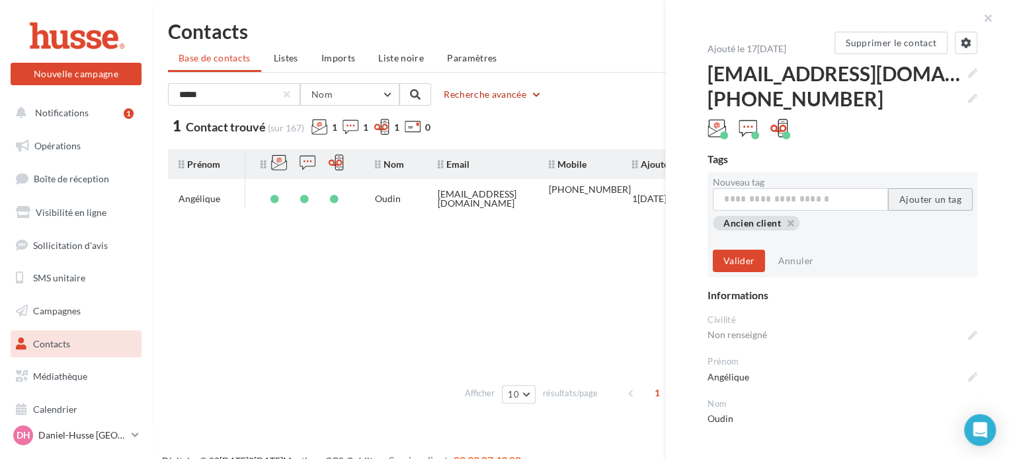
click at [918, 202] on button "Ajouter un tag" at bounding box center [930, 199] width 85 height 22
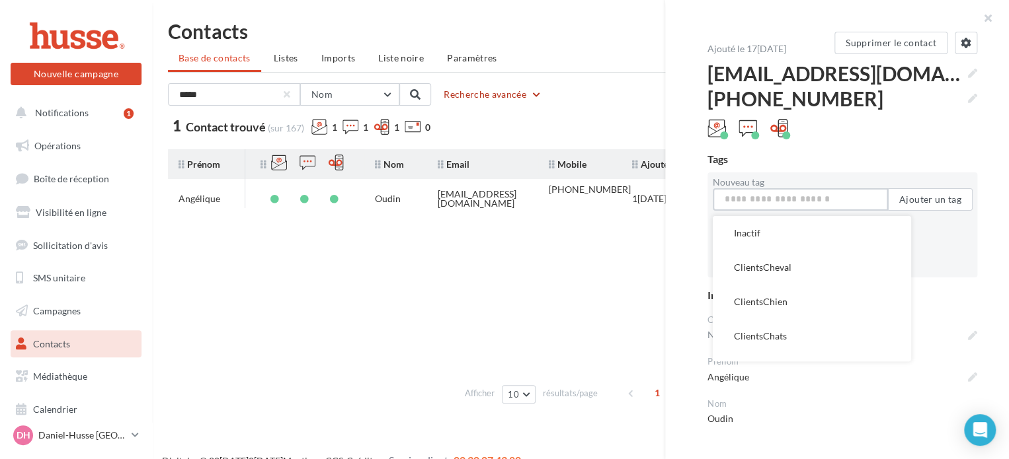
click at [802, 197] on input "Nouveau tag" at bounding box center [800, 199] width 175 height 22
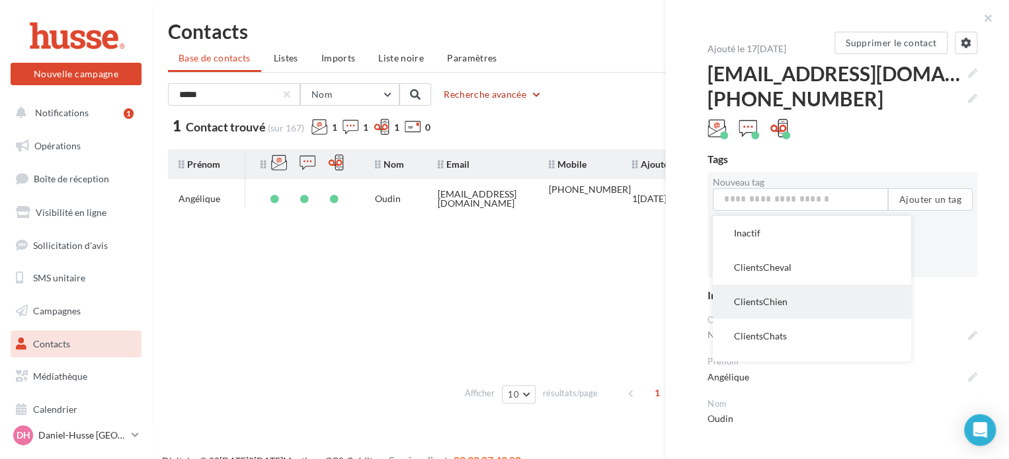
click at [760, 304] on button "ClientsChien" at bounding box center [812, 302] width 198 height 34
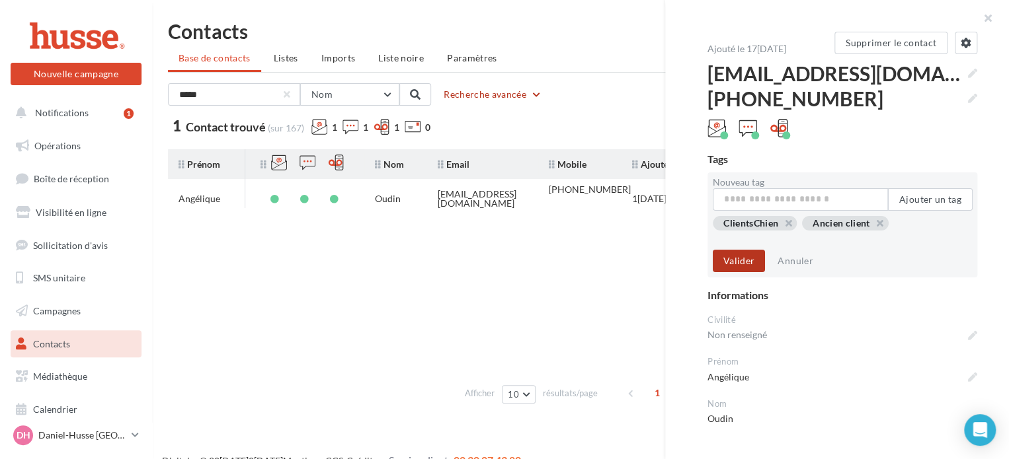
click at [735, 262] on button "Valider" at bounding box center [739, 261] width 52 height 22
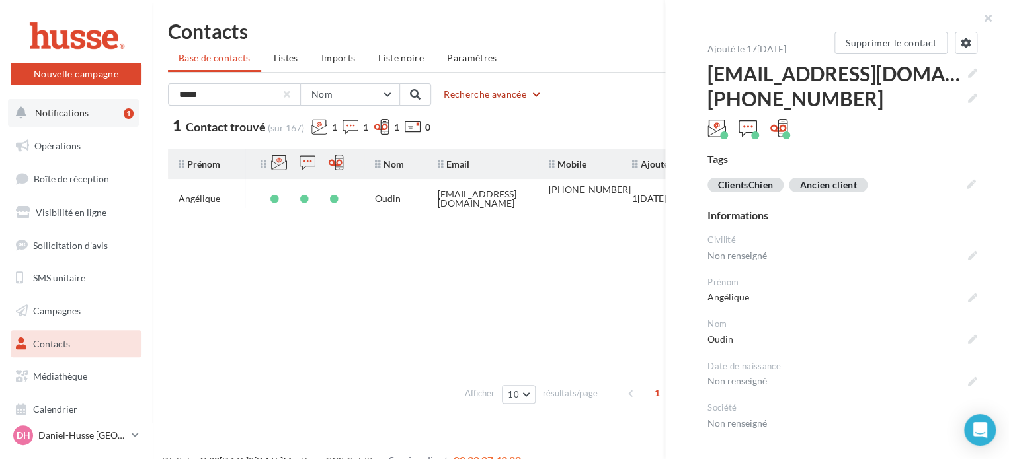
click at [47, 113] on span "Notifications" at bounding box center [62, 112] width 54 height 11
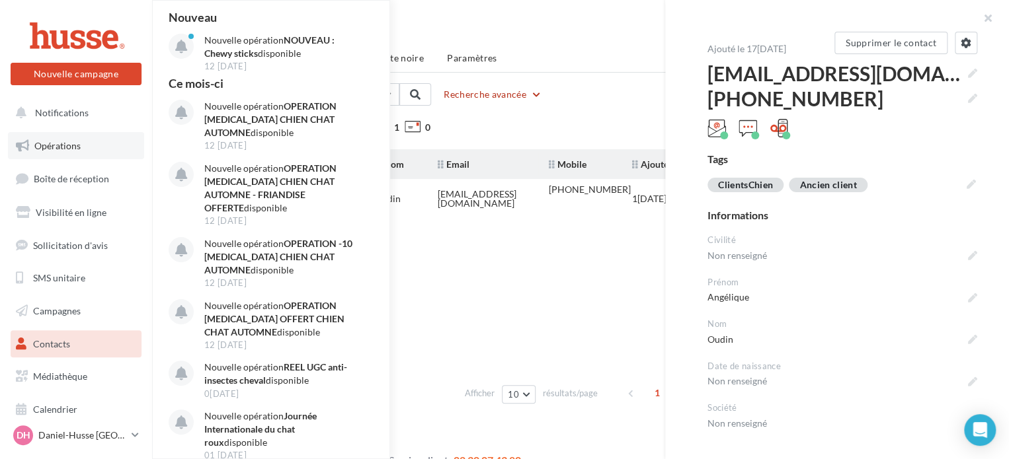
click at [34, 149] on span "Opérations" at bounding box center [57, 145] width 46 height 11
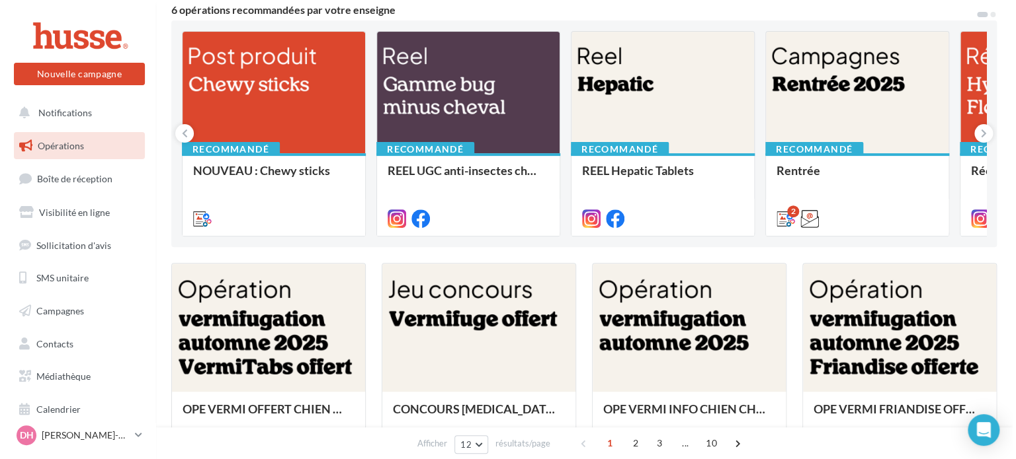
scroll to position [208, 0]
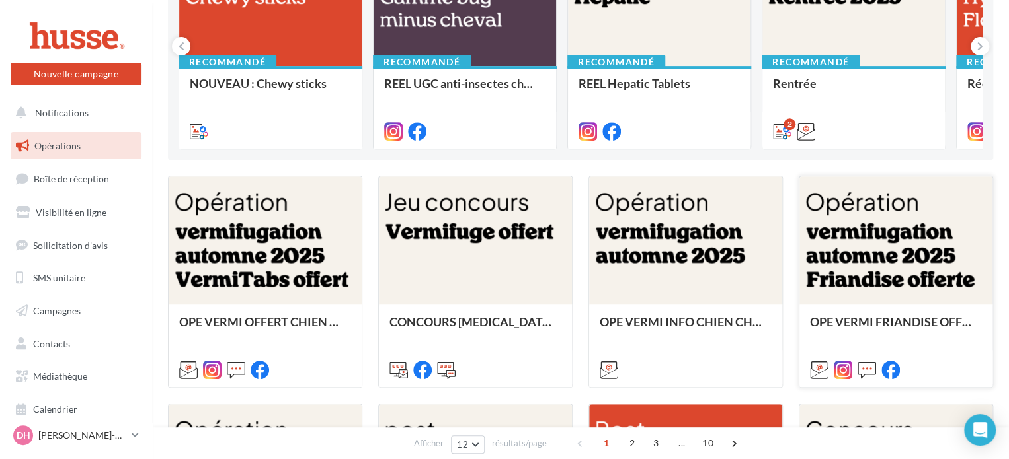
click at [865, 260] on div at bounding box center [895, 242] width 193 height 130
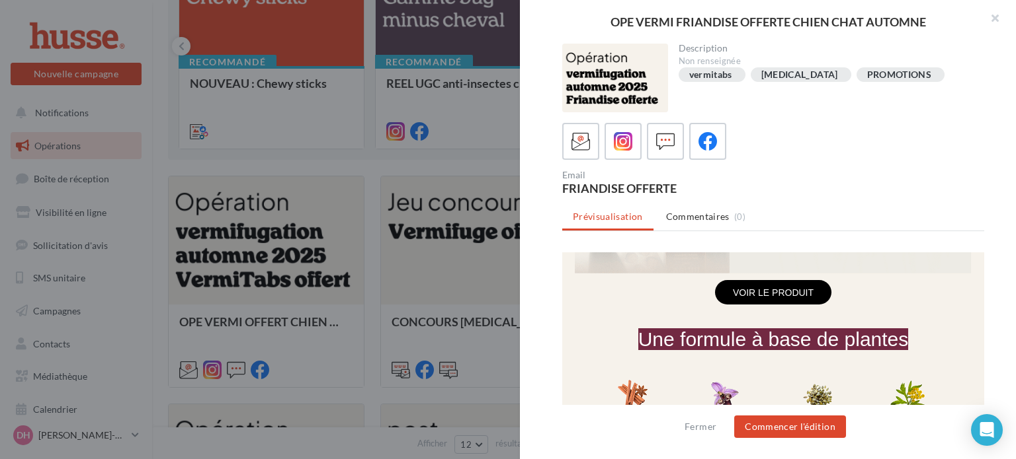
scroll to position [912, 0]
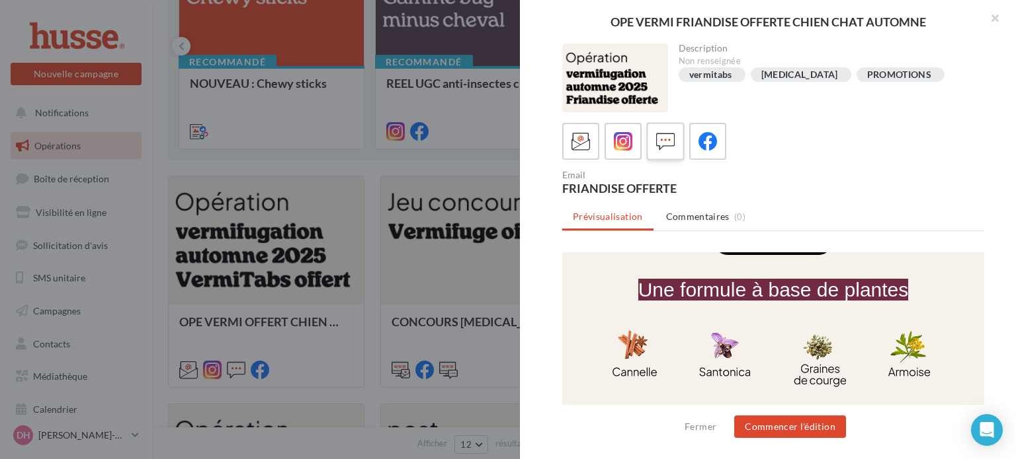
click at [658, 143] on icon at bounding box center [665, 141] width 19 height 19
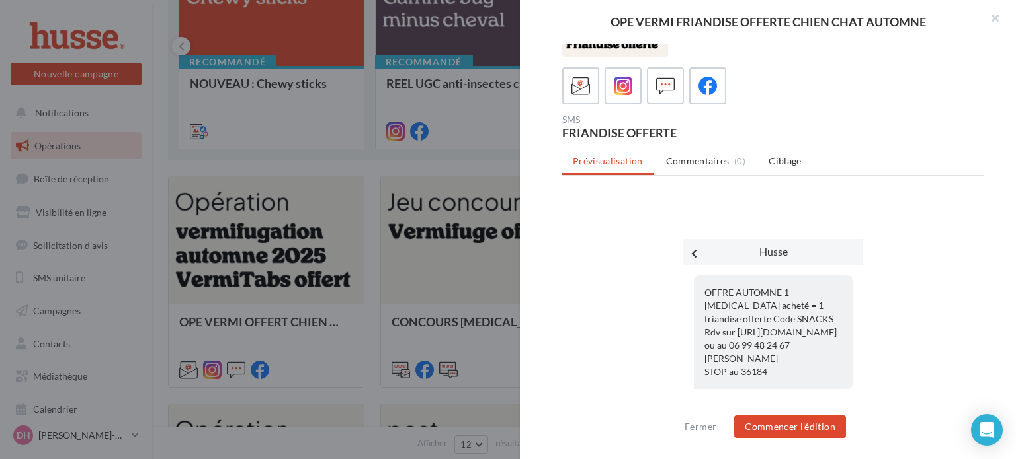
scroll to position [58, 0]
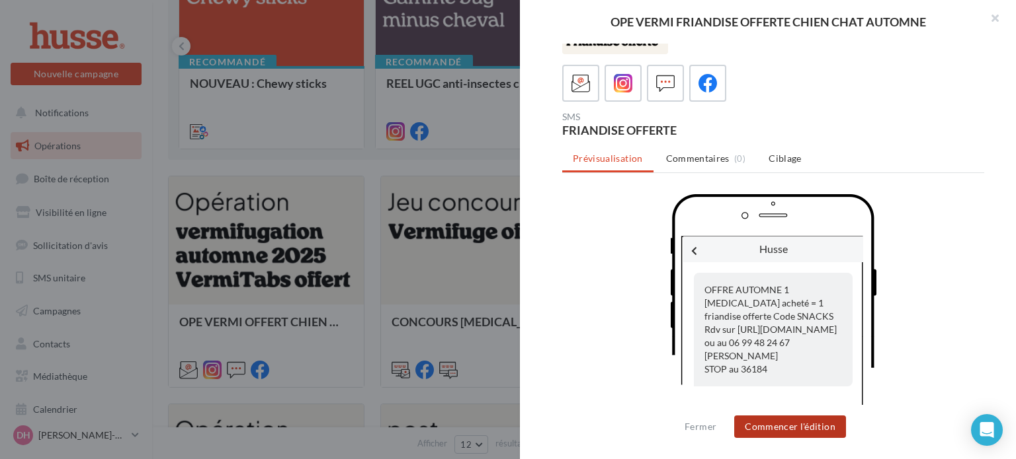
click at [813, 426] on button "Commencer l'édition" at bounding box center [790, 427] width 112 height 22
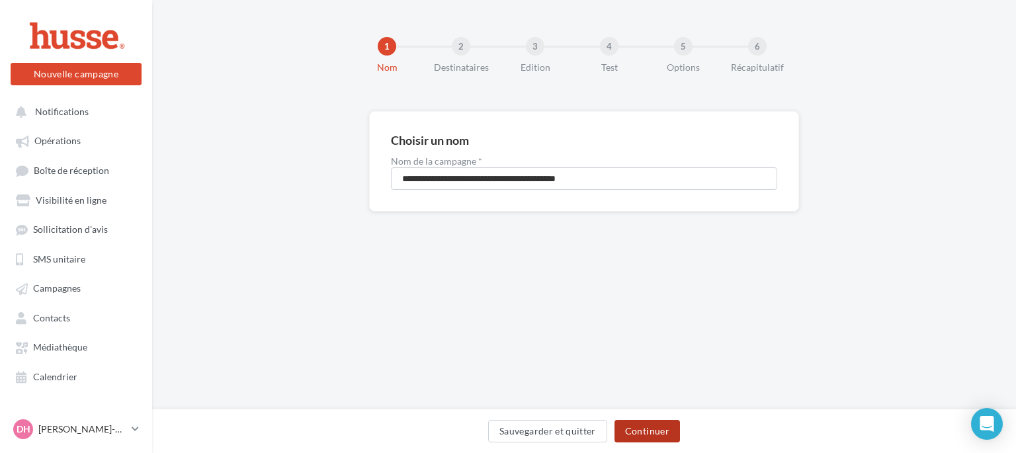
click at [645, 430] on button "Continuer" at bounding box center [646, 431] width 65 height 22
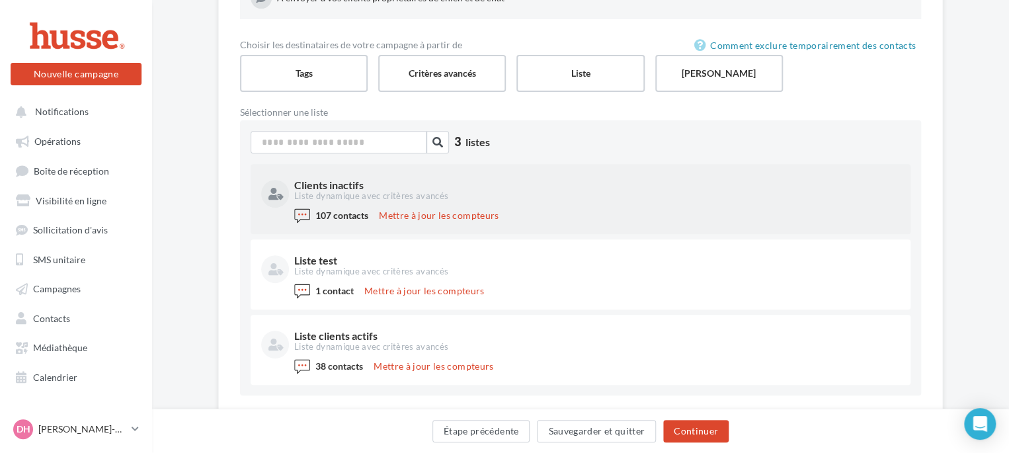
scroll to position [198, 0]
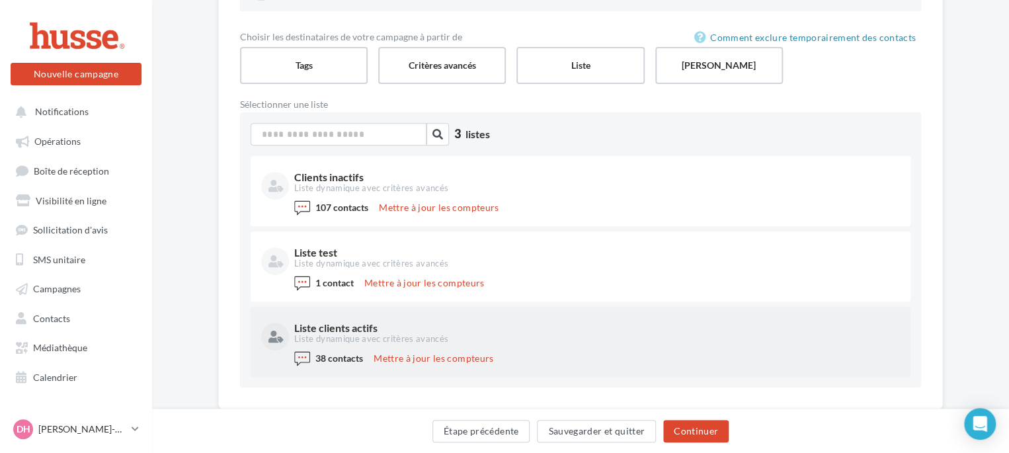
click at [307, 333] on div "Liste dynamique avec critères avancés" at bounding box center [595, 339] width 603 height 12
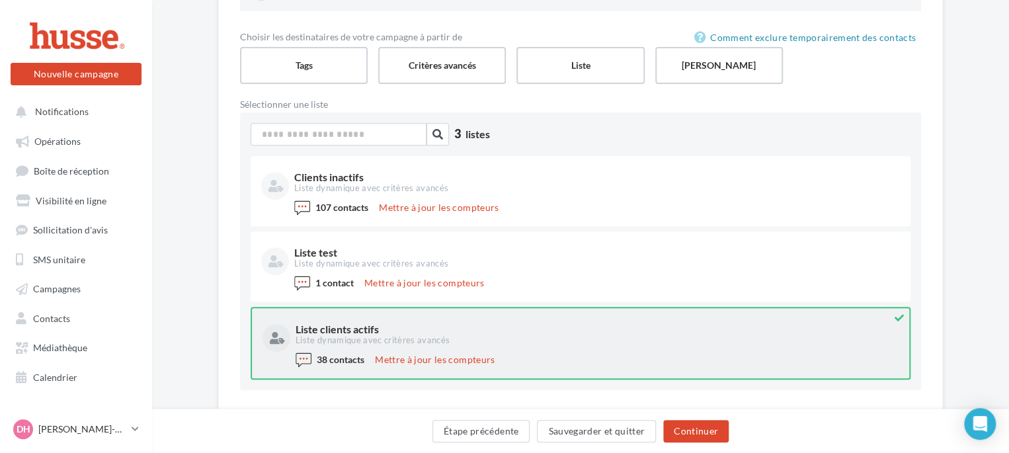
scroll to position [152, 0]
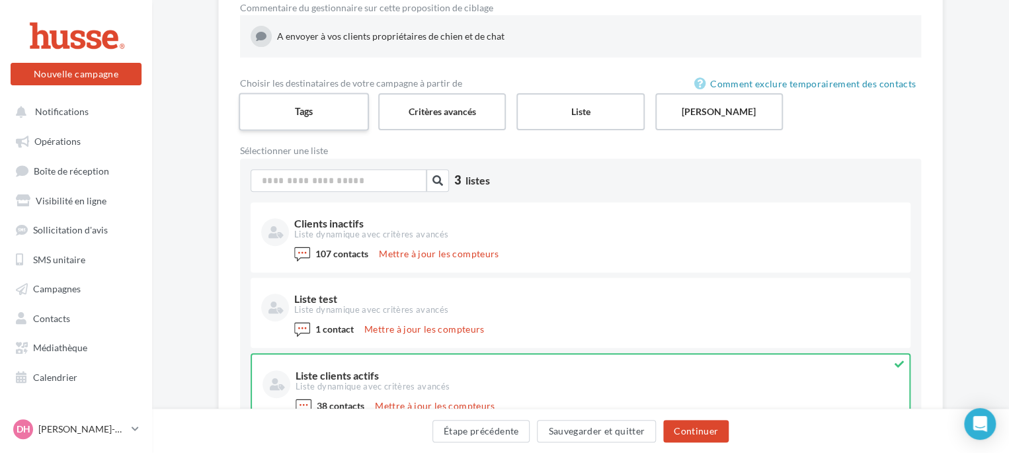
click at [305, 102] on label "Tags" at bounding box center [304, 112] width 130 height 38
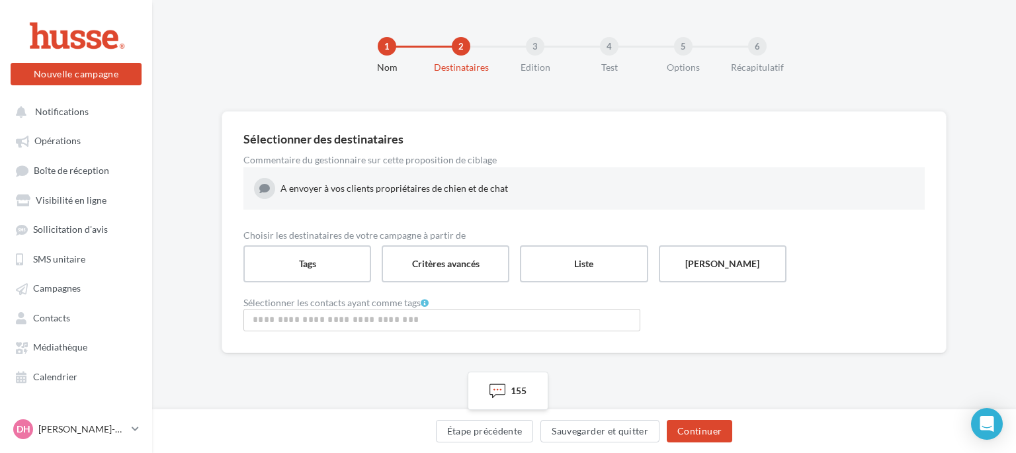
click at [341, 321] on input "Rechercher ou sélectionner un tag" at bounding box center [442, 319] width 390 height 15
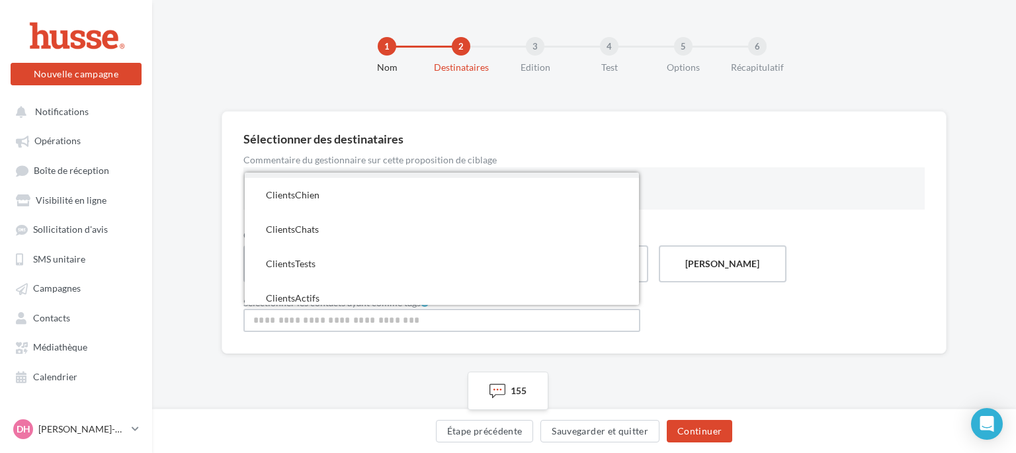
scroll to position [108, 0]
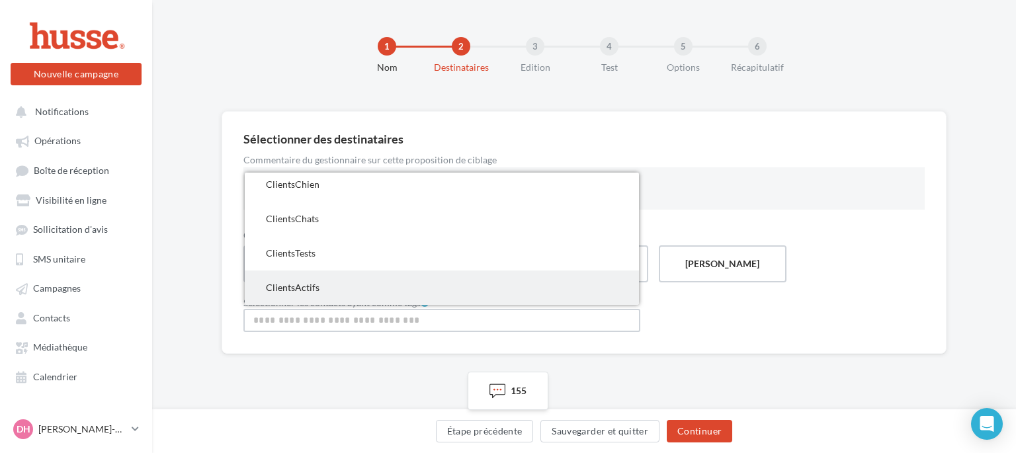
click at [293, 286] on span "ClientsActifs" at bounding box center [293, 287] width 54 height 11
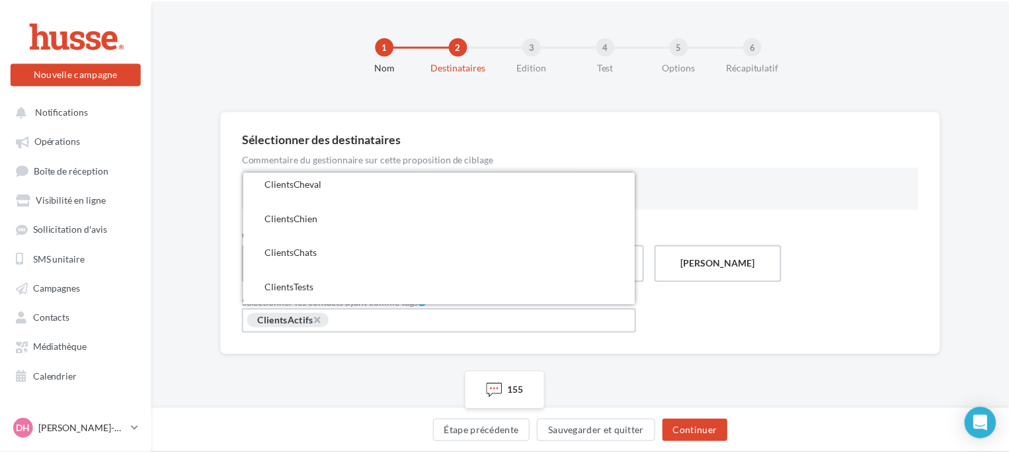
scroll to position [74, 0]
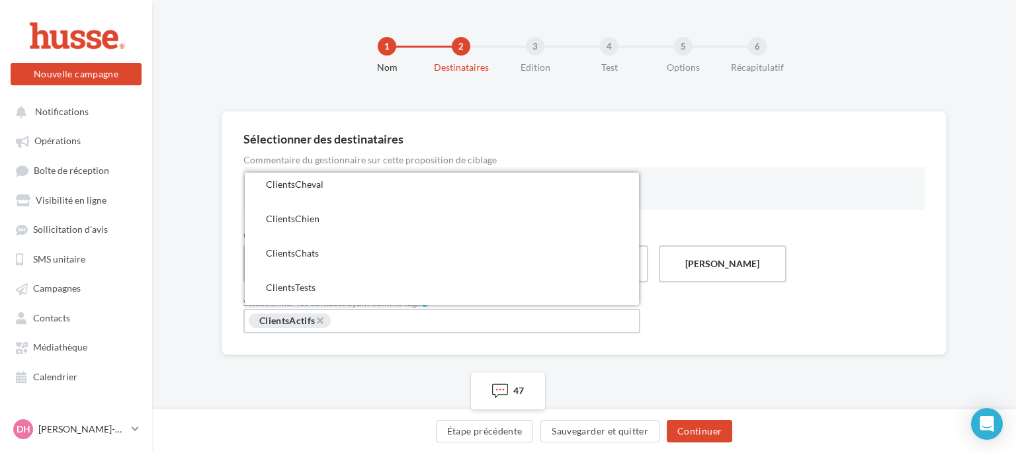
click at [428, 347] on div "Sélectionner des destinataires Commentaire du gestionnaire sur cette propositio…" at bounding box center [583, 233] width 725 height 244
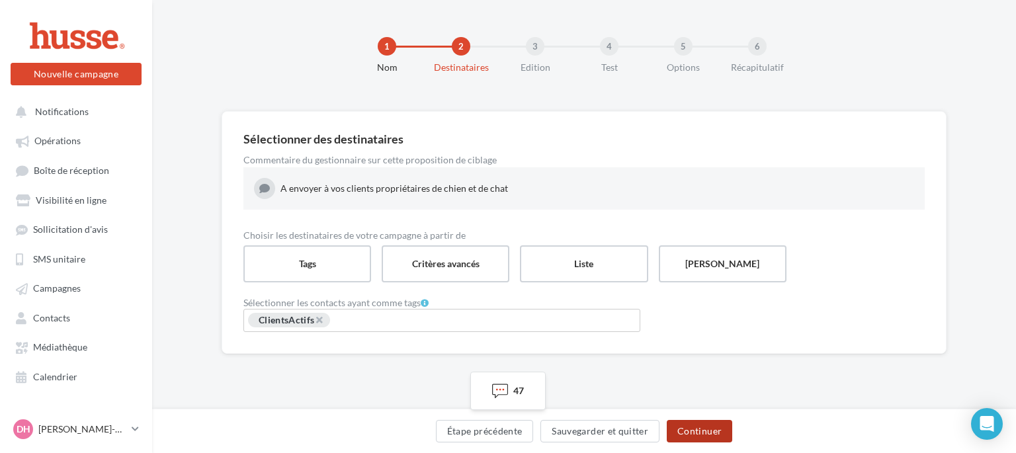
click at [697, 428] on button "Continuer" at bounding box center [698, 431] width 65 height 22
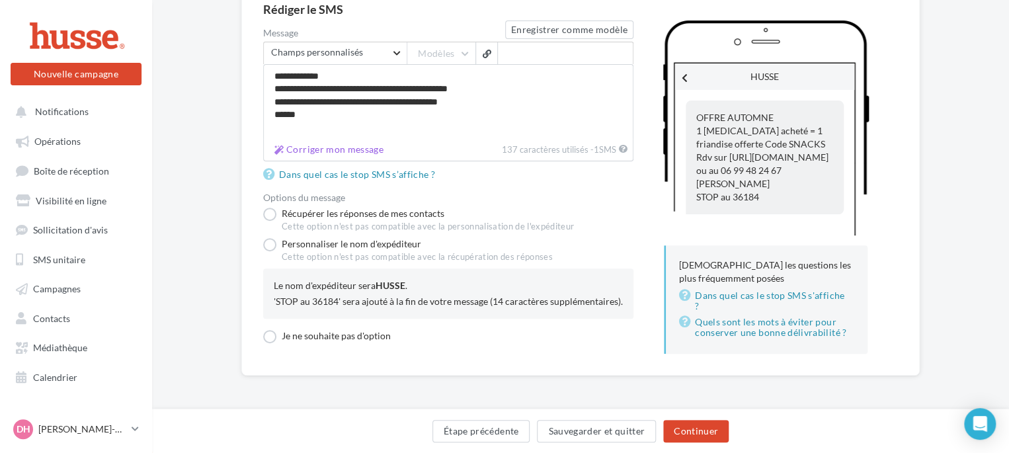
scroll to position [134, 0]
click at [694, 430] on button "Continuer" at bounding box center [695, 431] width 65 height 22
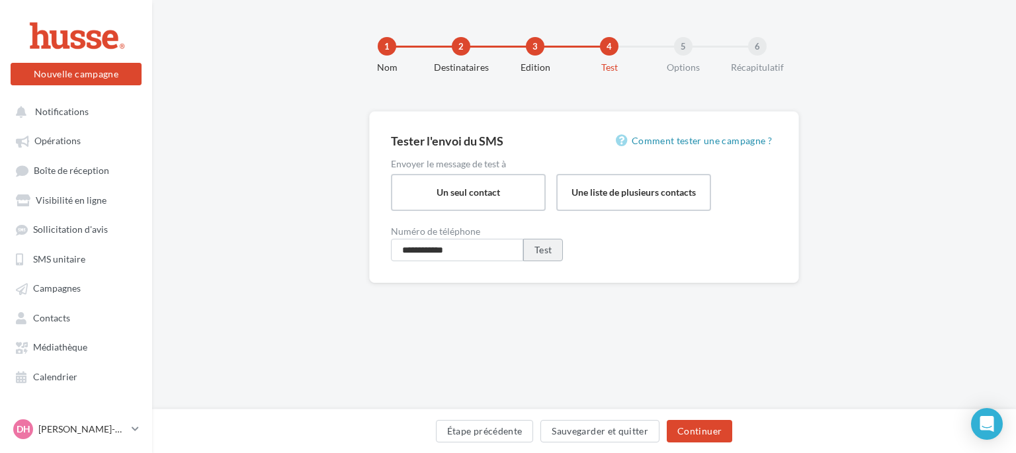
click at [544, 253] on button "Test" at bounding box center [543, 250] width 40 height 22
click at [698, 429] on button "Continuer" at bounding box center [698, 431] width 65 height 22
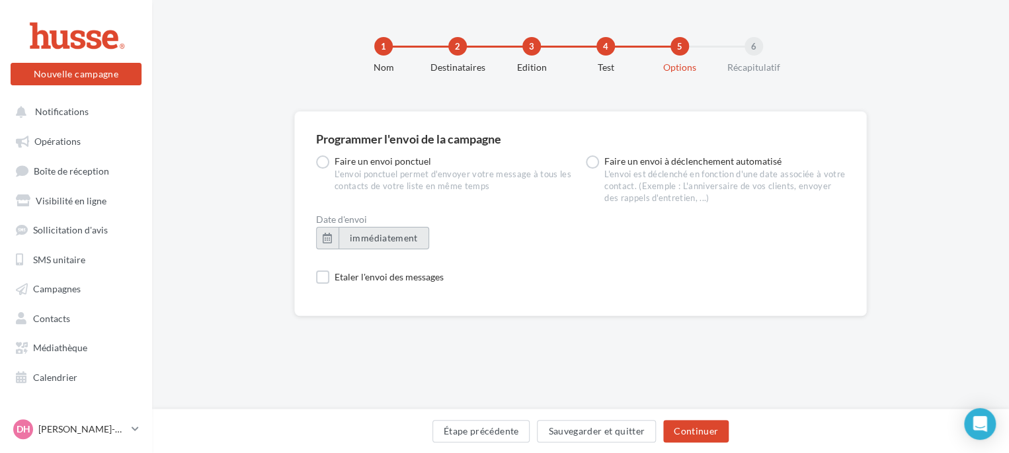
click at [366, 237] on span "immédiatement" at bounding box center [384, 237] width 68 height 11
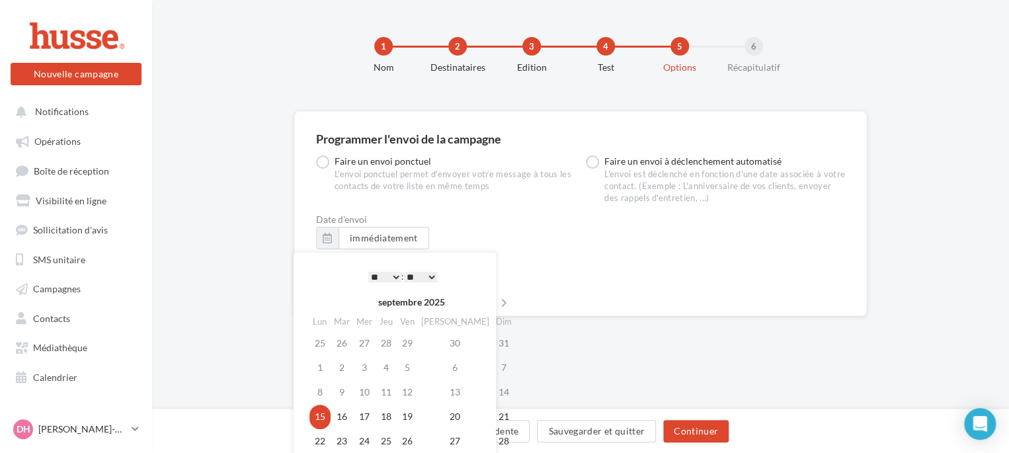
click at [393, 278] on select "* * * * * * * * * * ** ** ** ** ** ** ** ** ** ** ** ** ** **" at bounding box center [384, 277] width 33 height 11
click at [435, 277] on select "** ** ** ** ** **" at bounding box center [420, 277] width 33 height 11
click at [314, 419] on td "15" at bounding box center [319, 417] width 21 height 24
click at [553, 385] on div "Programmer l'envoi de la campagne Faire un envoi ponctuel L'envoi ponctuel perm…" at bounding box center [580, 334] width 857 height 446
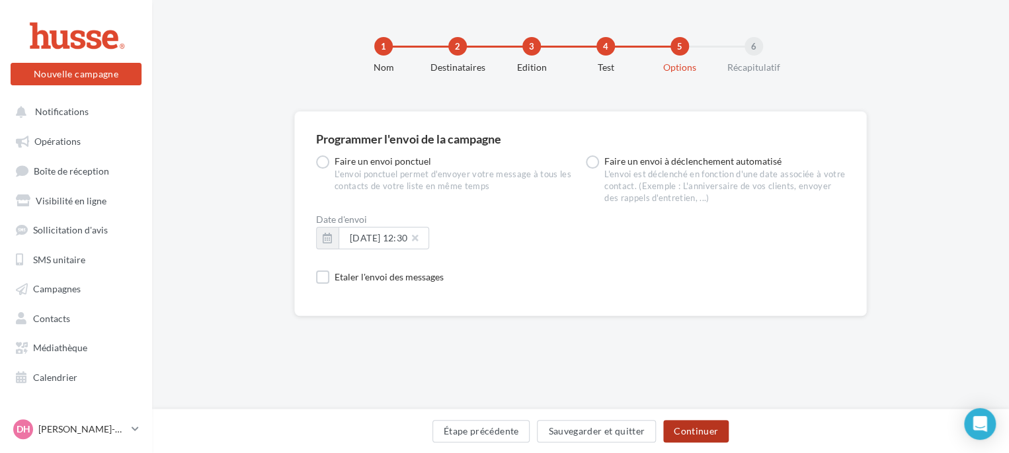
click at [699, 430] on button "Continuer" at bounding box center [695, 431] width 65 height 22
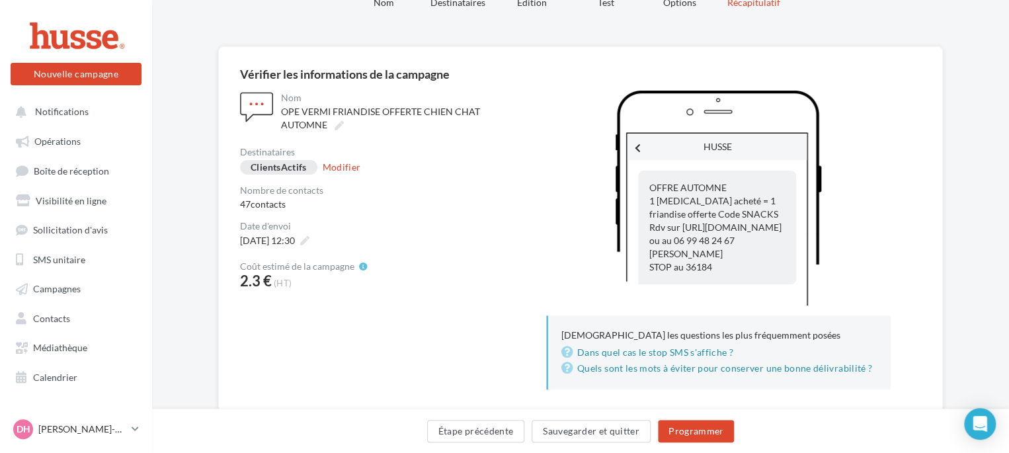
scroll to position [100, 0]
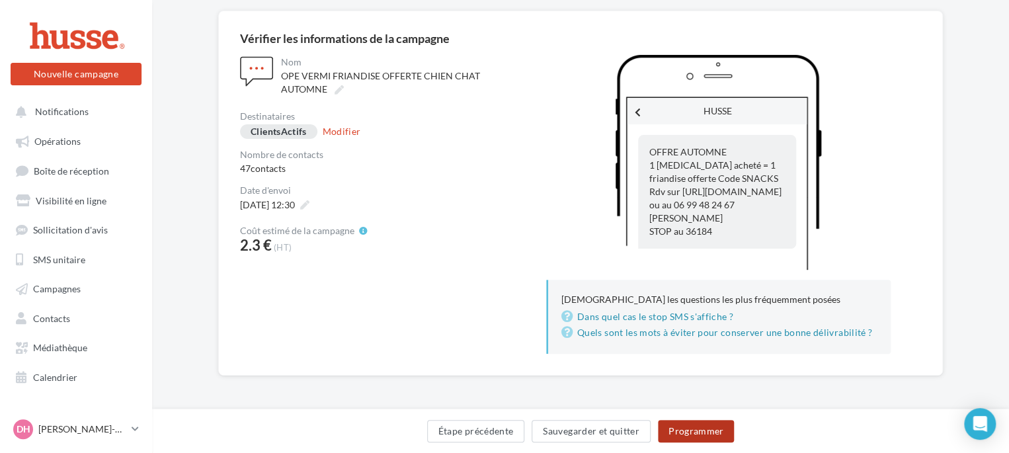
click at [699, 433] on button "Programmer" at bounding box center [696, 431] width 77 height 22
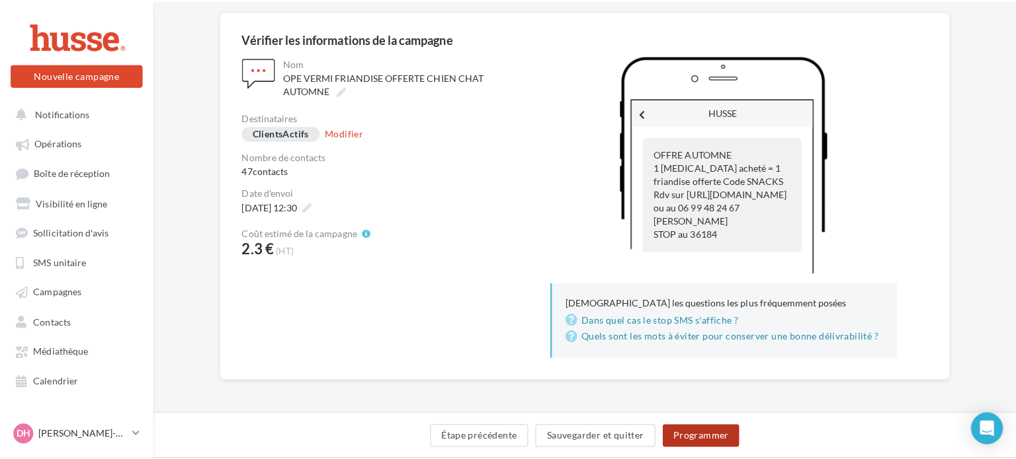
scroll to position [94, 0]
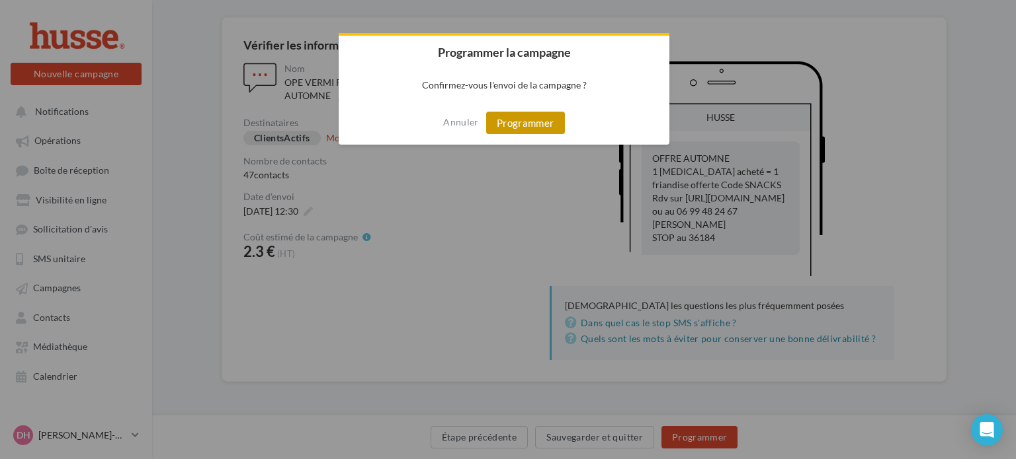
click at [523, 124] on button "Programmer" at bounding box center [525, 123] width 79 height 22
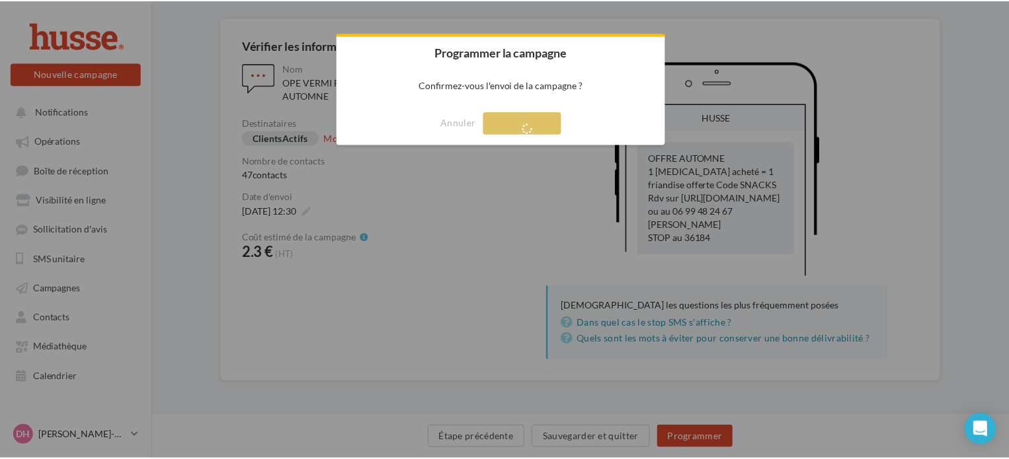
scroll to position [21, 0]
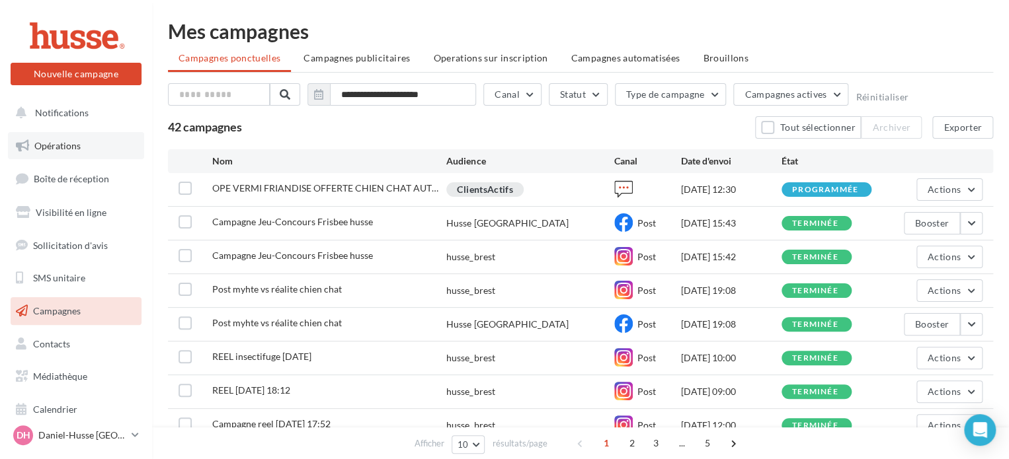
click at [48, 147] on span "Opérations" at bounding box center [57, 145] width 46 height 11
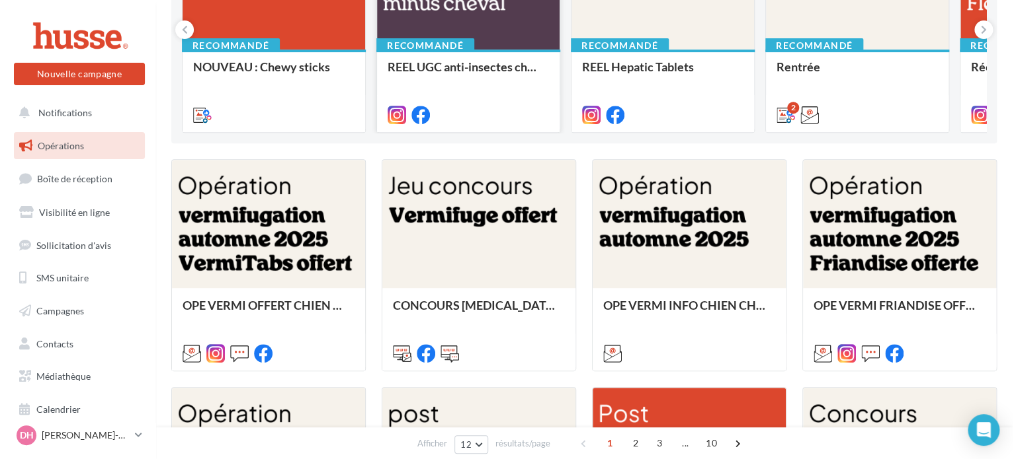
scroll to position [227, 0]
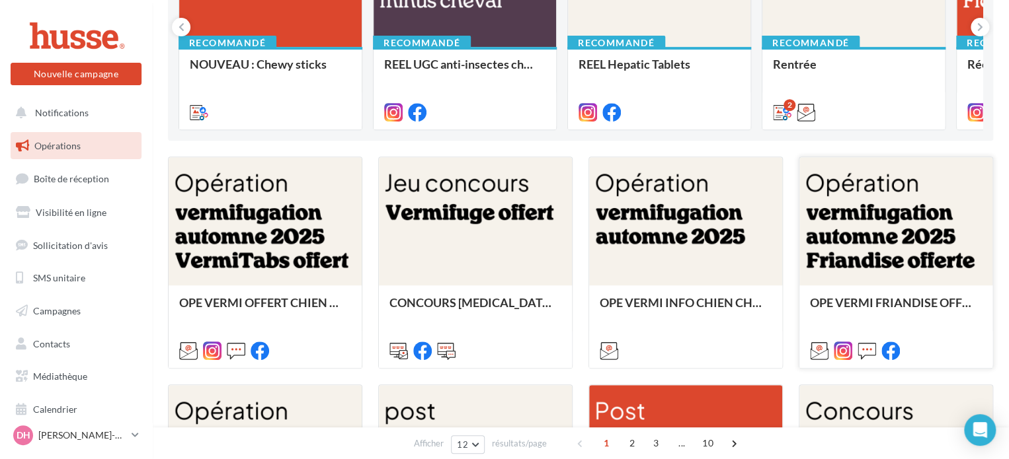
click at [902, 253] on div at bounding box center [895, 222] width 193 height 130
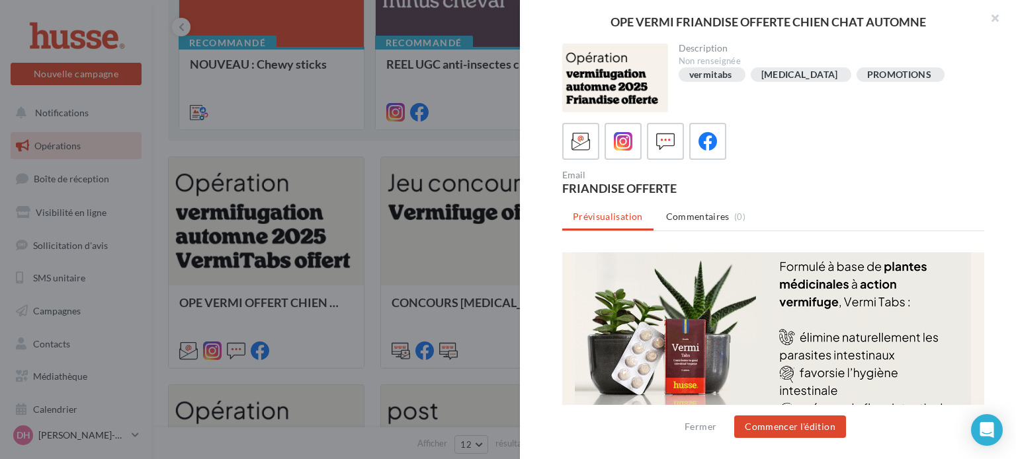
scroll to position [694, 0]
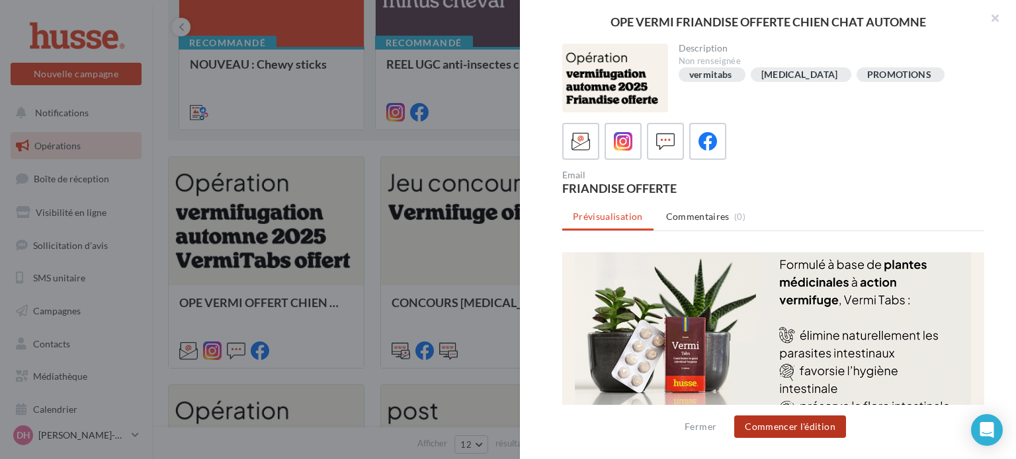
click at [799, 424] on button "Commencer l'édition" at bounding box center [790, 427] width 112 height 22
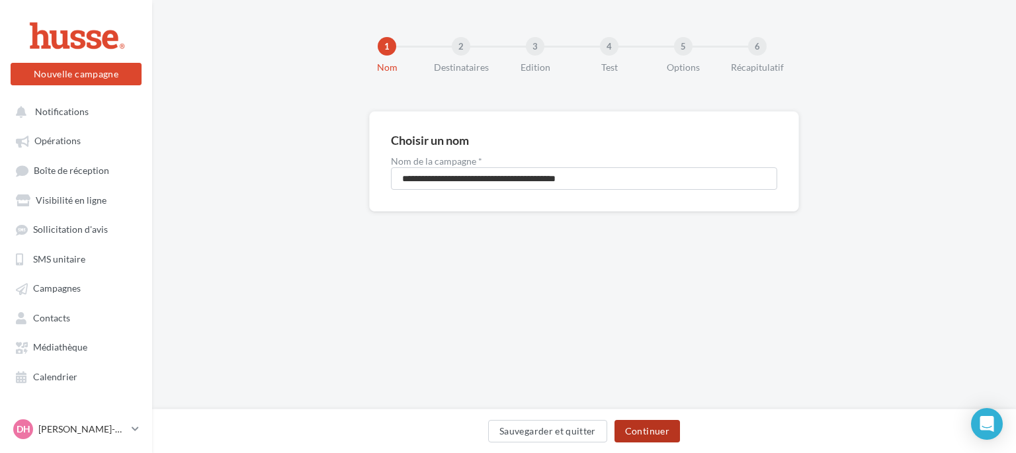
click at [641, 431] on button "Continuer" at bounding box center [646, 431] width 65 height 22
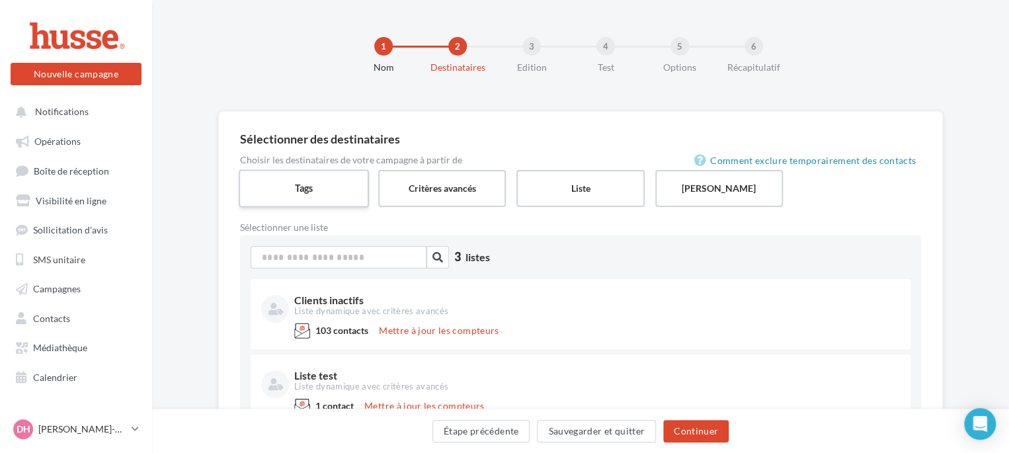
click at [286, 184] on label "Tags" at bounding box center [304, 188] width 130 height 38
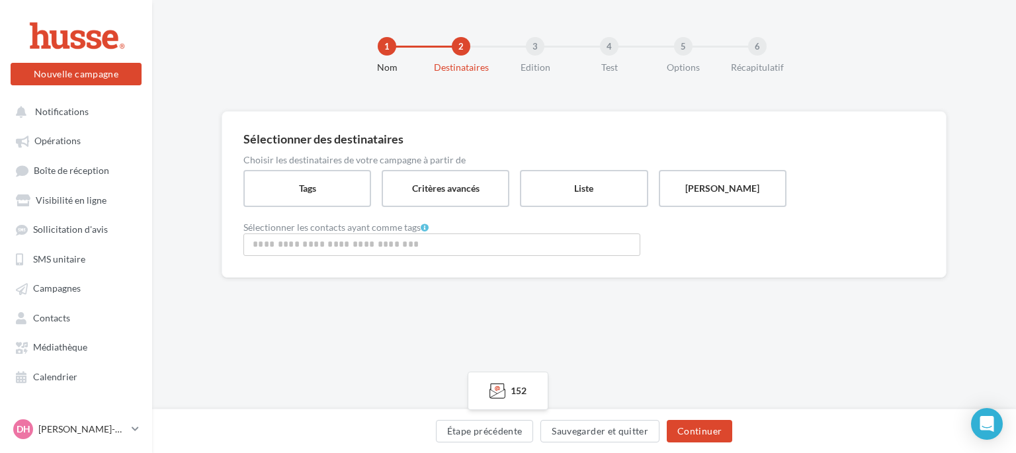
click at [294, 247] on input "Rechercher ou sélectionner un tag" at bounding box center [442, 244] width 390 height 15
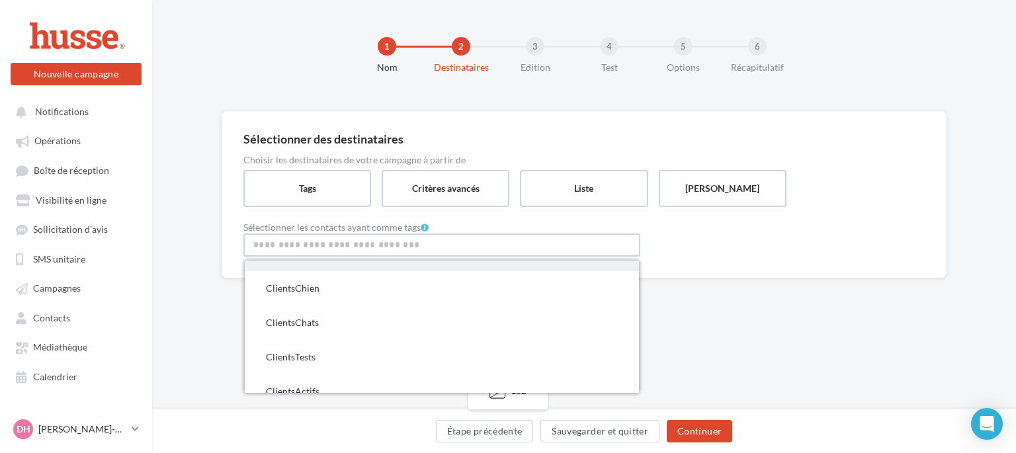
scroll to position [108, 0]
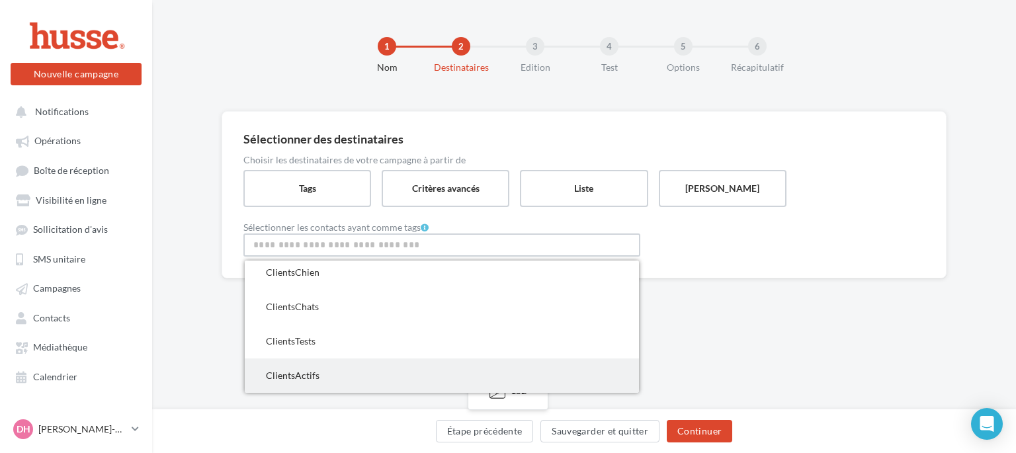
click at [282, 375] on span "ClientsActifs" at bounding box center [293, 375] width 54 height 11
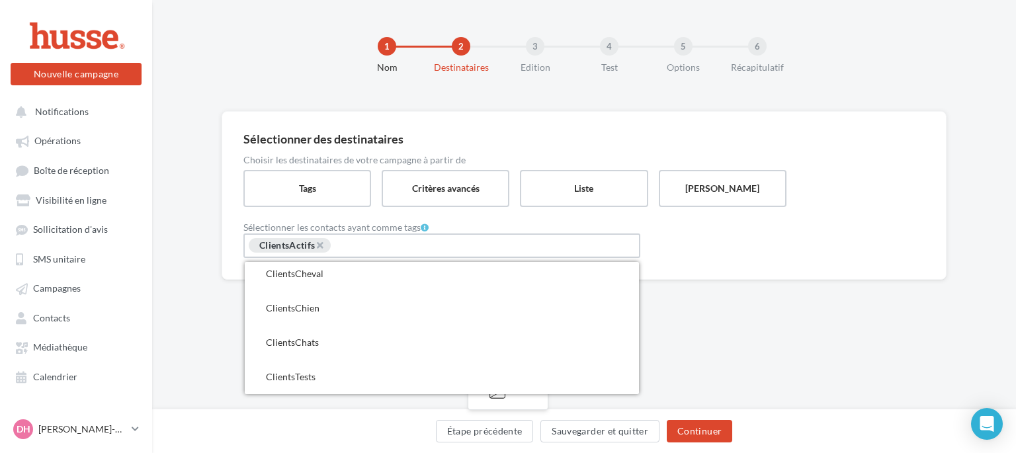
scroll to position [74, 0]
click at [703, 264] on div "Sélectionner des destinataires Choisir les destinataires de votre campagne à pa…" at bounding box center [583, 195] width 725 height 169
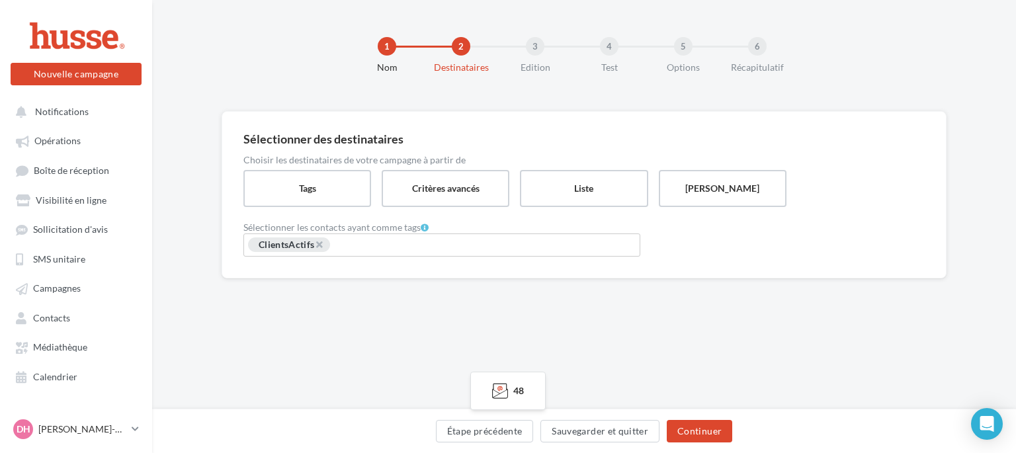
click at [386, 243] on input "Rechercher ou sélectionner un tag" at bounding box center [380, 245] width 99 height 15
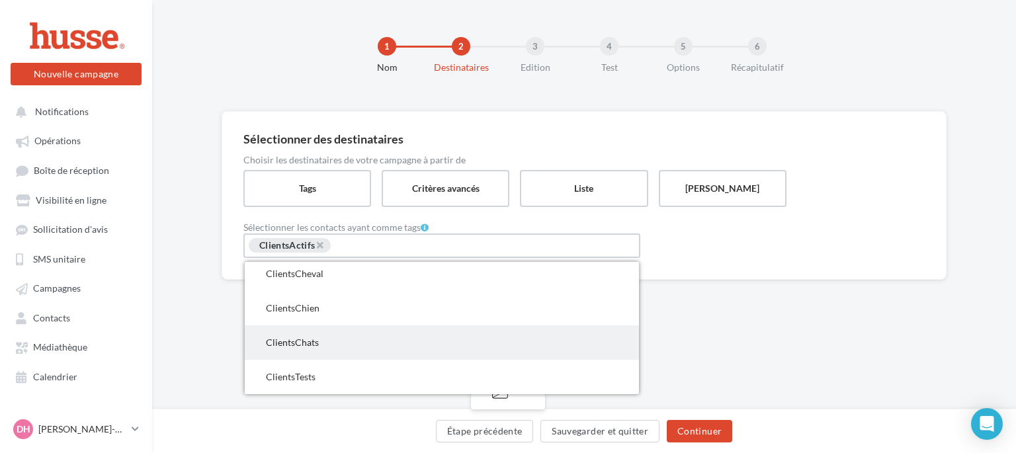
scroll to position [0, 0]
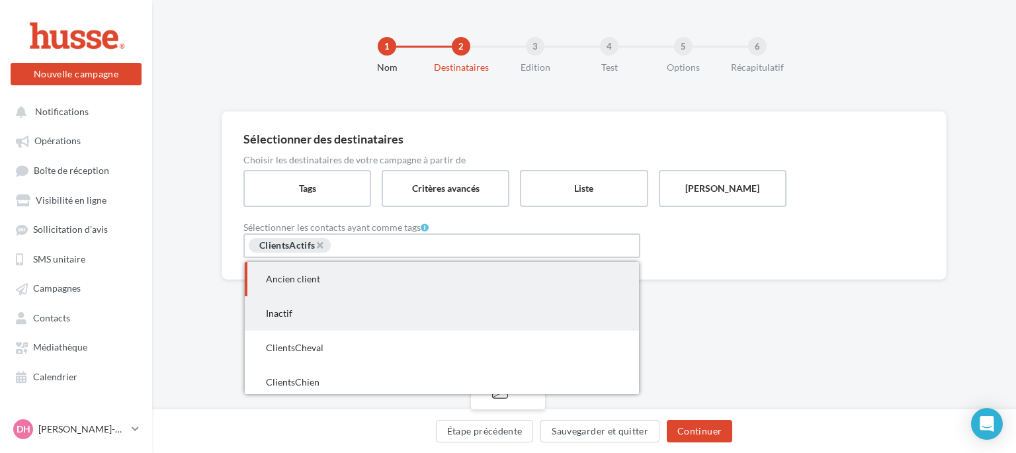
click at [286, 309] on span "Inactif" at bounding box center [279, 312] width 26 height 11
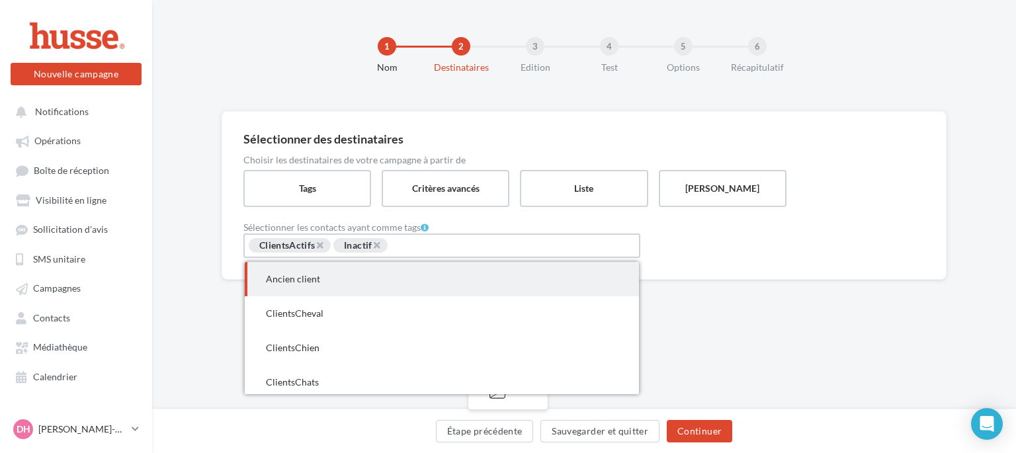
click at [703, 251] on div "Sélectionner les contacts ayant comme tags × ClientsActifs × Inactif Ancien cli…" at bounding box center [583, 240] width 681 height 35
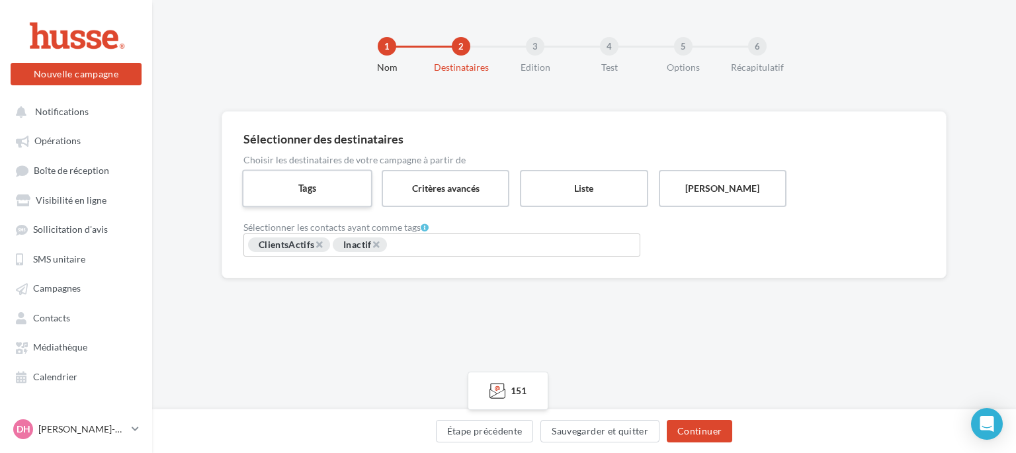
click at [337, 192] on label "Tags" at bounding box center [307, 188] width 130 height 38
click at [435, 244] on input "Rechercher ou sélectionner un tag" at bounding box center [437, 245] width 99 height 15
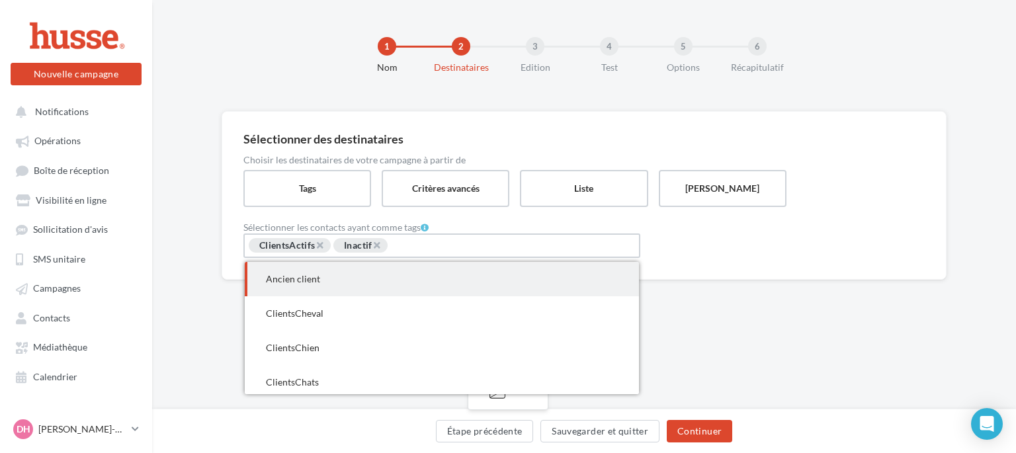
click at [309, 277] on span "Ancien client" at bounding box center [293, 278] width 54 height 11
click at [677, 247] on div "Sélectionner les contacts ayant comme tags × ClientsActifs × Inactif × Ancien c…" at bounding box center [583, 240] width 681 height 35
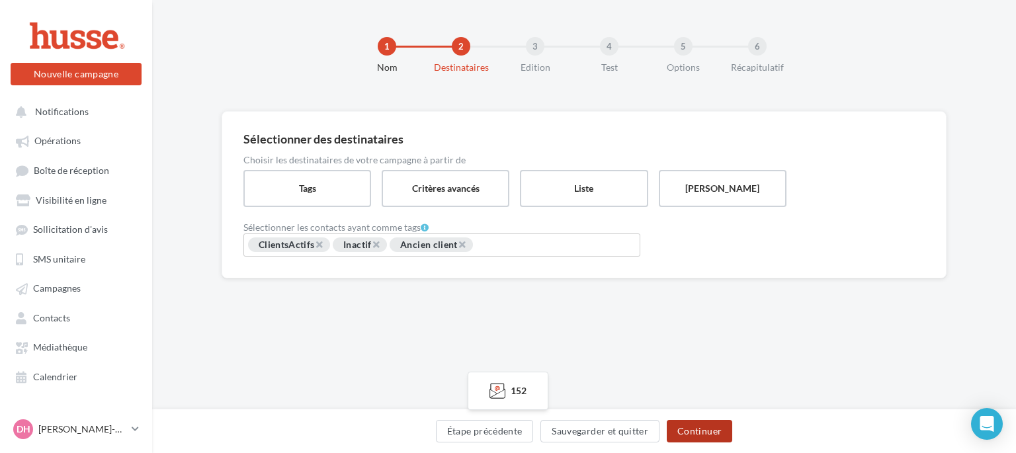
click at [700, 432] on button "Continuer" at bounding box center [698, 431] width 65 height 22
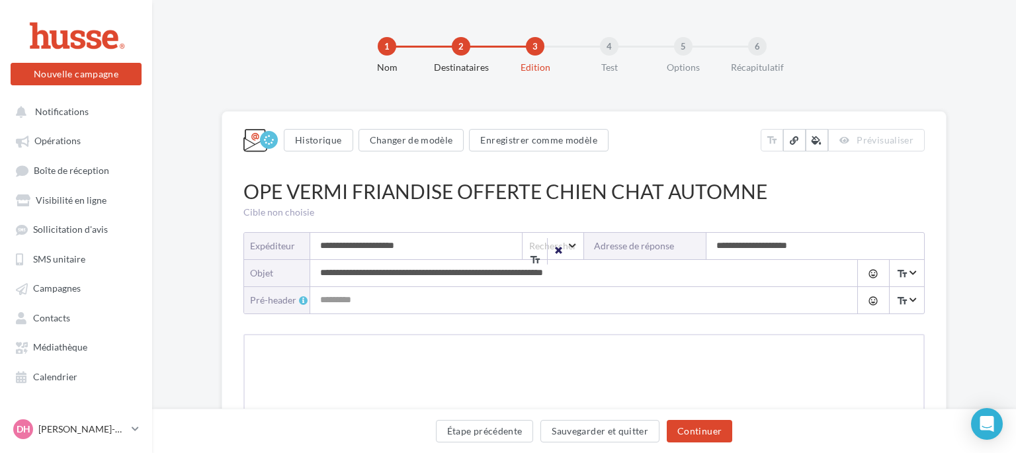
type input "**********"
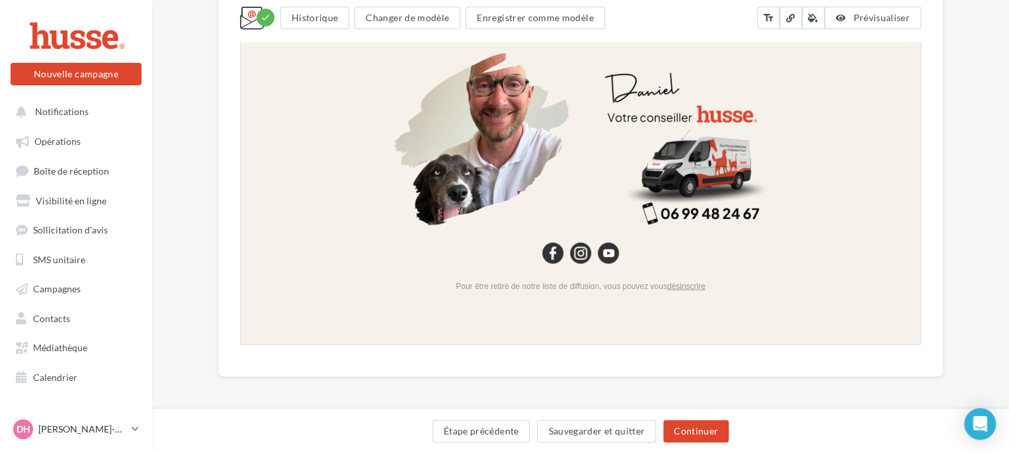
scroll to position [1605, 0]
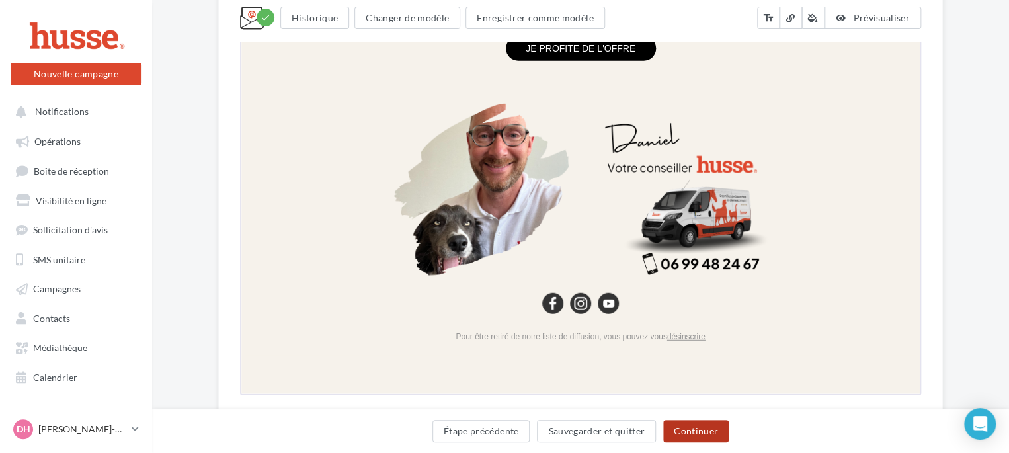
click at [696, 430] on button "Continuer" at bounding box center [695, 431] width 65 height 22
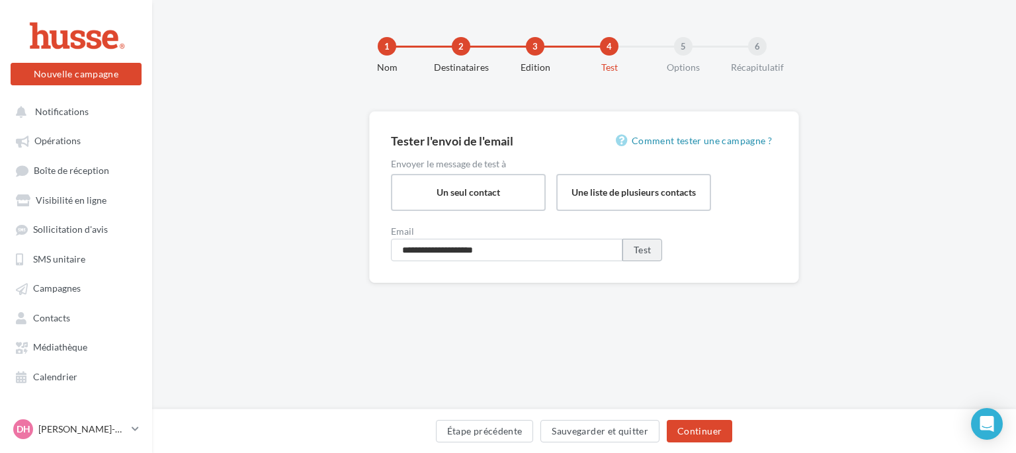
click at [648, 245] on button "Test" at bounding box center [642, 250] width 40 height 22
click at [701, 428] on button "Continuer" at bounding box center [698, 431] width 65 height 22
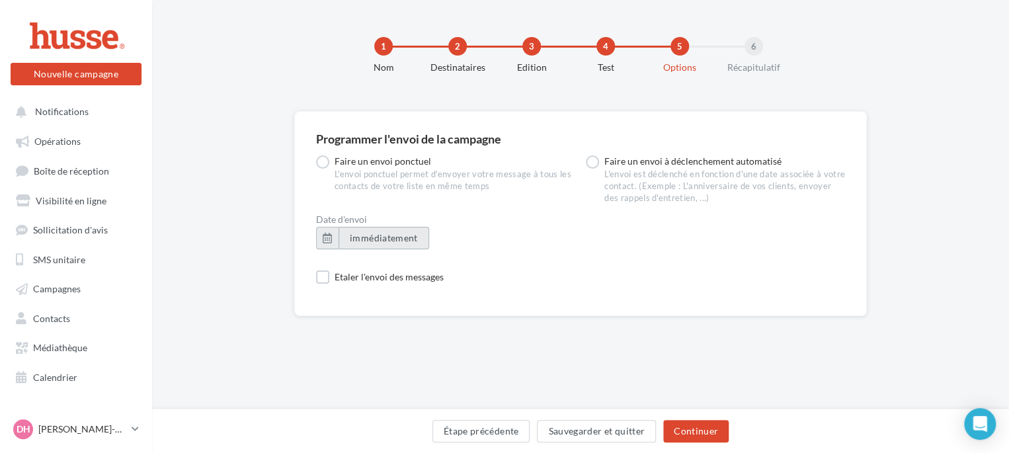
click at [351, 238] on span "immédiatement" at bounding box center [384, 237] width 68 height 11
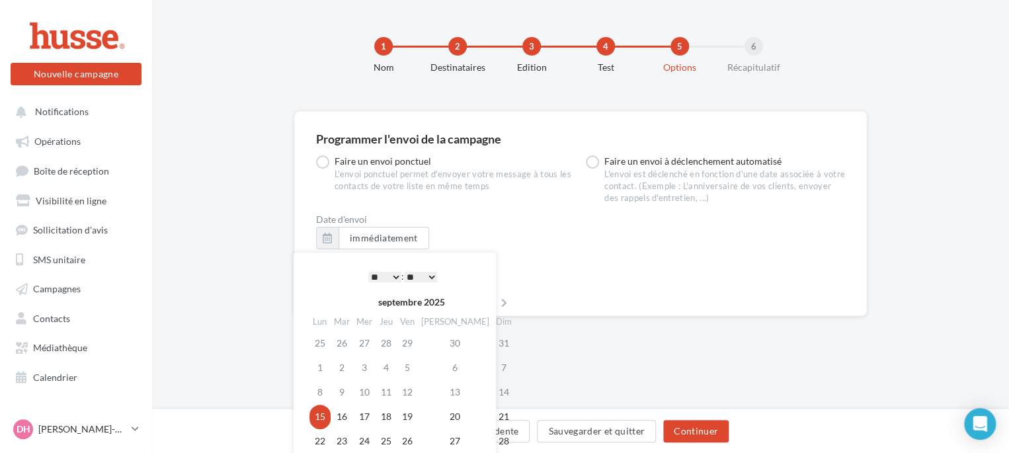
click at [394, 274] on select "* * * * * * * * * * ** ** ** ** ** ** ** ** ** ** ** ** ** **" at bounding box center [384, 277] width 33 height 11
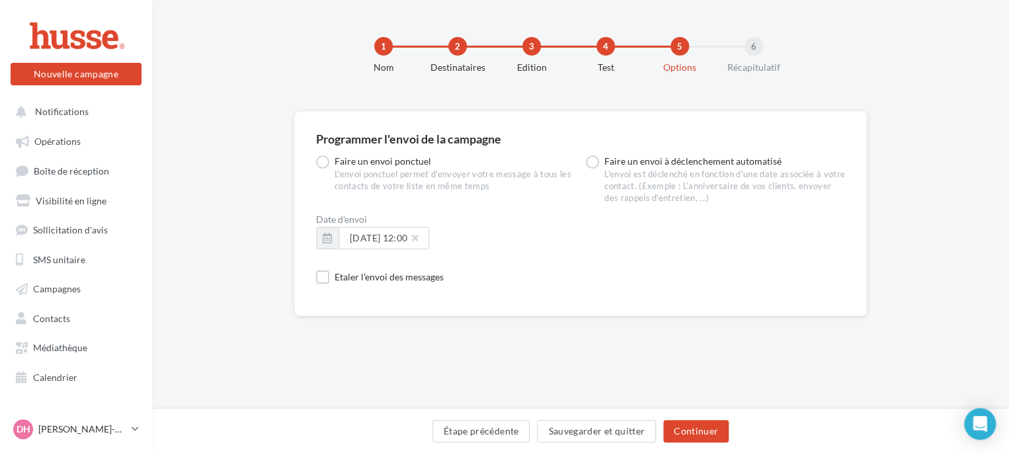
click at [571, 375] on div "Programmer l'envoi de la campagne Faire un envoi ponctuel L'envoi ponctuel perm…" at bounding box center [580, 334] width 857 height 446
click at [698, 430] on button "Continuer" at bounding box center [695, 431] width 65 height 22
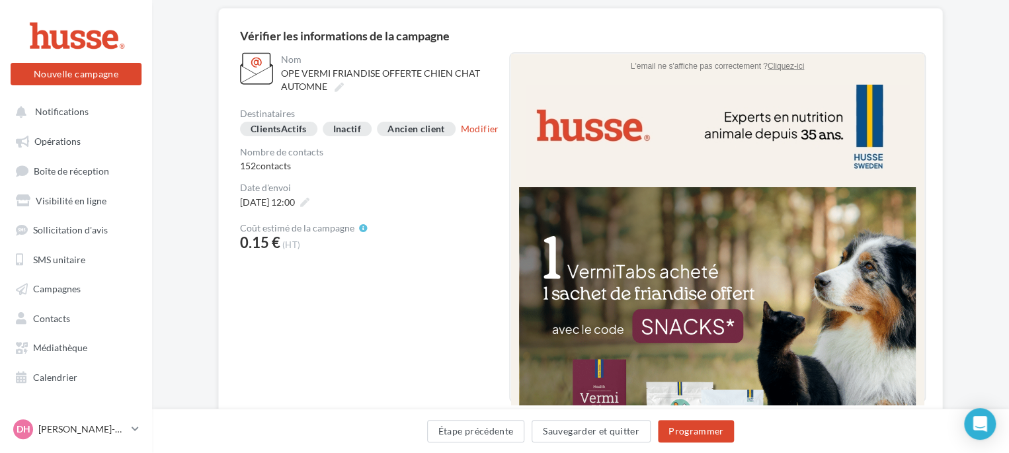
scroll to position [159, 0]
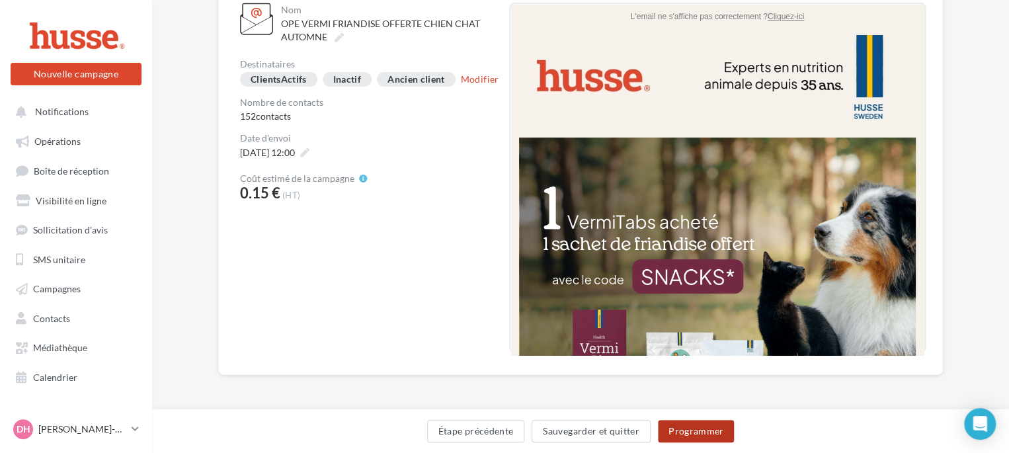
click at [691, 427] on button "Programmer" at bounding box center [696, 431] width 77 height 22
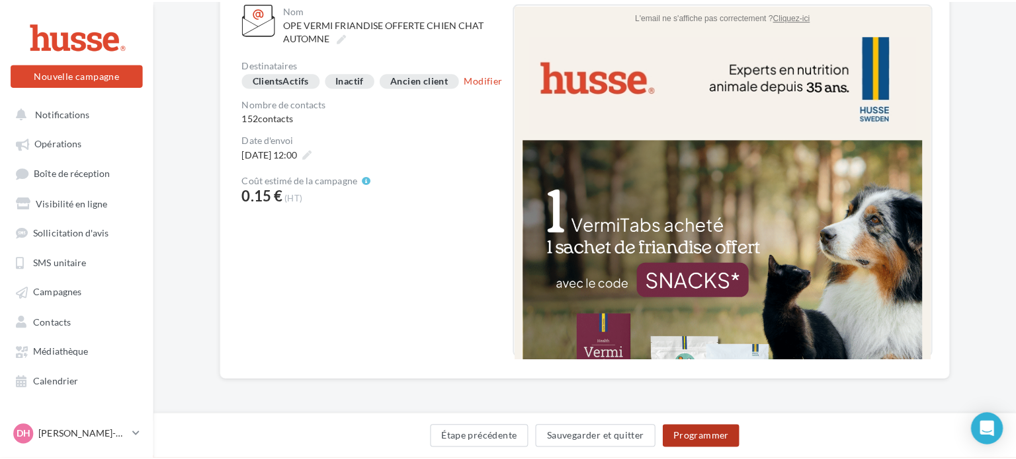
scroll to position [152, 0]
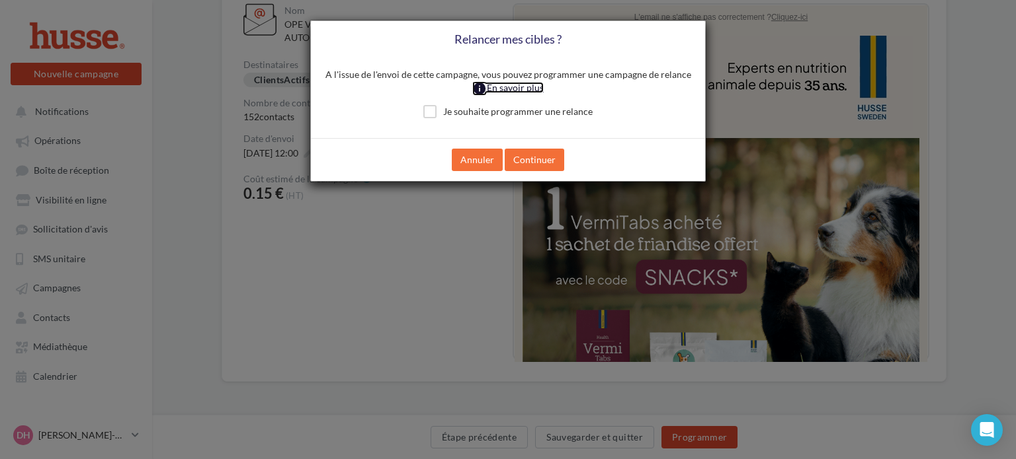
click at [478, 87] on icon "info" at bounding box center [479, 88] width 15 height 13
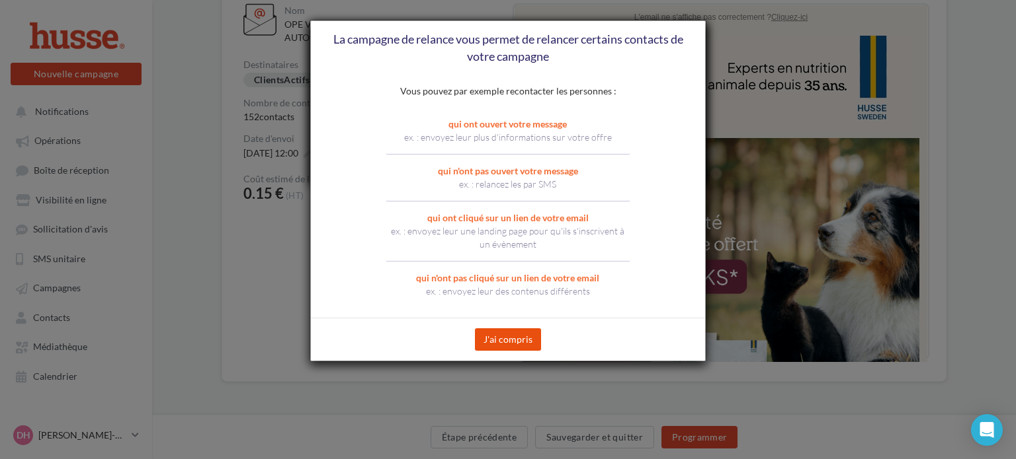
click at [512, 341] on button "J'ai compris" at bounding box center [508, 340] width 66 height 22
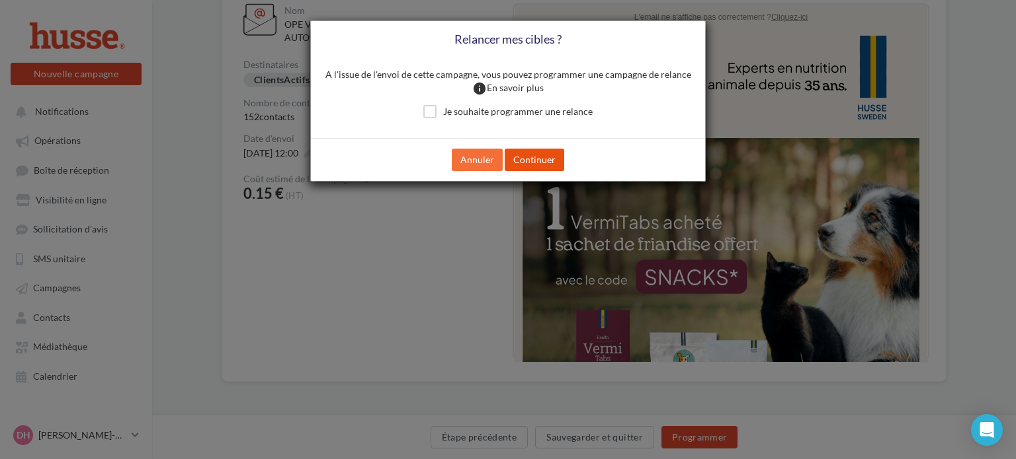
click at [532, 164] on button "Continuer" at bounding box center [534, 160] width 60 height 22
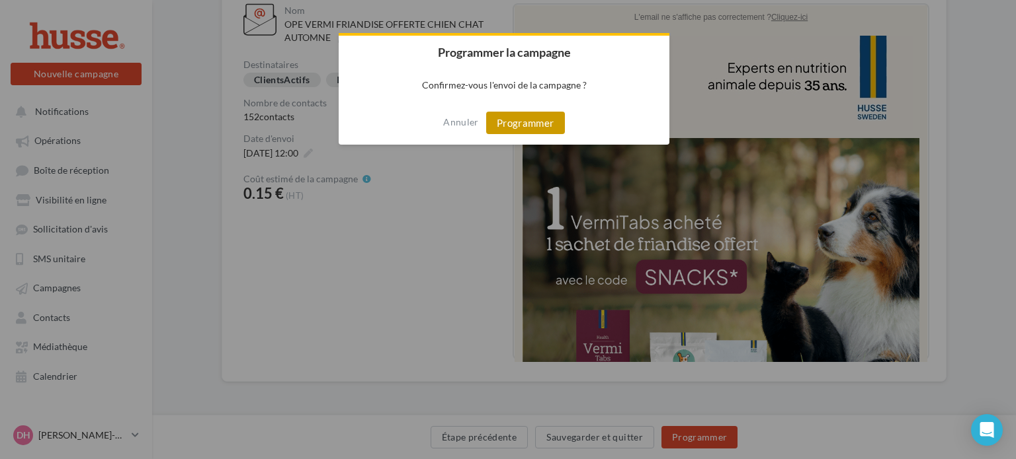
click at [507, 119] on button "Programmer" at bounding box center [525, 123] width 79 height 22
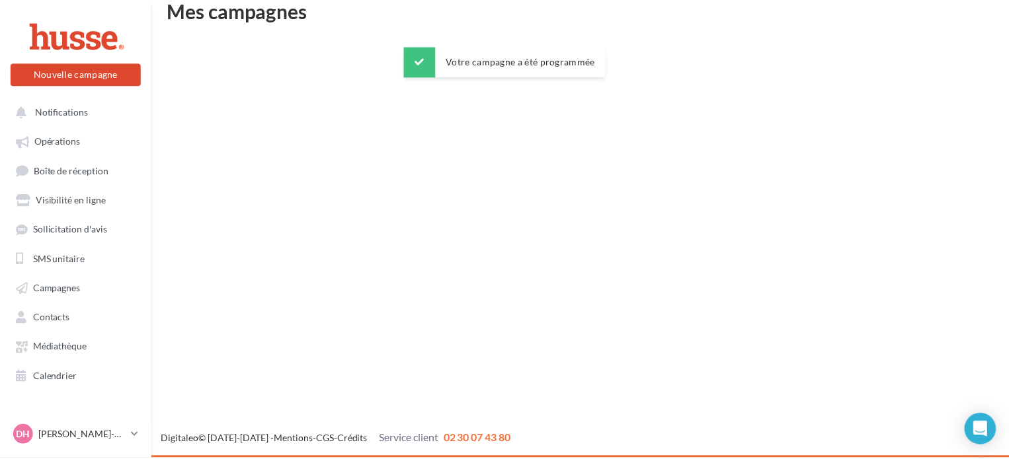
scroll to position [21, 0]
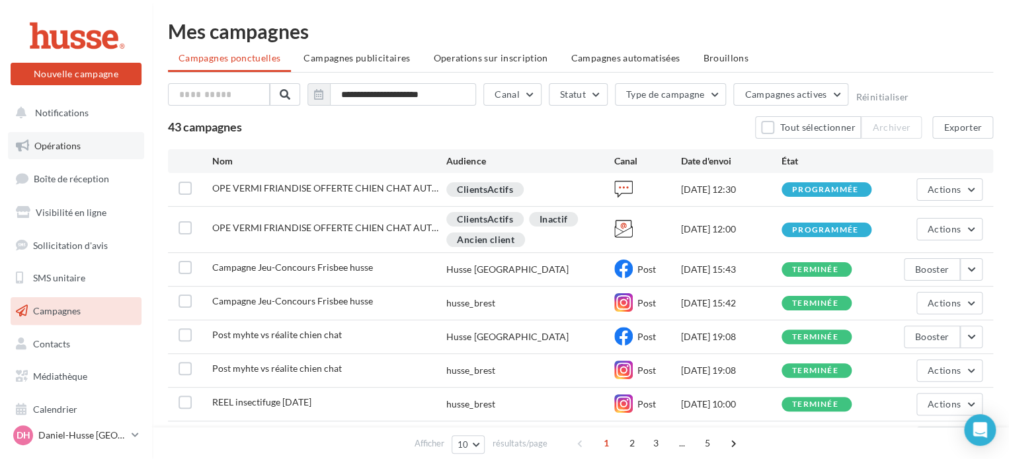
click at [56, 144] on span "Opérations" at bounding box center [57, 145] width 46 height 11
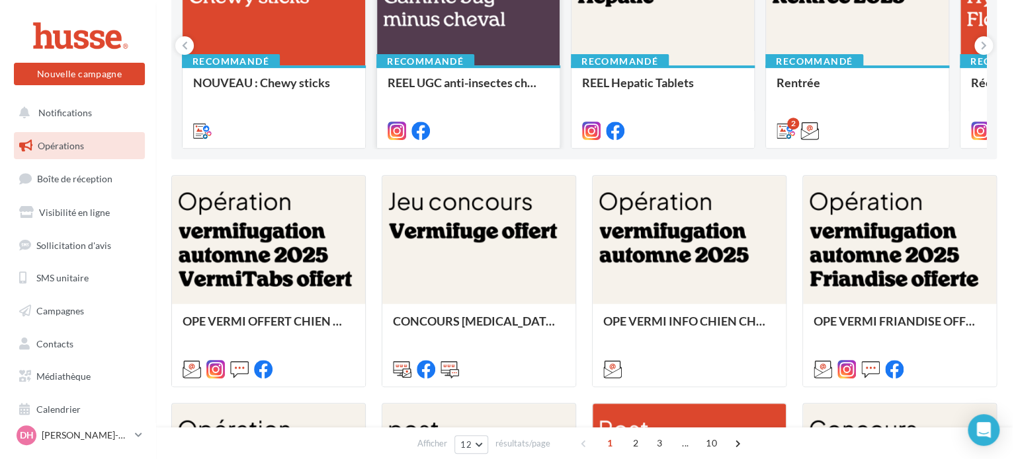
scroll to position [218, 0]
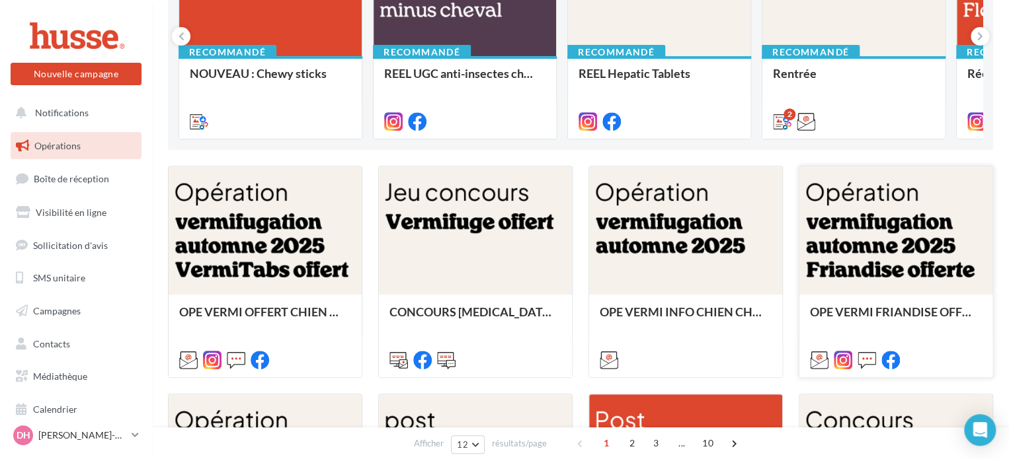
click at [871, 239] on div at bounding box center [895, 232] width 193 height 130
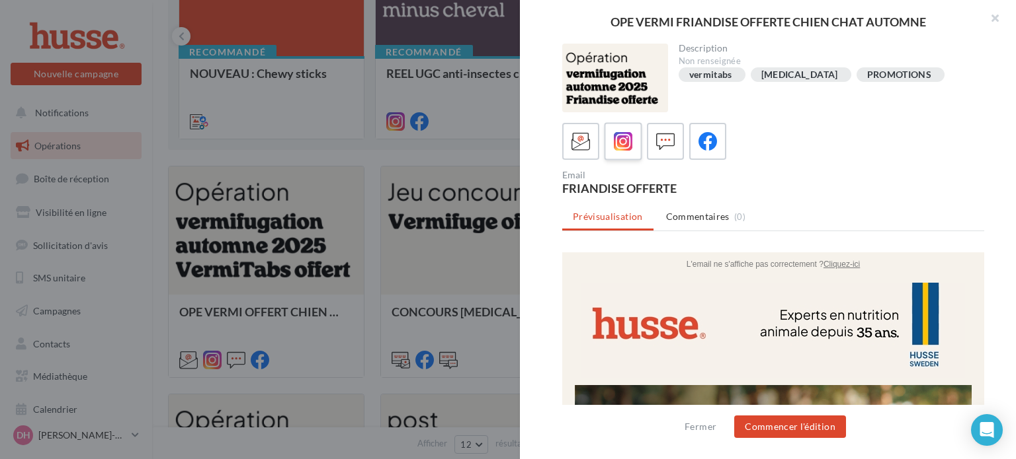
scroll to position [0, 0]
click at [619, 141] on icon at bounding box center [623, 141] width 19 height 19
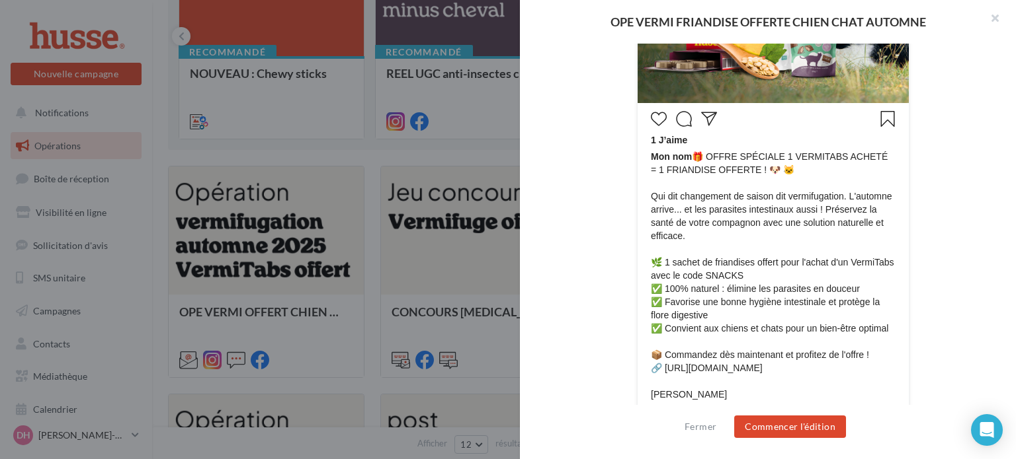
scroll to position [645, 0]
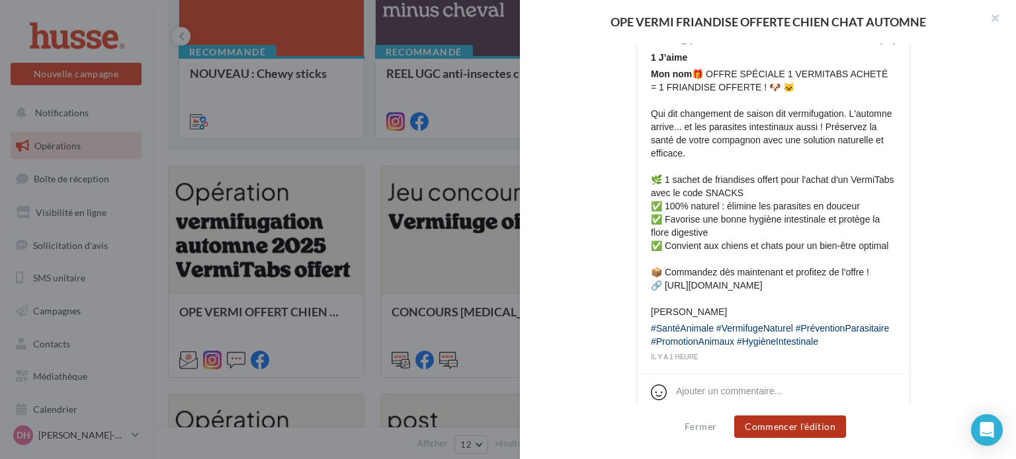
click at [795, 428] on button "Commencer l'édition" at bounding box center [790, 427] width 112 height 22
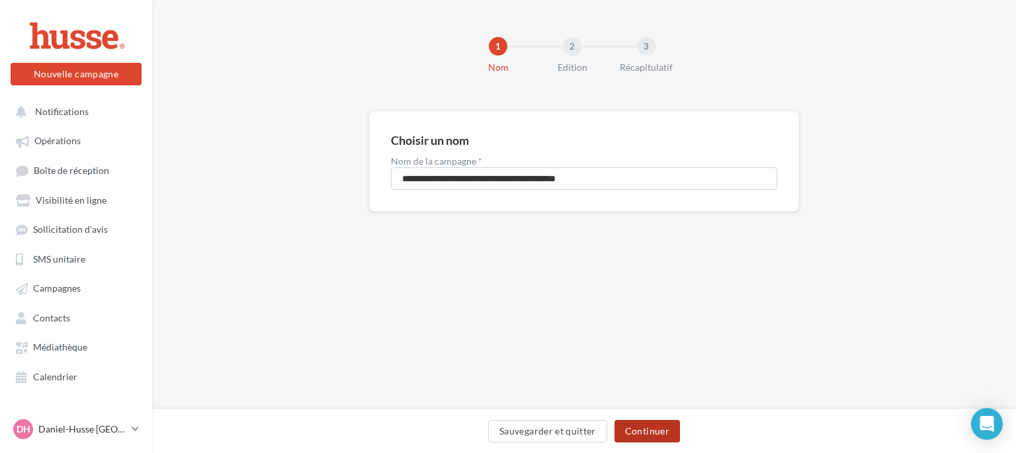
click at [655, 430] on button "Continuer" at bounding box center [646, 431] width 65 height 22
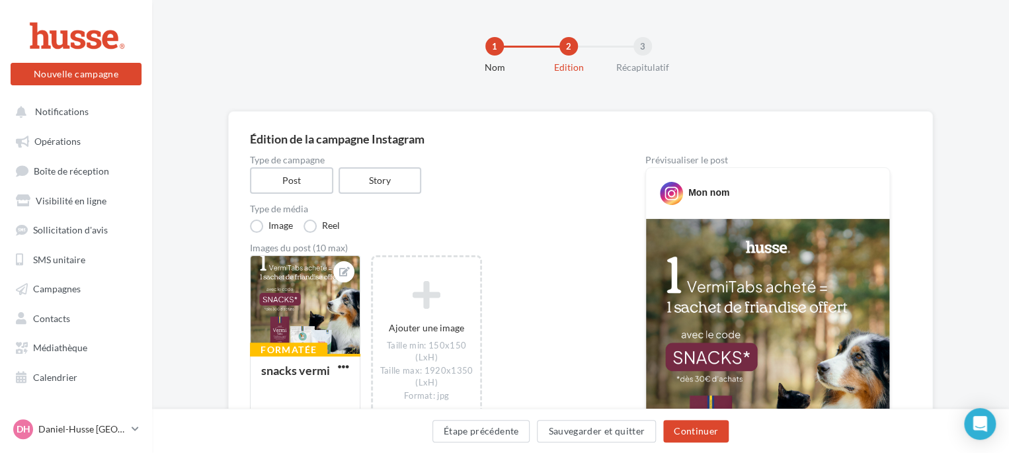
scroll to position [69, 0]
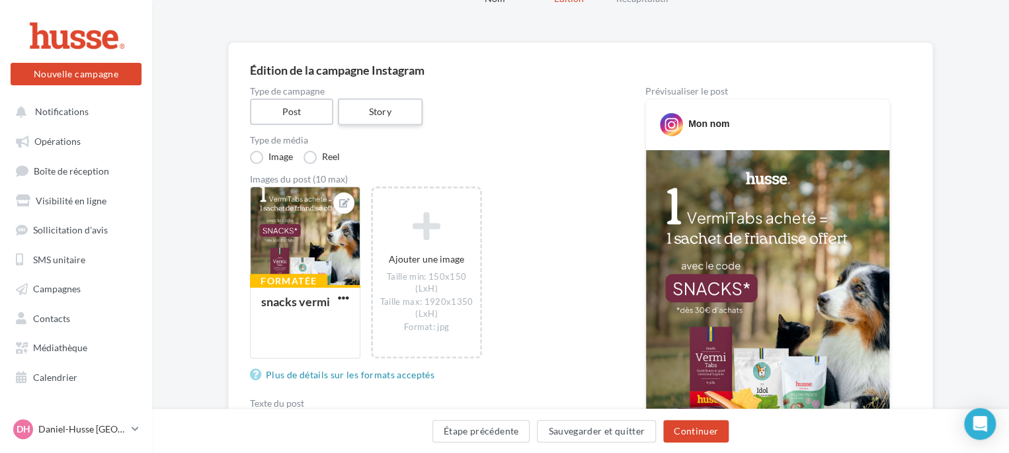
click at [389, 113] on label "Story" at bounding box center [379, 112] width 85 height 27
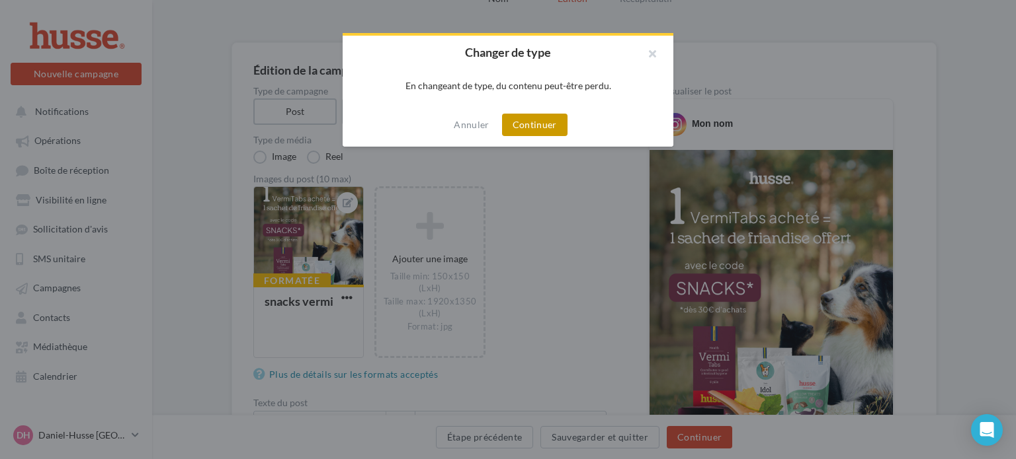
click at [544, 128] on button "Continuer" at bounding box center [534, 125] width 65 height 22
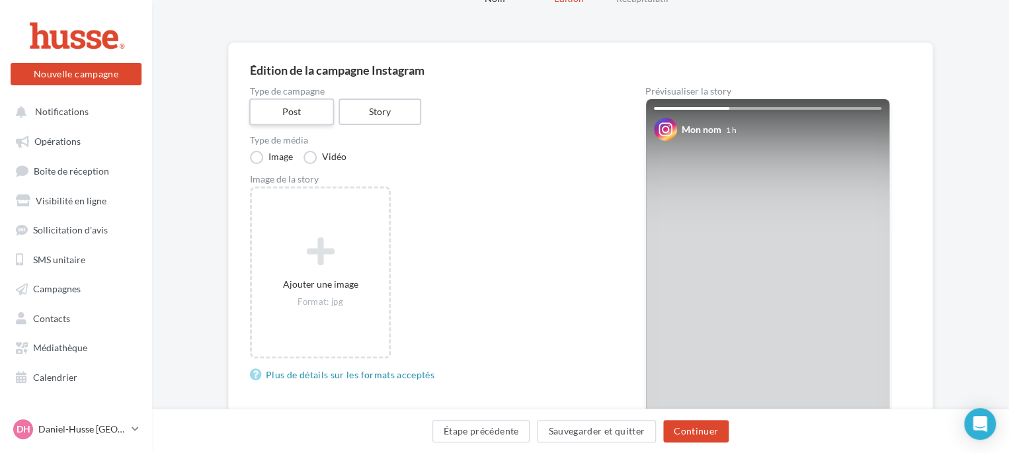
click at [262, 112] on label "Post" at bounding box center [291, 112] width 85 height 27
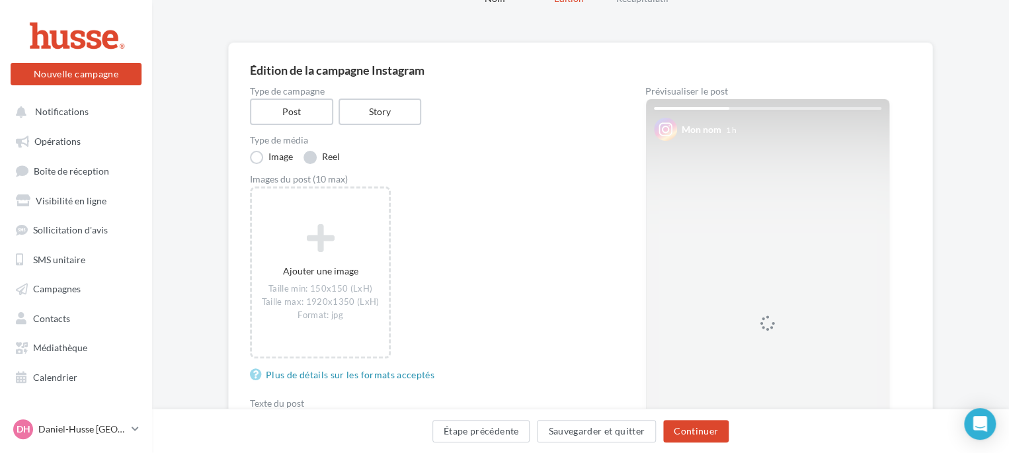
click at [312, 161] on label "Reel" at bounding box center [321, 157] width 36 height 13
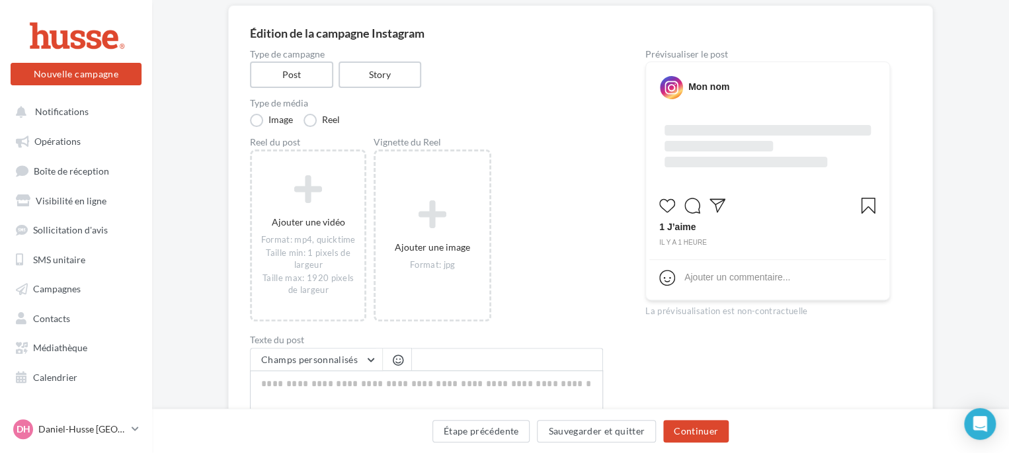
scroll to position [107, 0]
click at [257, 119] on label "Image" at bounding box center [271, 118] width 43 height 13
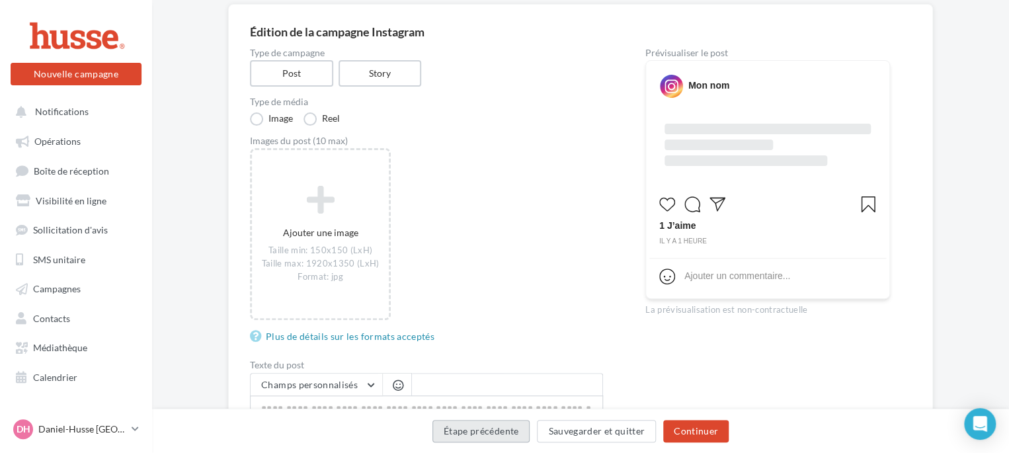
click at [463, 430] on button "Étape précédente" at bounding box center [481, 431] width 98 height 22
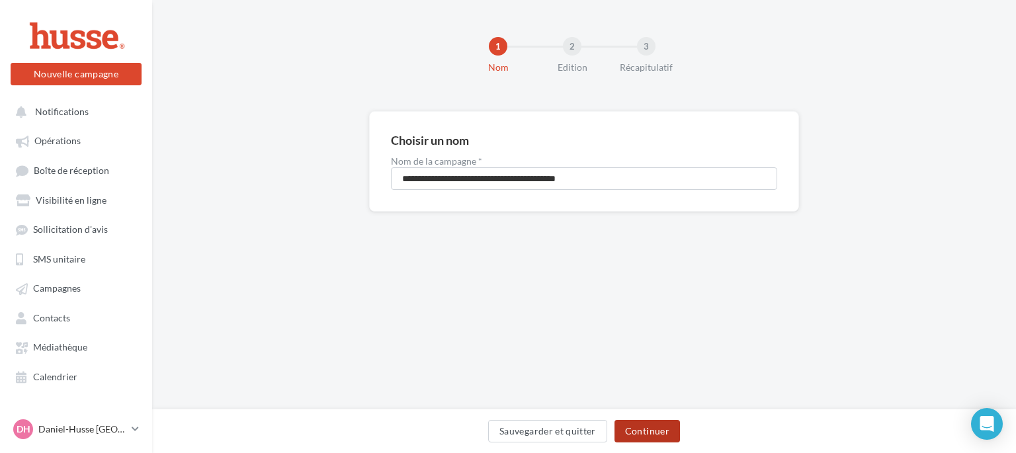
click at [642, 430] on button "Continuer" at bounding box center [646, 431] width 65 height 22
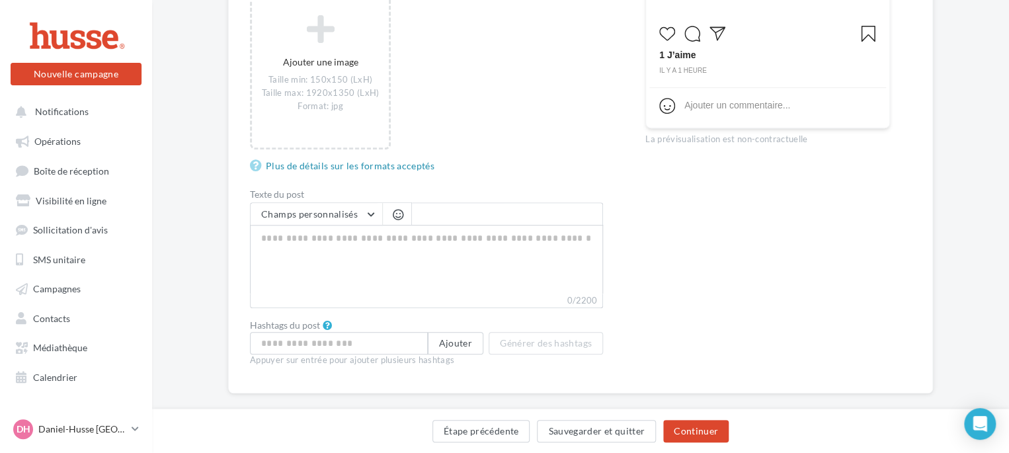
scroll to position [296, 0]
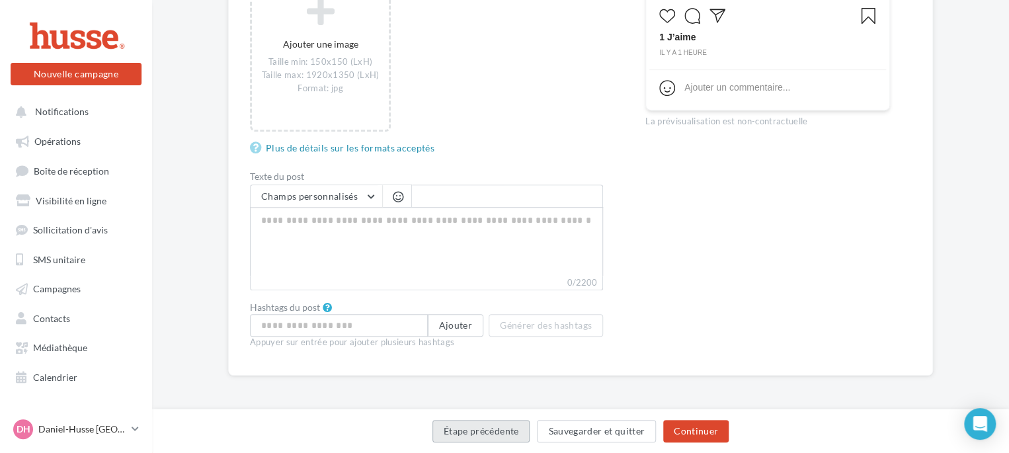
click at [485, 428] on button "Étape précédente" at bounding box center [481, 431] width 98 height 22
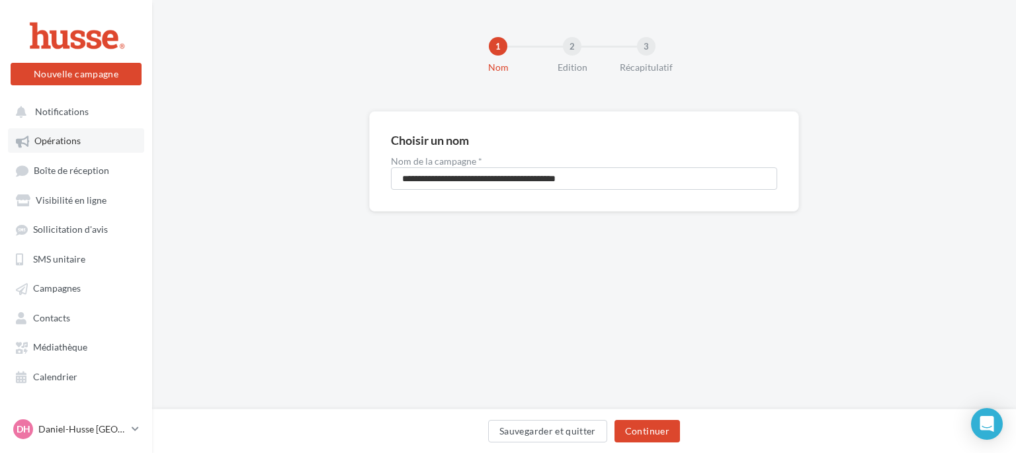
click at [61, 138] on span "Opérations" at bounding box center [57, 141] width 46 height 11
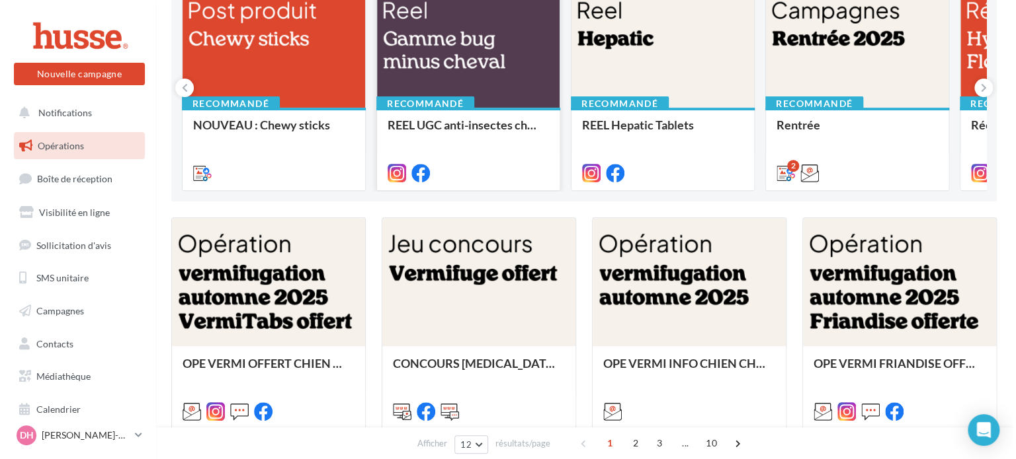
scroll to position [274, 0]
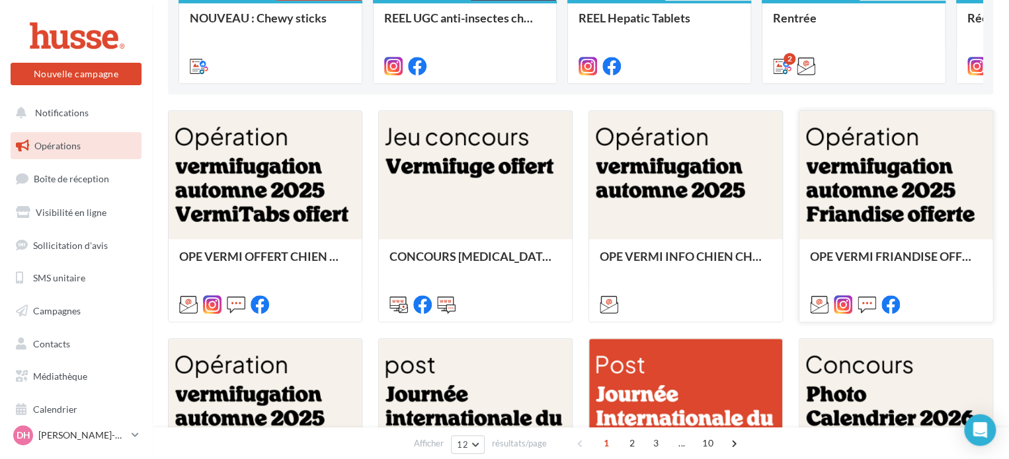
click at [886, 214] on div at bounding box center [895, 176] width 193 height 130
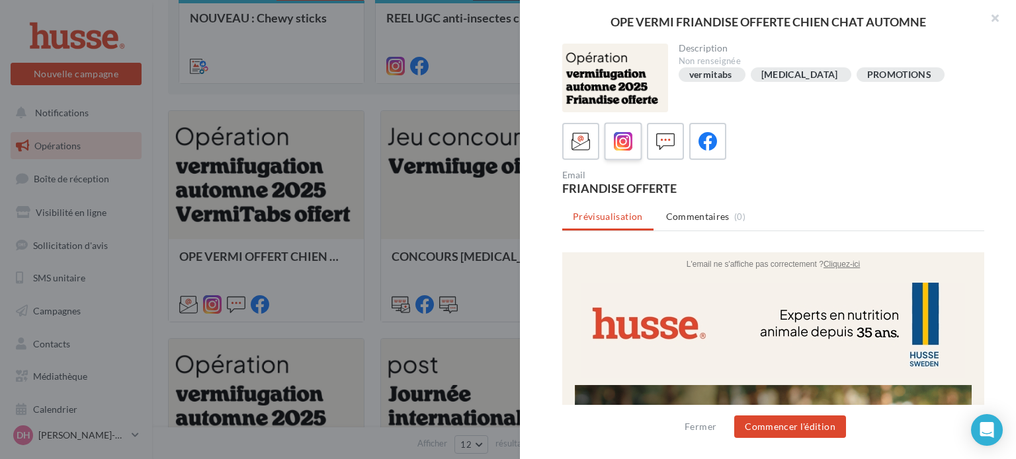
scroll to position [0, 0]
click at [622, 140] on icon at bounding box center [623, 141] width 19 height 19
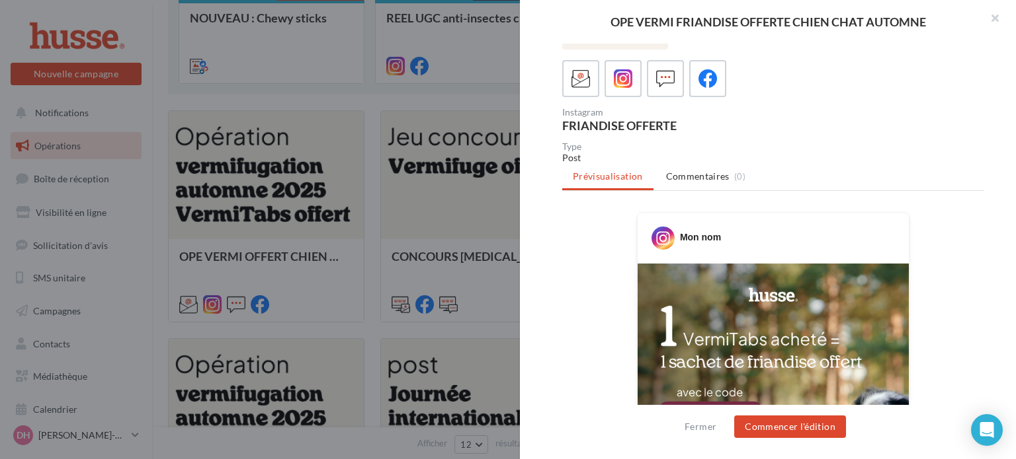
scroll to position [75, 0]
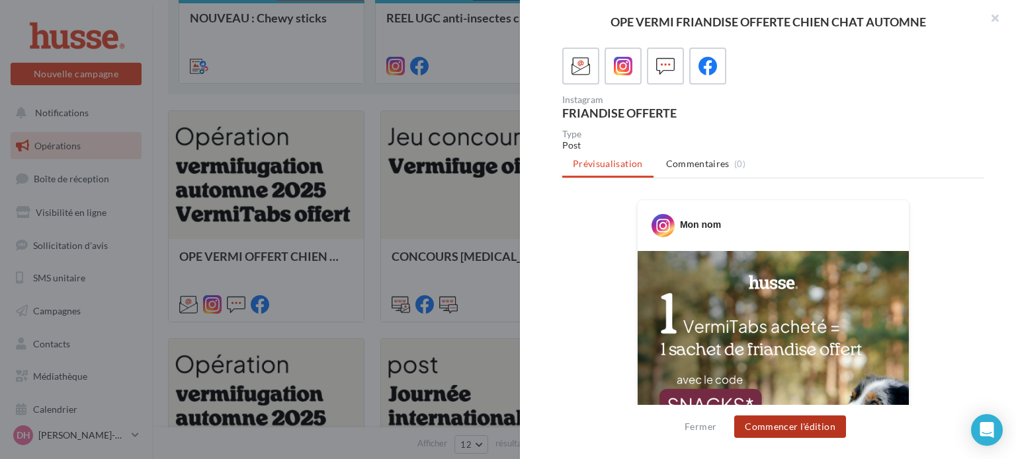
click at [768, 430] on button "Commencer l'édition" at bounding box center [790, 427] width 112 height 22
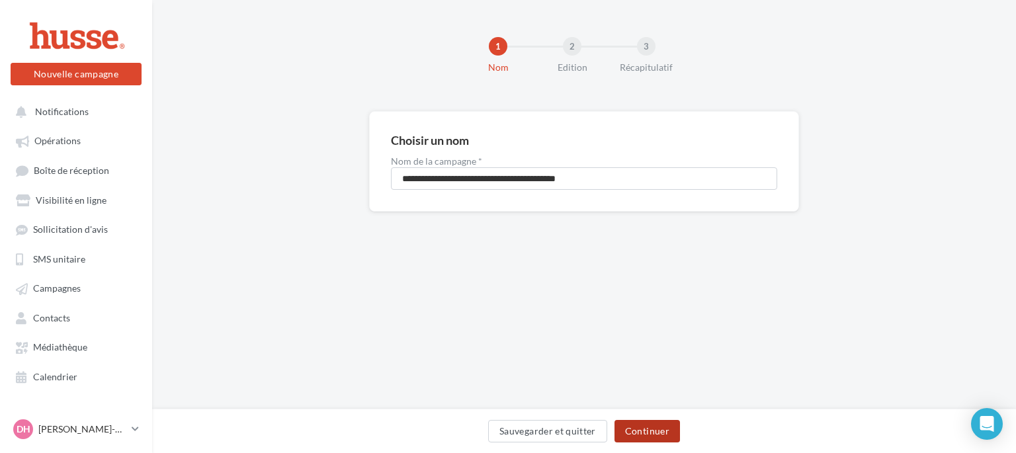
click at [652, 435] on button "Continuer" at bounding box center [646, 431] width 65 height 22
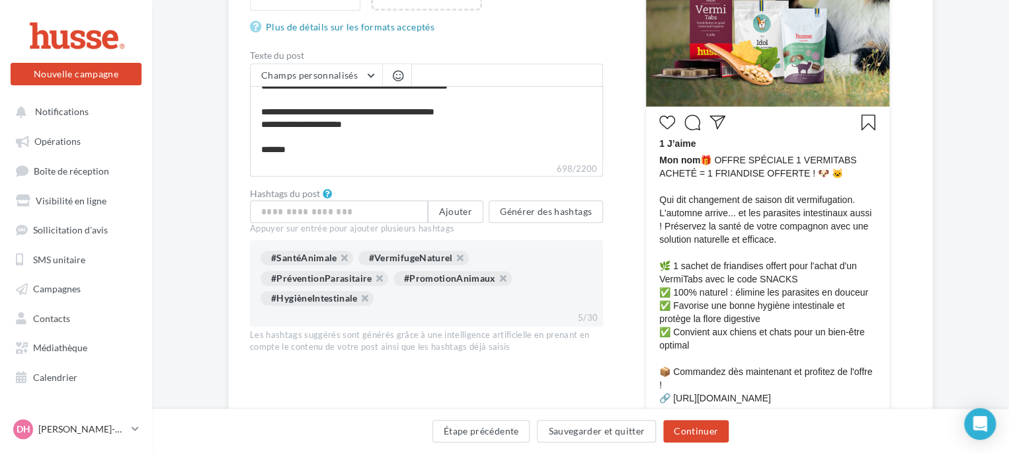
scroll to position [417, 0]
click at [349, 210] on input "text" at bounding box center [339, 211] width 178 height 22
type input "******"
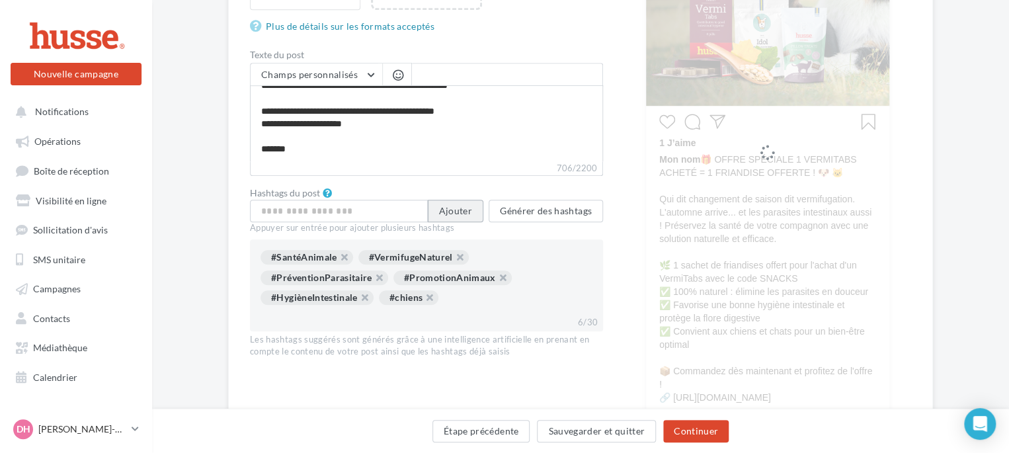
click at [458, 208] on button "Ajouter" at bounding box center [456, 211] width 56 height 22
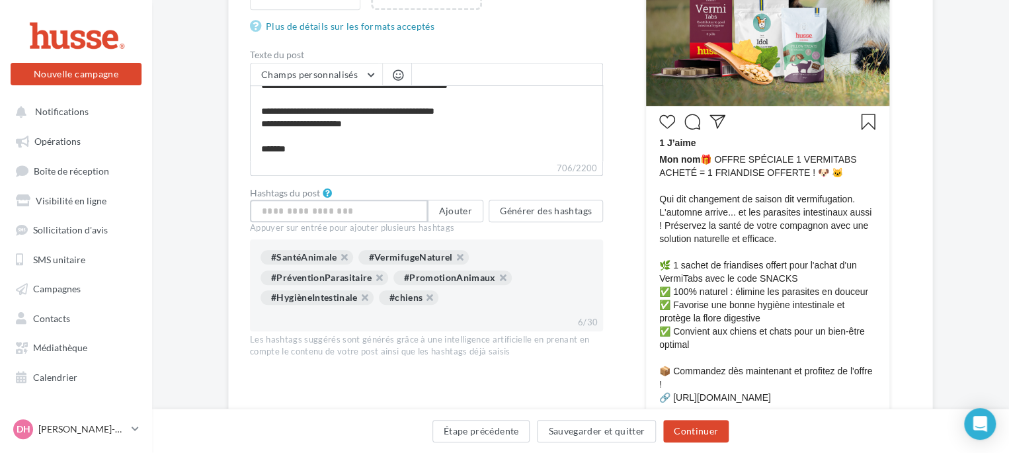
click at [351, 211] on input "text" at bounding box center [339, 211] width 178 height 22
type input "*****"
click at [448, 214] on button "Ajouter" at bounding box center [456, 211] width 56 height 22
click at [403, 214] on input "text" at bounding box center [339, 211] width 178 height 22
type input "*"
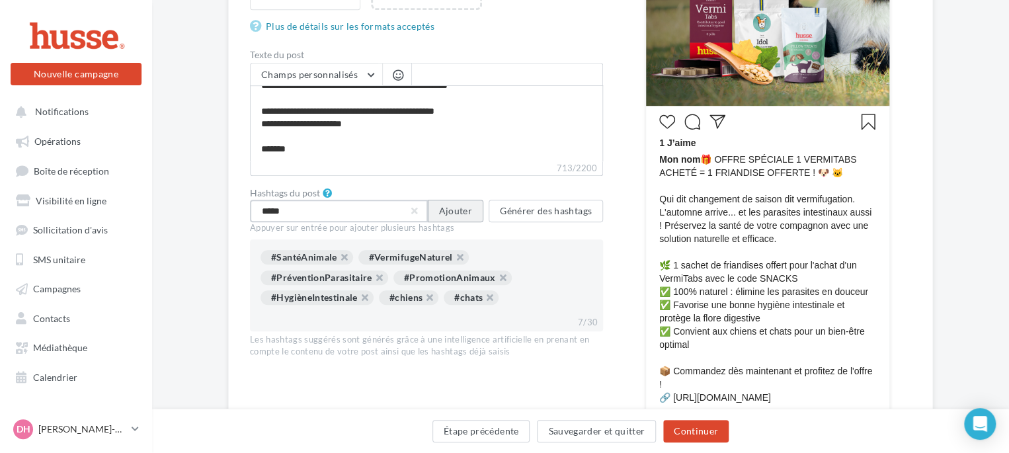
type input "*****"
click at [454, 208] on button "Ajouter" at bounding box center [456, 211] width 56 height 22
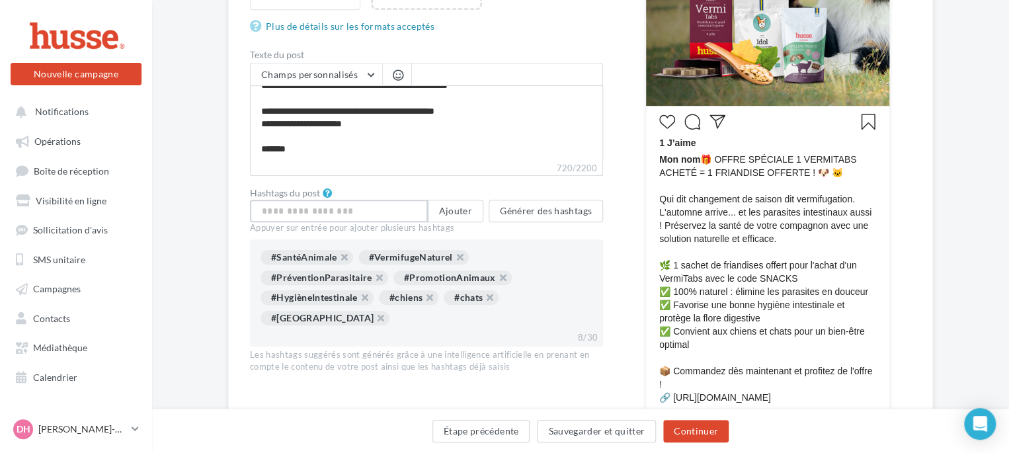
click at [372, 213] on input "text" at bounding box center [339, 211] width 178 height 22
type input "**********"
click at [460, 208] on button "Ajouter" at bounding box center [456, 211] width 56 height 22
click at [383, 214] on input "text" at bounding box center [339, 211] width 178 height 22
type input "**********"
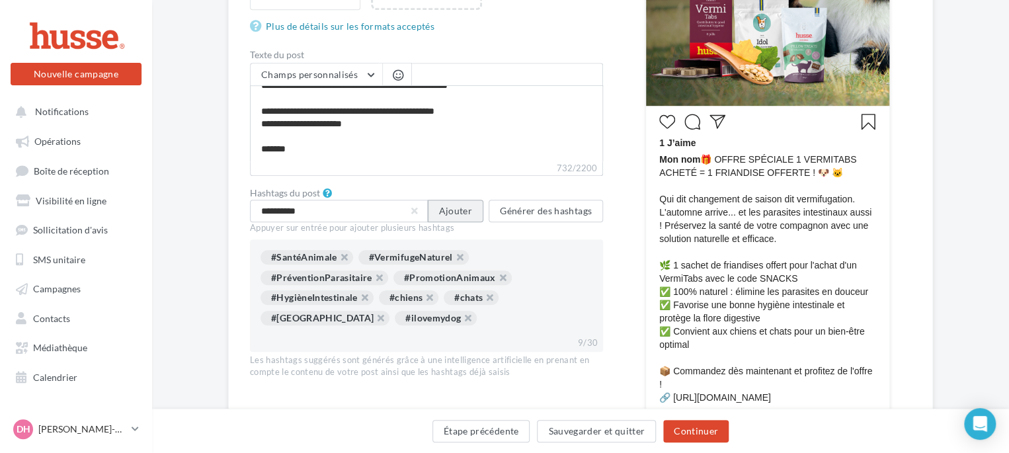
click at [447, 212] on button "Ajouter" at bounding box center [456, 211] width 56 height 22
click at [405, 210] on input "text" at bounding box center [339, 211] width 178 height 22
type input "**********"
click at [446, 206] on button "Ajouter" at bounding box center [456, 211] width 56 height 22
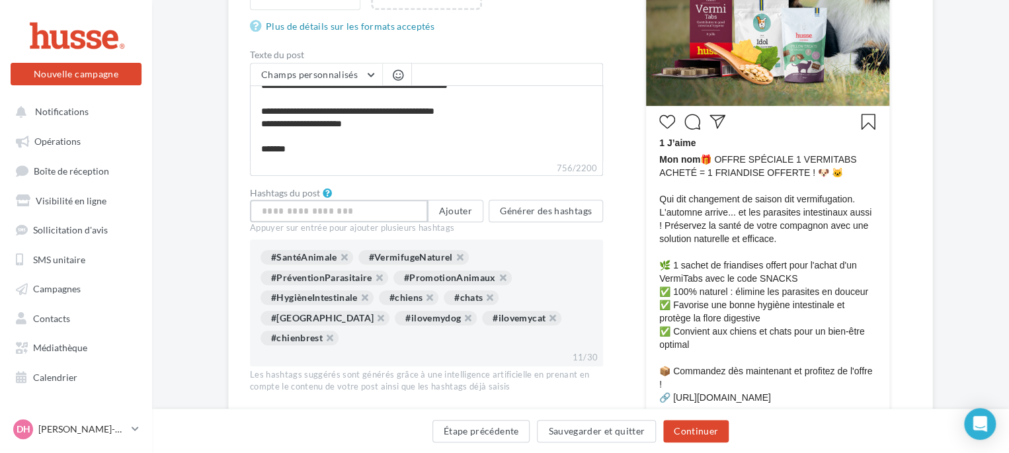
click at [399, 212] on input "text" at bounding box center [339, 211] width 178 height 22
type input "**********"
click at [454, 214] on button "Ajouter" at bounding box center [456, 211] width 56 height 22
click at [369, 212] on input "text" at bounding box center [339, 211] width 178 height 22
type input "**********"
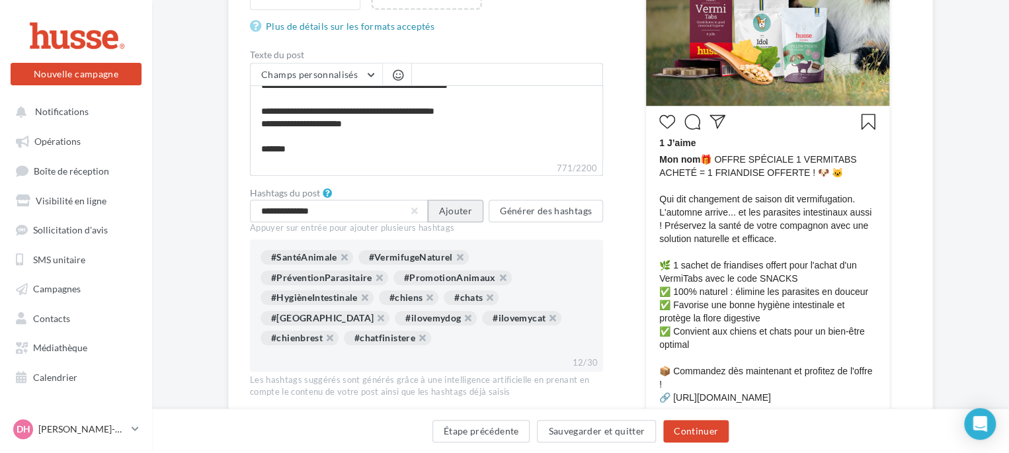
click at [448, 212] on button "Ajouter" at bounding box center [456, 211] width 56 height 22
click at [697, 434] on button "Continuer" at bounding box center [695, 431] width 65 height 22
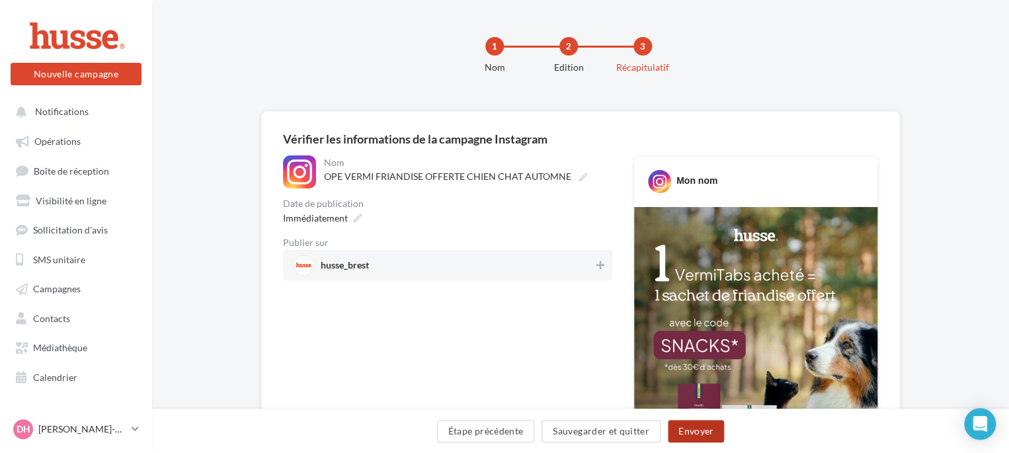
click at [690, 432] on button "Envoyer" at bounding box center [696, 431] width 56 height 22
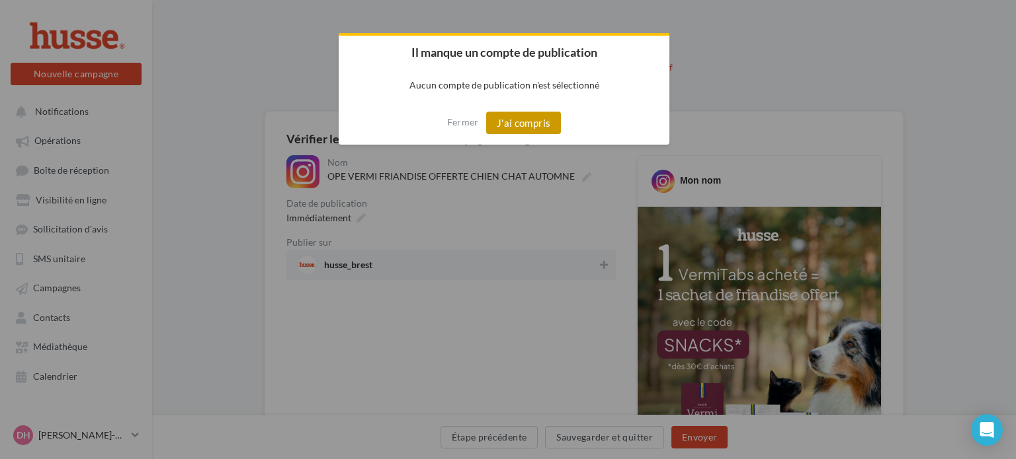
click at [510, 128] on button "J'ai compris" at bounding box center [523, 123] width 75 height 22
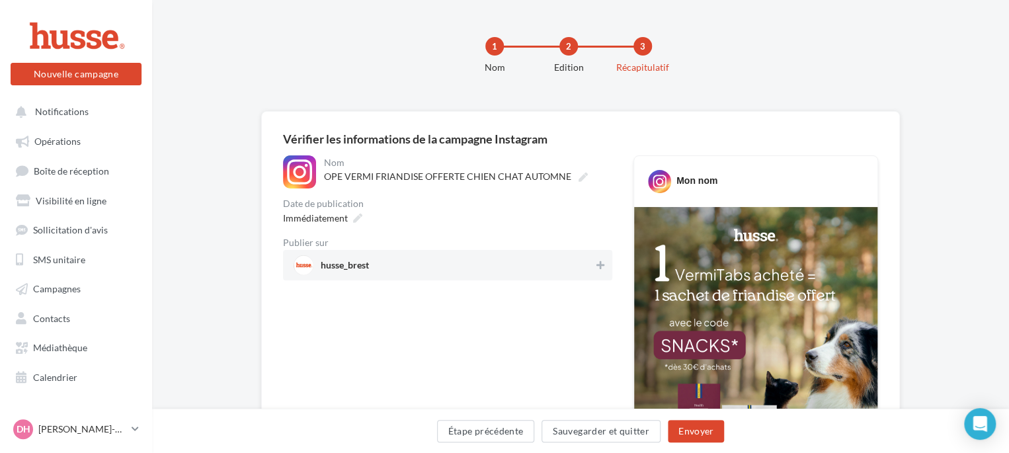
click at [452, 263] on span "husse_brest" at bounding box center [444, 265] width 300 height 20
click at [698, 434] on button "Envoyer" at bounding box center [696, 431] width 56 height 22
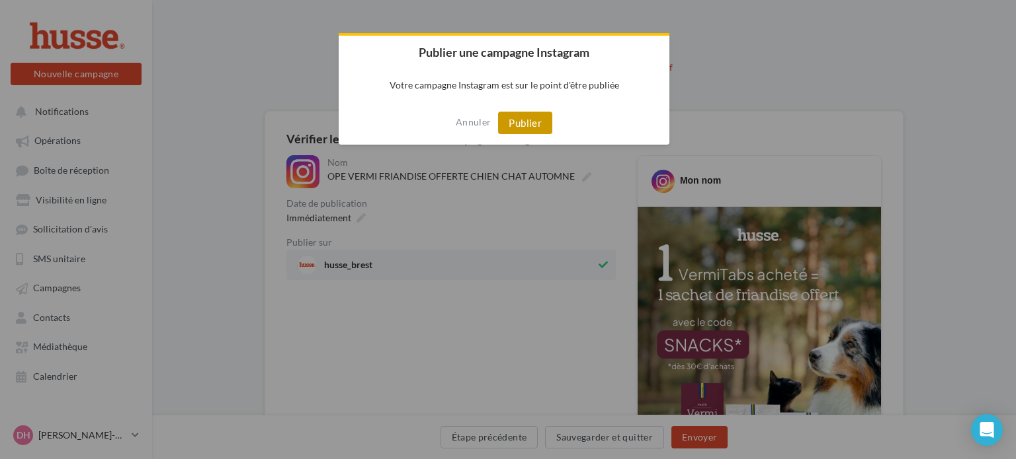
click at [525, 125] on button "Publier" at bounding box center [525, 123] width 54 height 22
